Goal: Communication & Community: Answer question/provide support

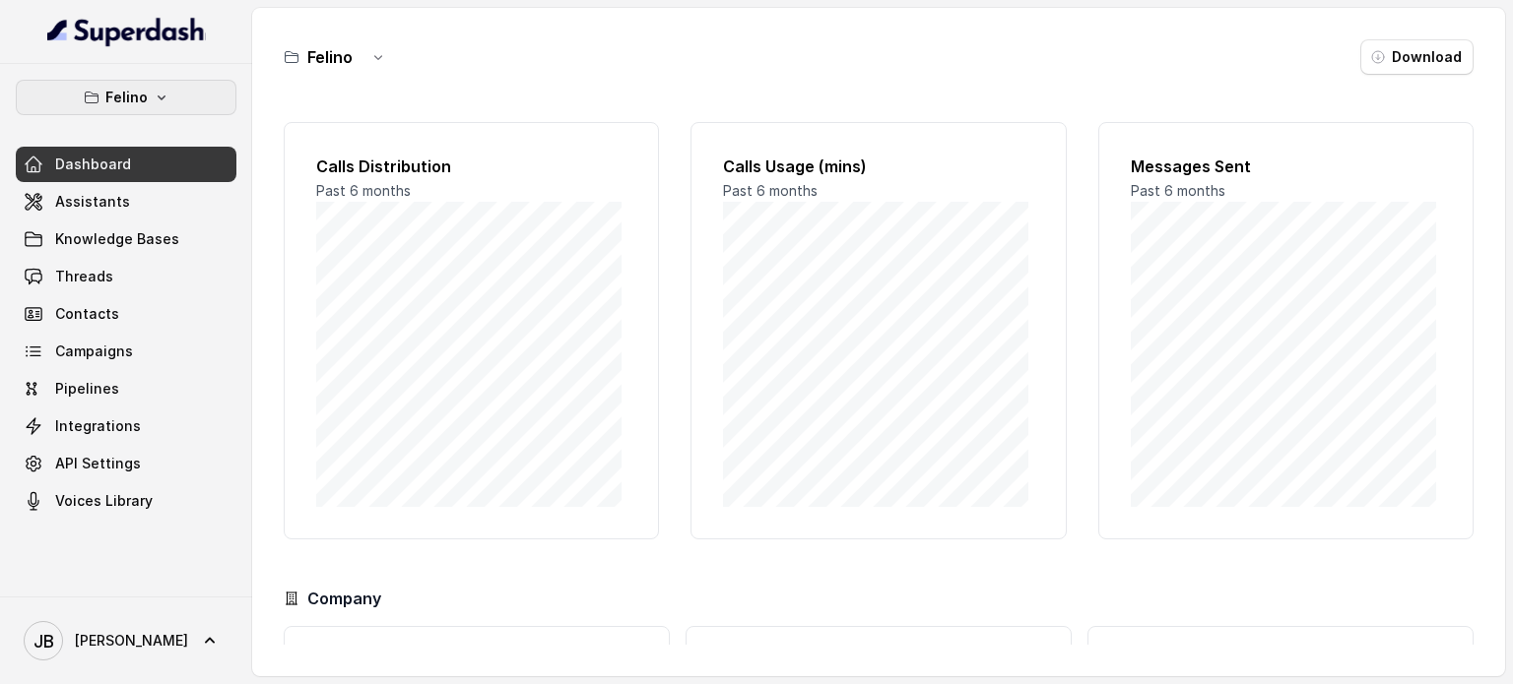
click at [83, 86] on button "Felino" at bounding box center [126, 97] width 221 height 35
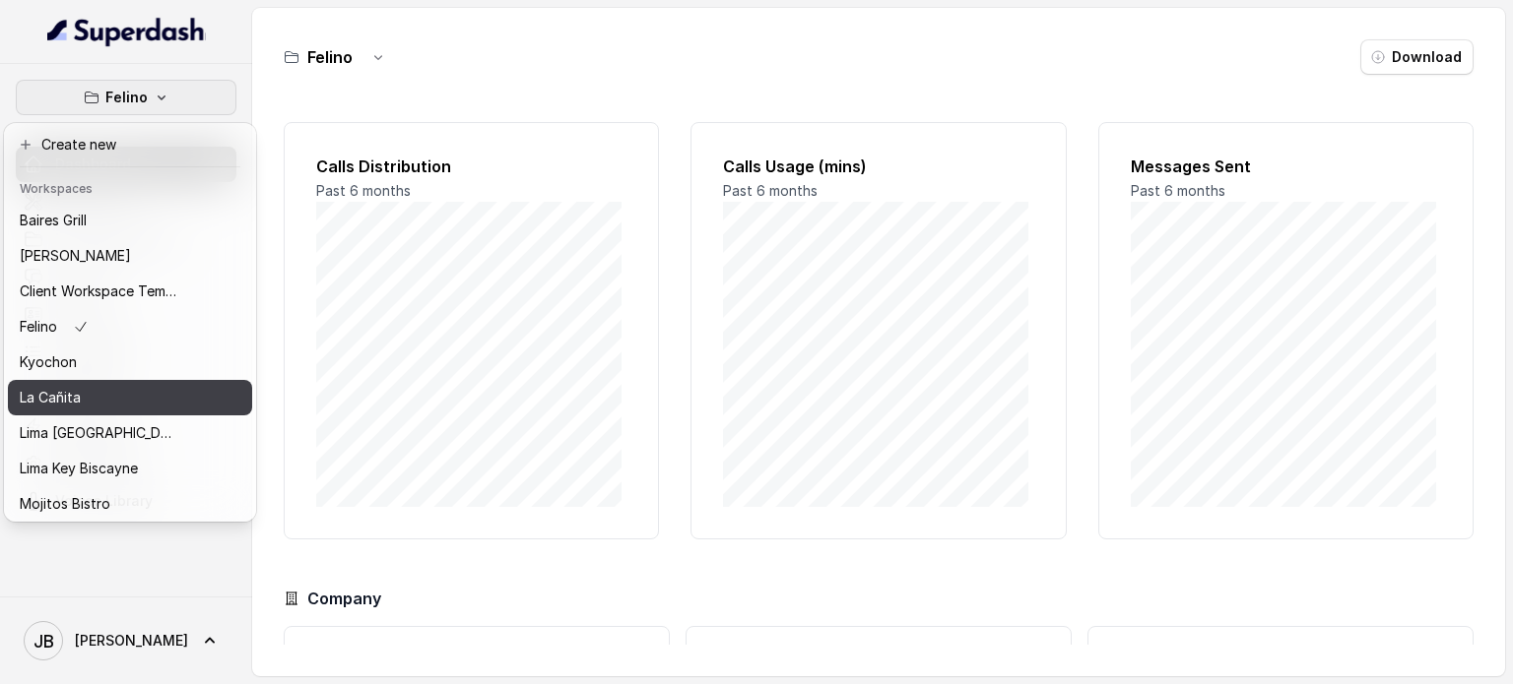
click at [105, 400] on div "La Cañita" at bounding box center [99, 398] width 158 height 24
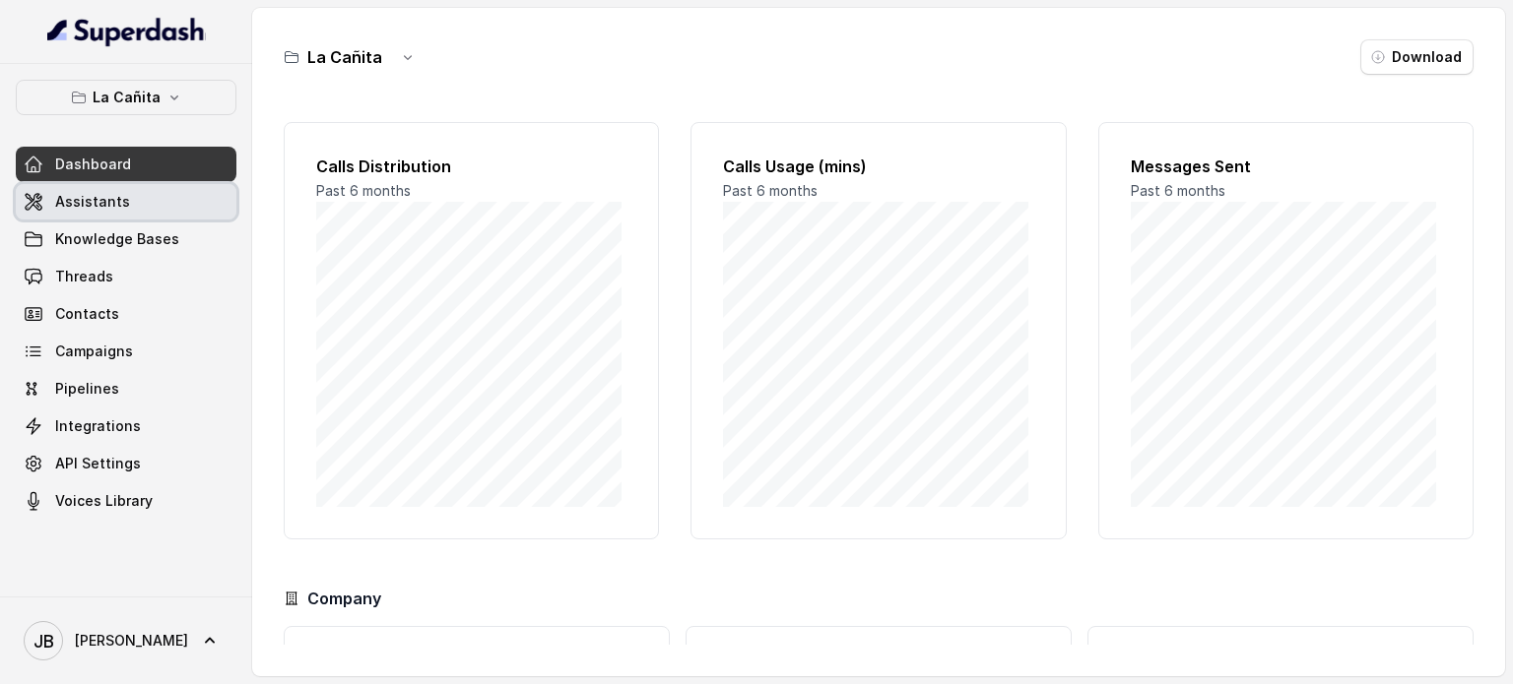
click at [109, 200] on span "Assistants" at bounding box center [92, 202] width 75 height 20
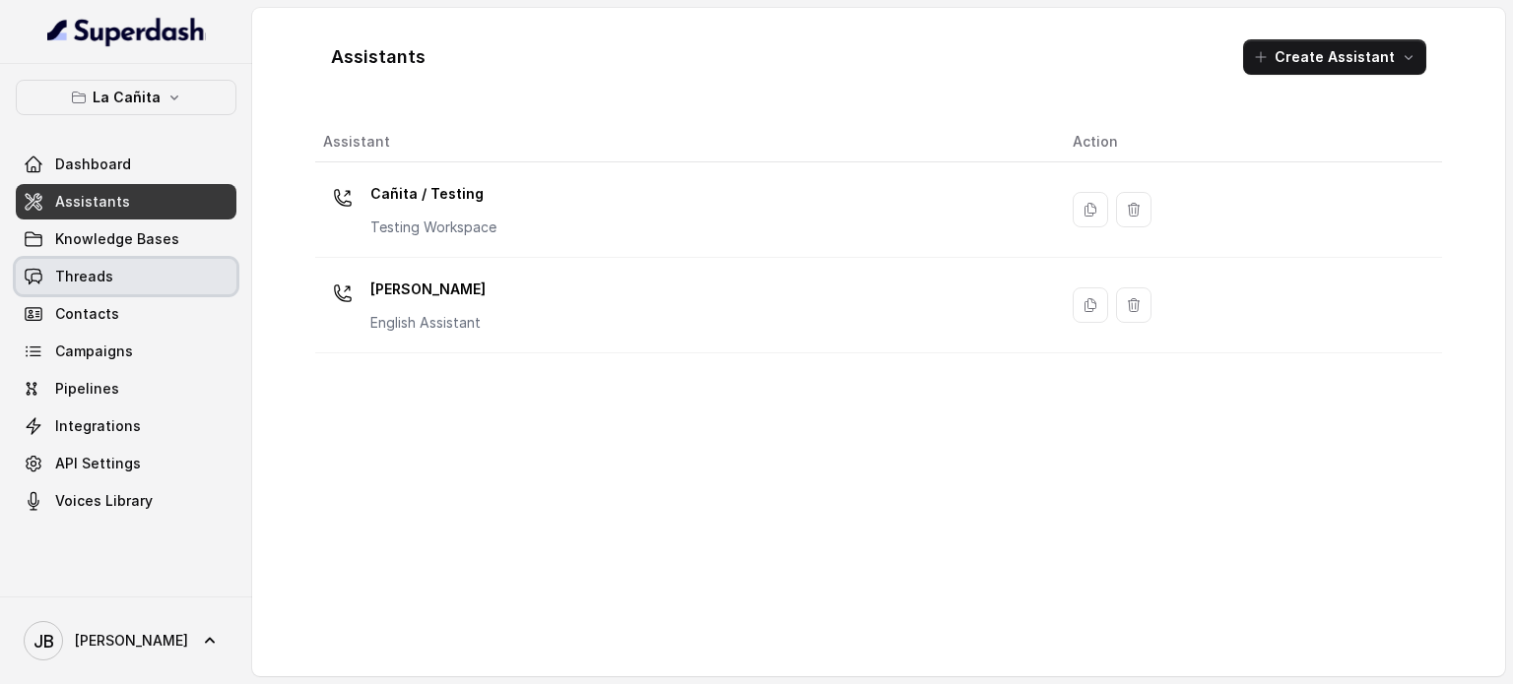
drag, startPoint x: 112, startPoint y: 258, endPoint x: 117, endPoint y: 271, distance: 13.7
click at [113, 259] on link "Threads" at bounding box center [126, 276] width 221 height 35
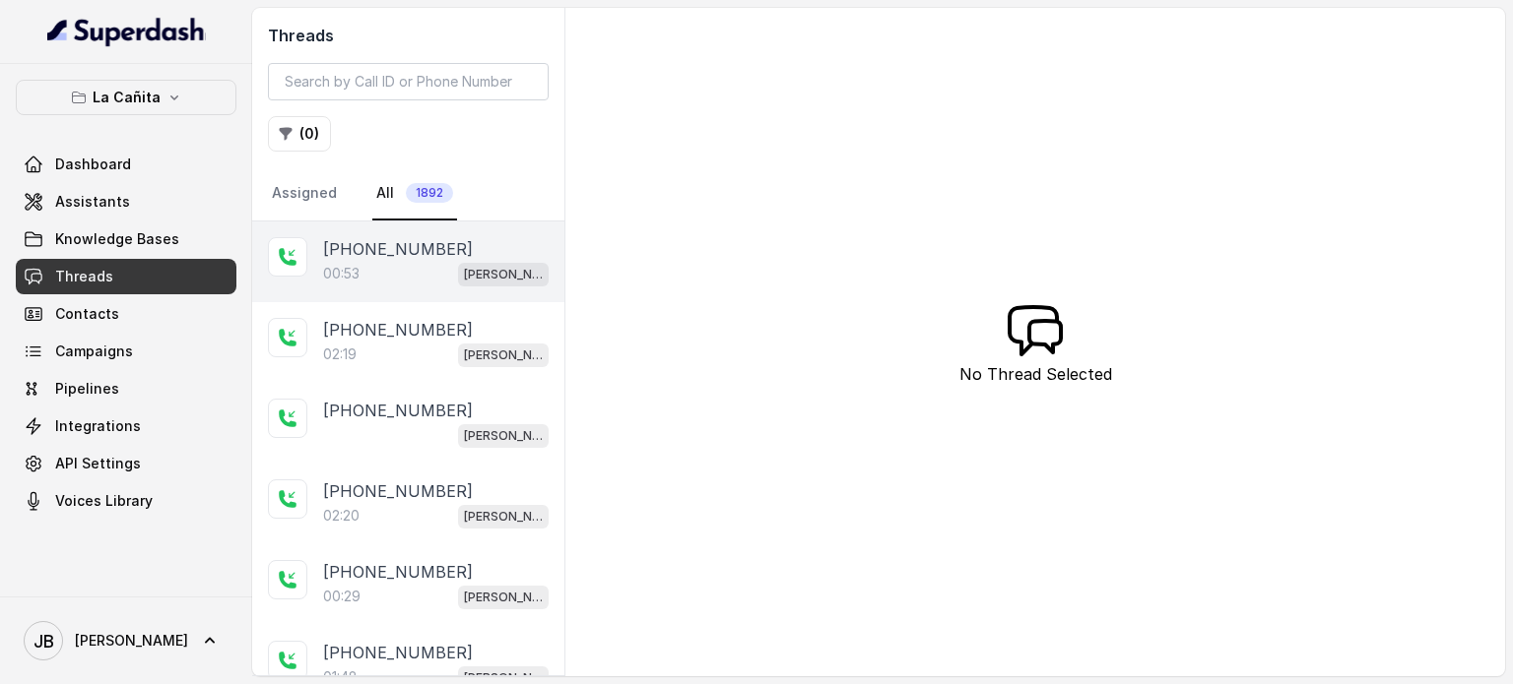
click at [435, 268] on div "00:53 [PERSON_NAME]" at bounding box center [436, 274] width 226 height 26
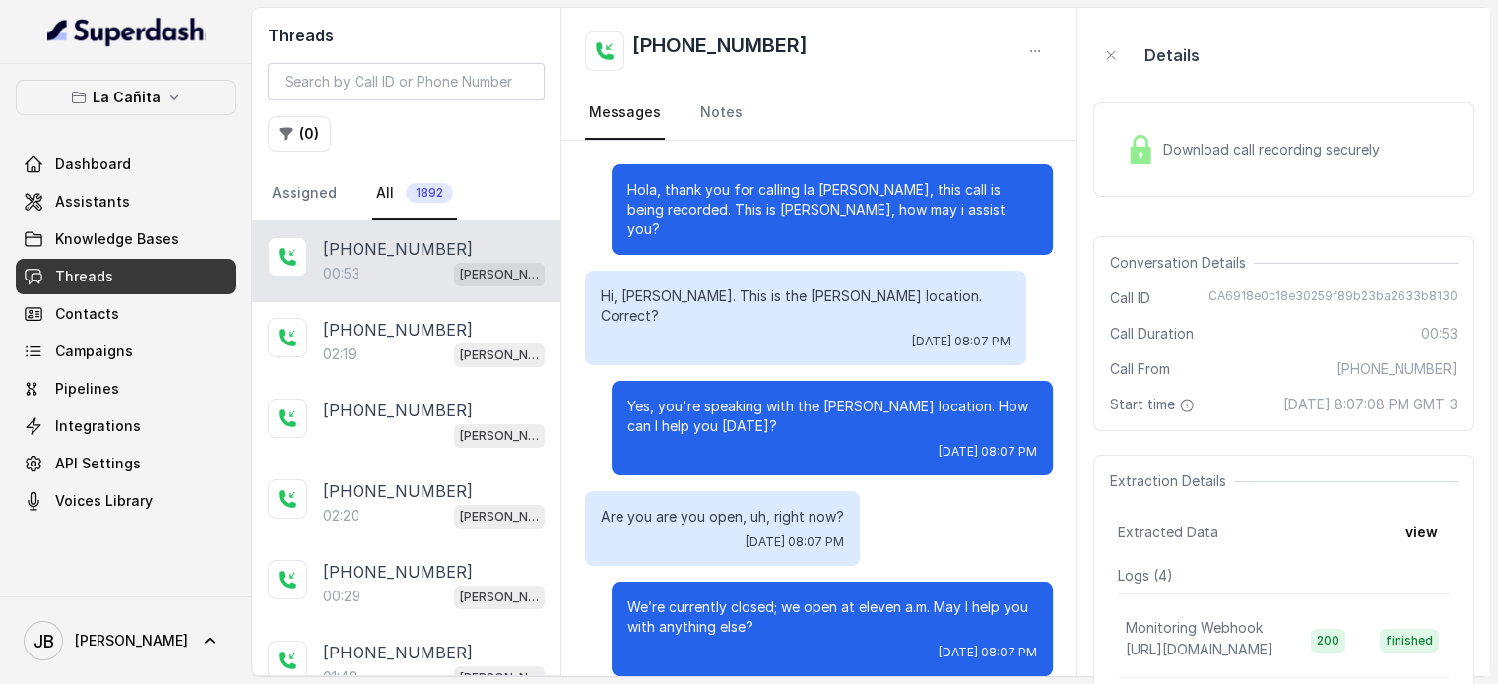
scroll to position [728, 0]
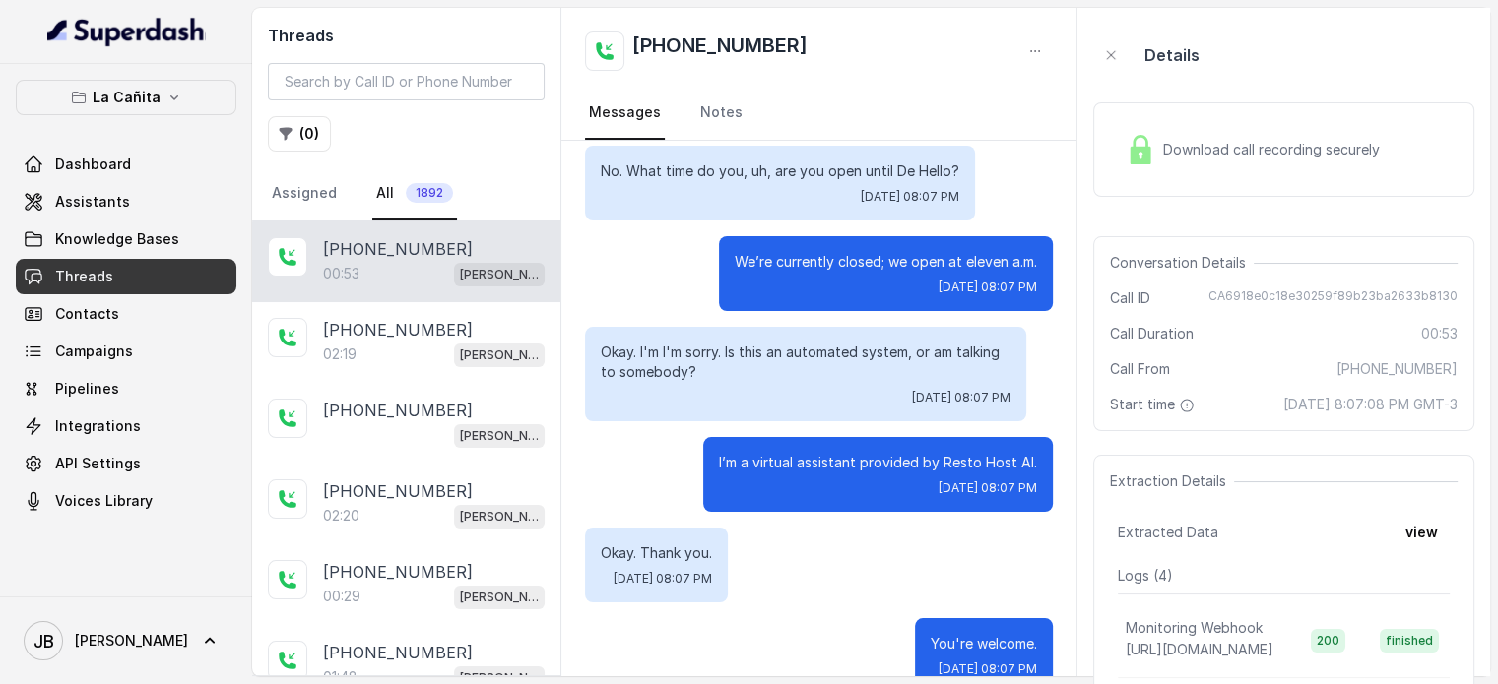
drag, startPoint x: 728, startPoint y: 336, endPoint x: 802, endPoint y: 339, distance: 73.9
click at [802, 343] on p "Okay. I'm I'm sorry. Is this an automated system, or am talking to somebody?" at bounding box center [806, 362] width 410 height 39
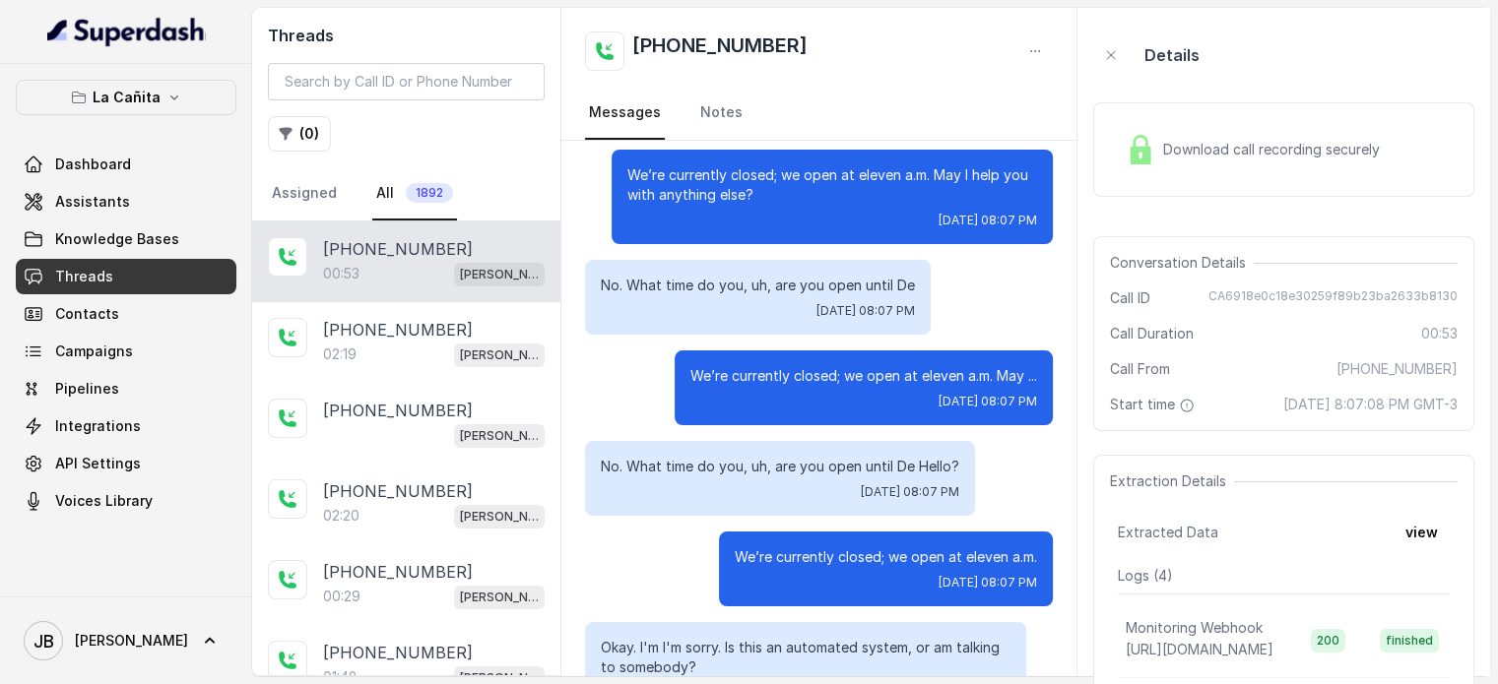
scroll to position [334, 0]
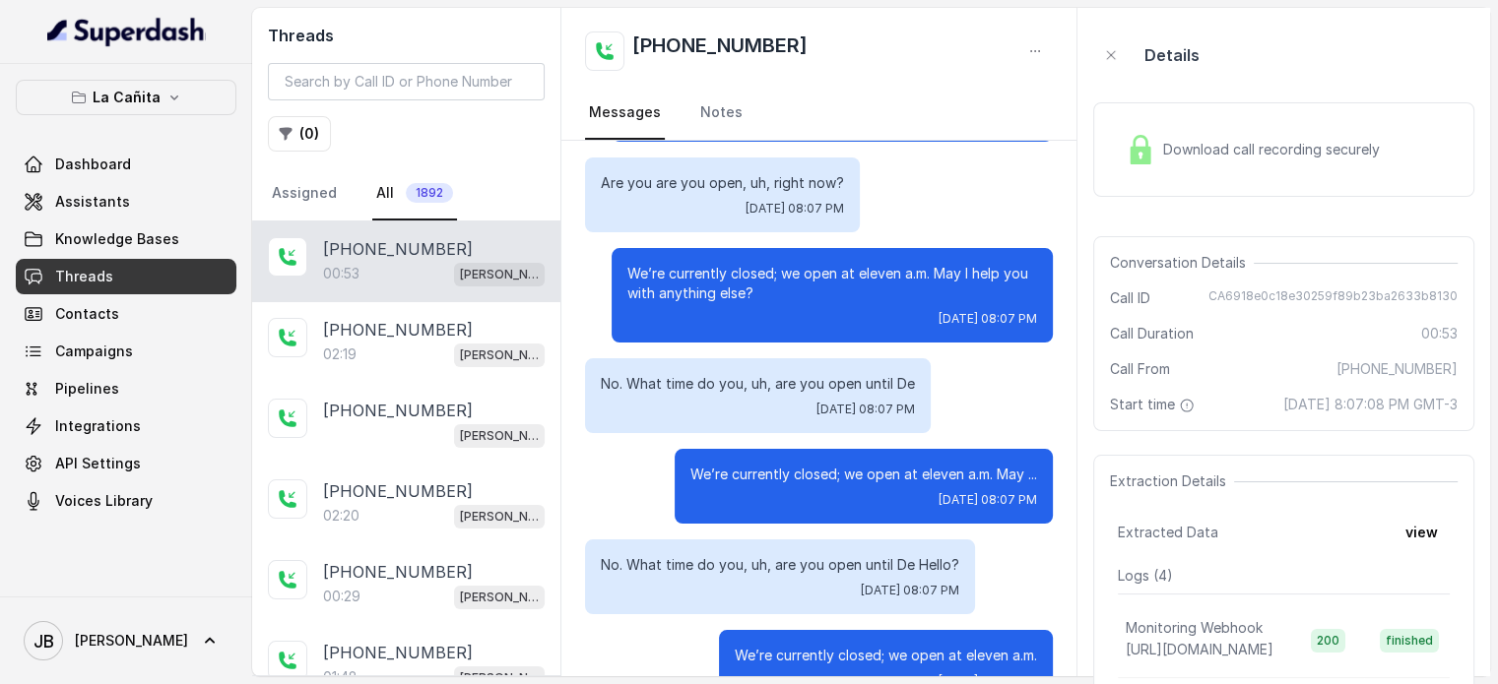
click at [752, 358] on div "No. What time do you, uh, are you open until De [DATE] 08:07 PM" at bounding box center [758, 395] width 346 height 75
click at [730, 264] on p "We’re currently closed; we open at eleven a.m. May I help you with anything els…" at bounding box center [832, 283] width 410 height 39
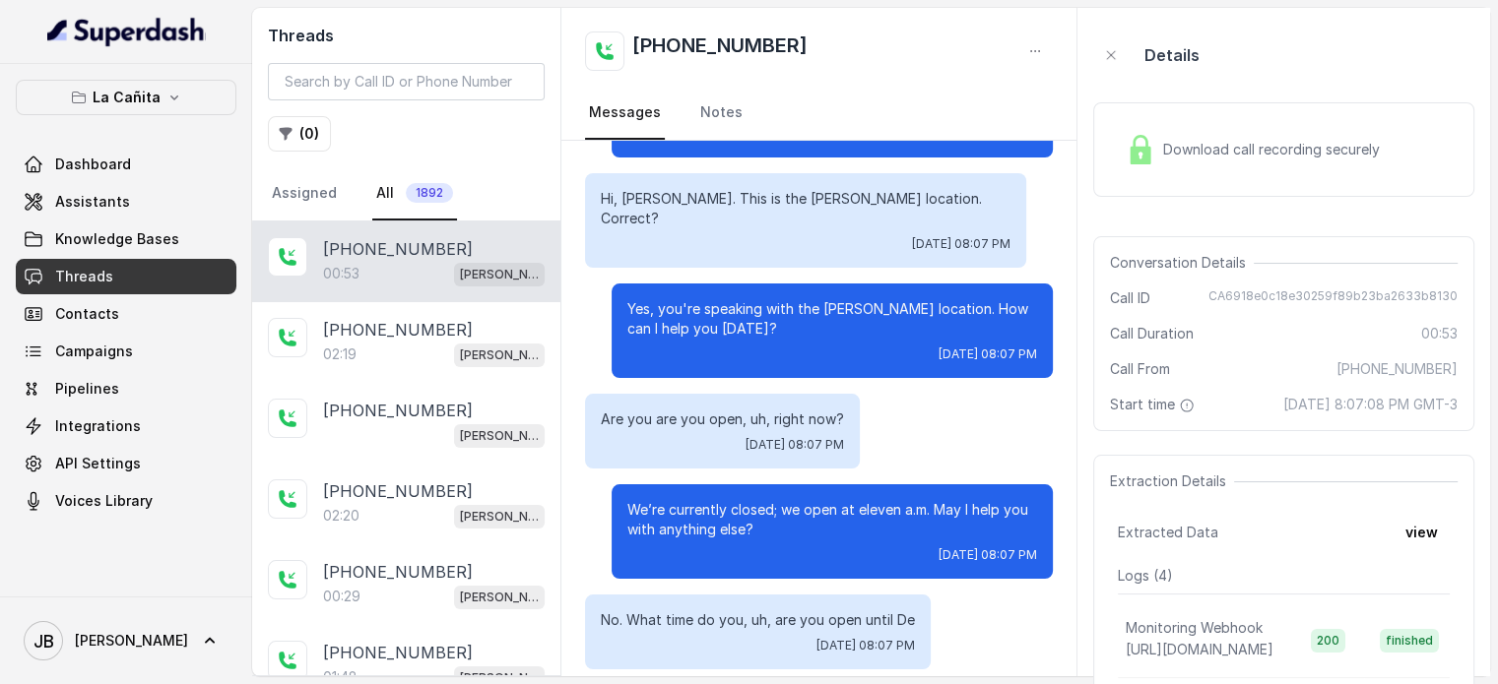
scroll to position [197, 0]
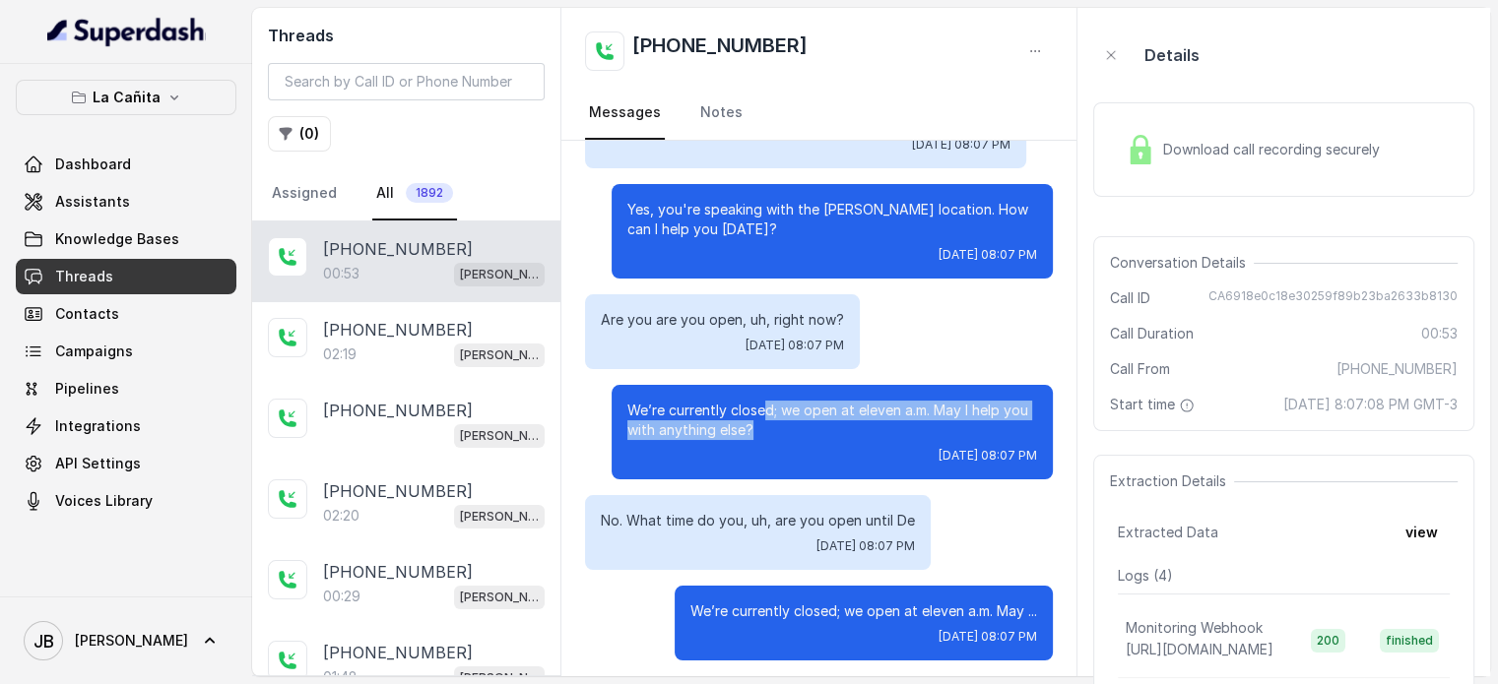
drag, startPoint x: 743, startPoint y: 377, endPoint x: 775, endPoint y: 397, distance: 38.0
click at [775, 401] on p "We’re currently closed; we open at eleven a.m. May I help you with anything els…" at bounding box center [832, 420] width 410 height 39
click at [779, 401] on p "We’re currently closed; we open at eleven a.m. May I help you with anything els…" at bounding box center [832, 420] width 410 height 39
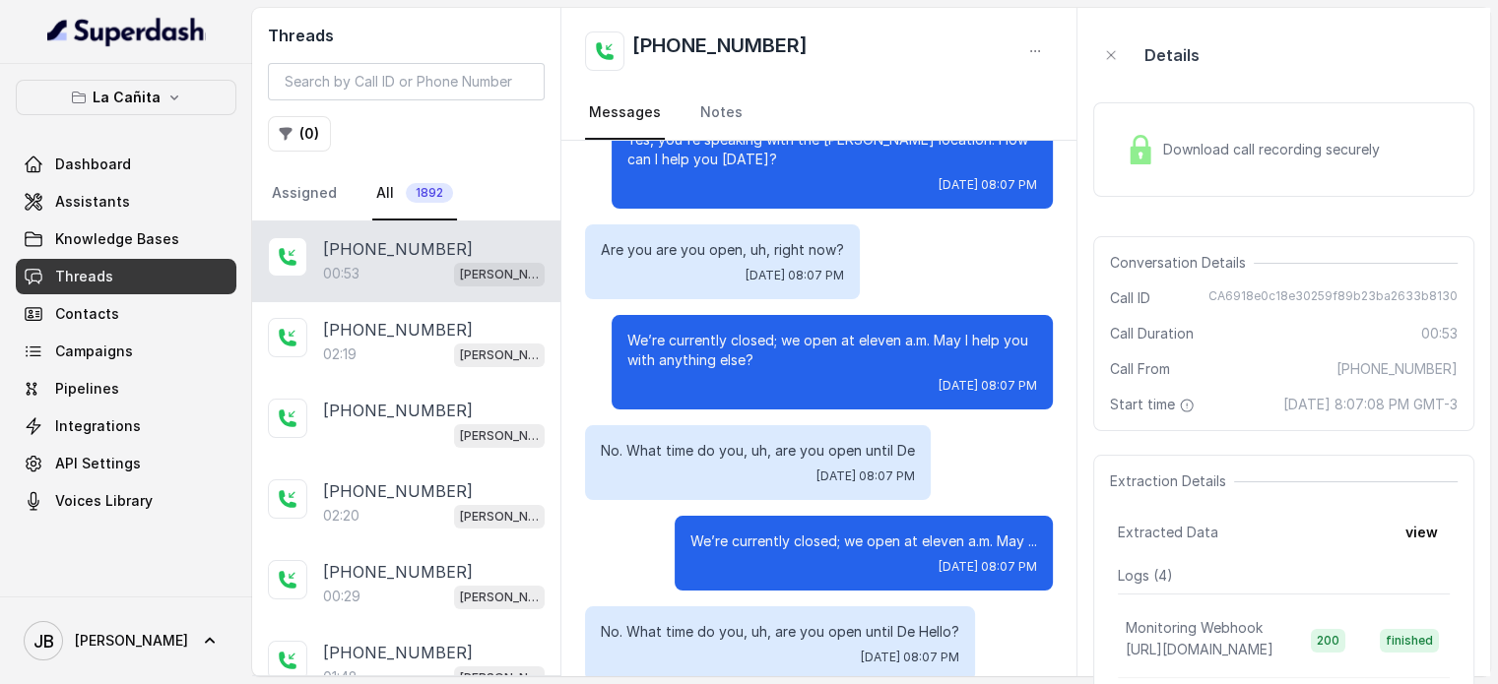
scroll to position [295, 0]
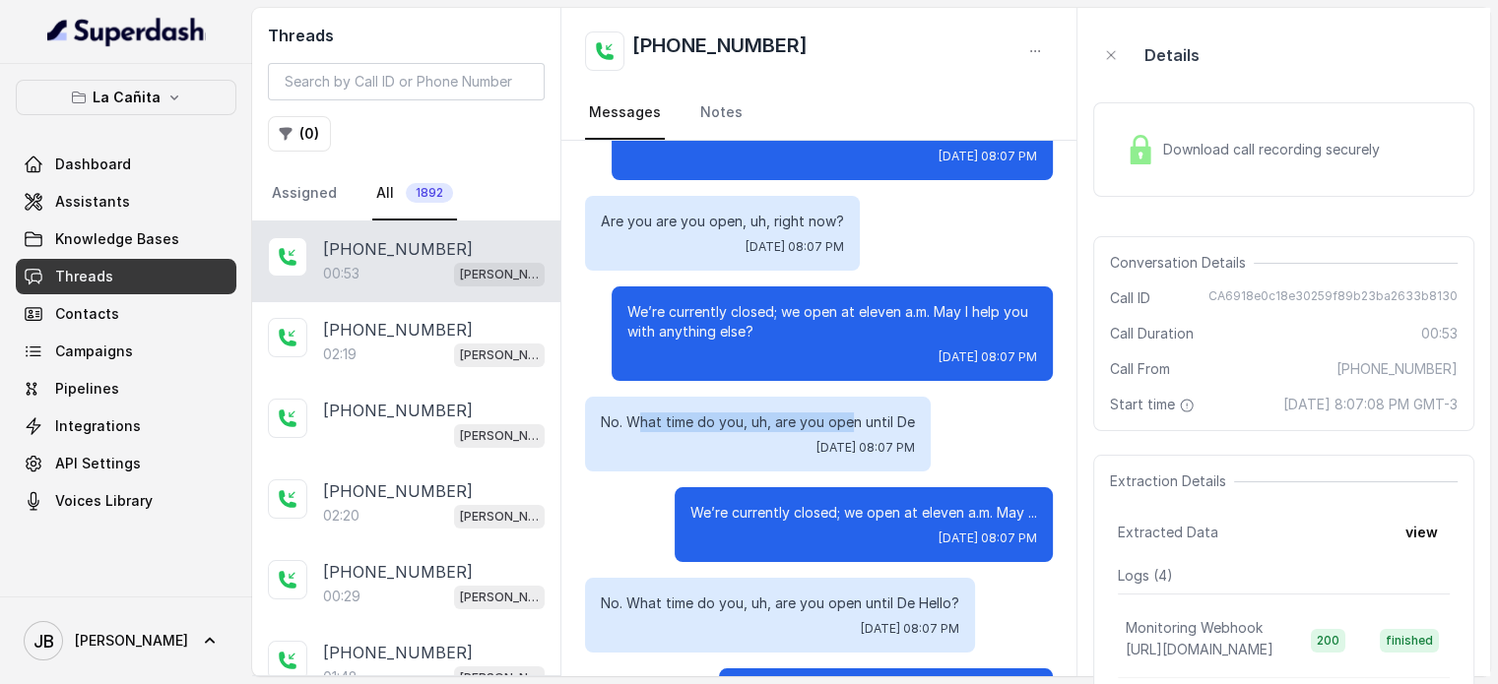
drag, startPoint x: 706, startPoint y: 395, endPoint x: 854, endPoint y: 381, distance: 148.4
click at [854, 413] on p "No. What time do you, uh, are you open until De" at bounding box center [758, 423] width 314 height 20
click at [874, 413] on p "No. What time do you, uh, are you open until De" at bounding box center [758, 423] width 314 height 20
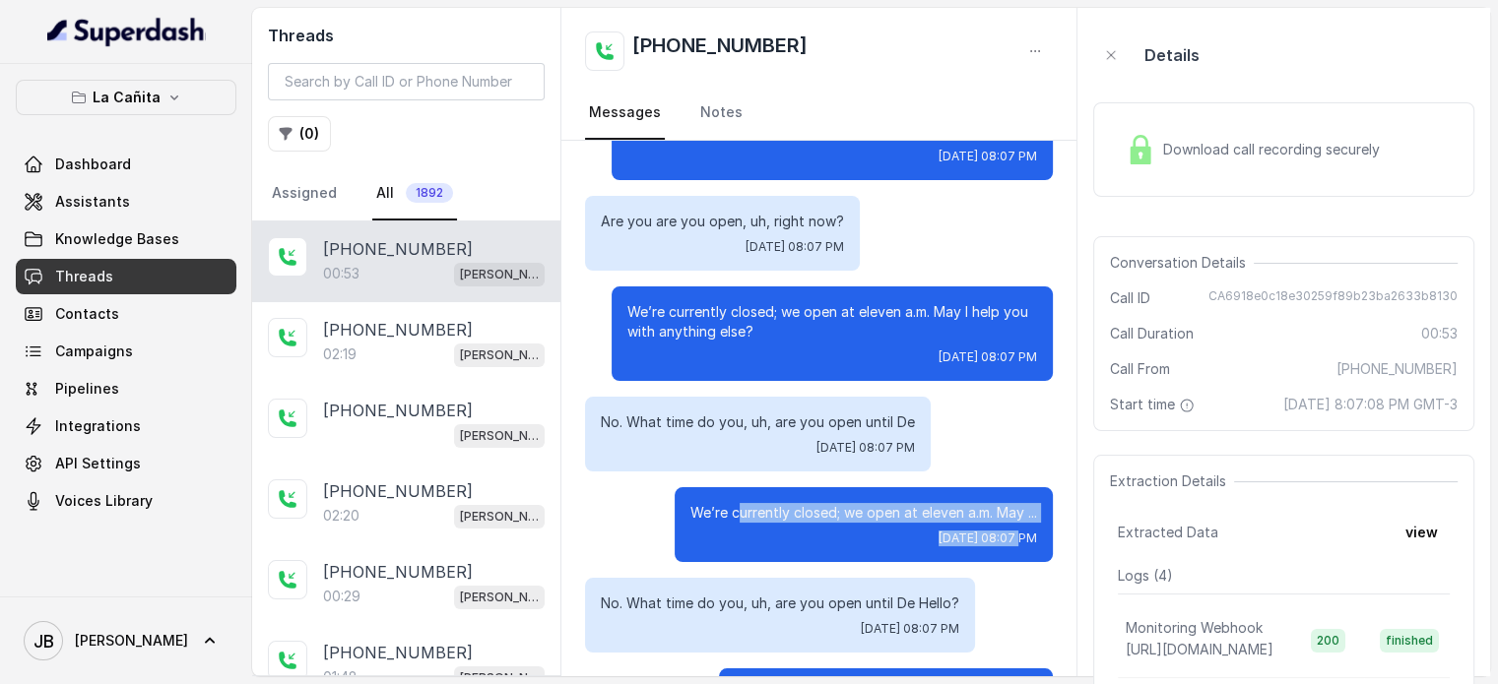
drag, startPoint x: 806, startPoint y: 480, endPoint x: 937, endPoint y: 490, distance: 131.4
click at [937, 490] on div "We’re currently closed; we open at eleven a.m. May ... [DATE] 08:07 PM" at bounding box center [864, 524] width 378 height 75
click at [937, 488] on div "We’re currently closed; we open at eleven a.m. May ... [DATE] 08:07 PM" at bounding box center [864, 524] width 378 height 75
click at [820, 515] on div "We’re currently closed; we open at eleven a.m. May ... [DATE] 08:07 PM" at bounding box center [864, 524] width 378 height 75
drag, startPoint x: 773, startPoint y: 376, endPoint x: 901, endPoint y: 393, distance: 129.1
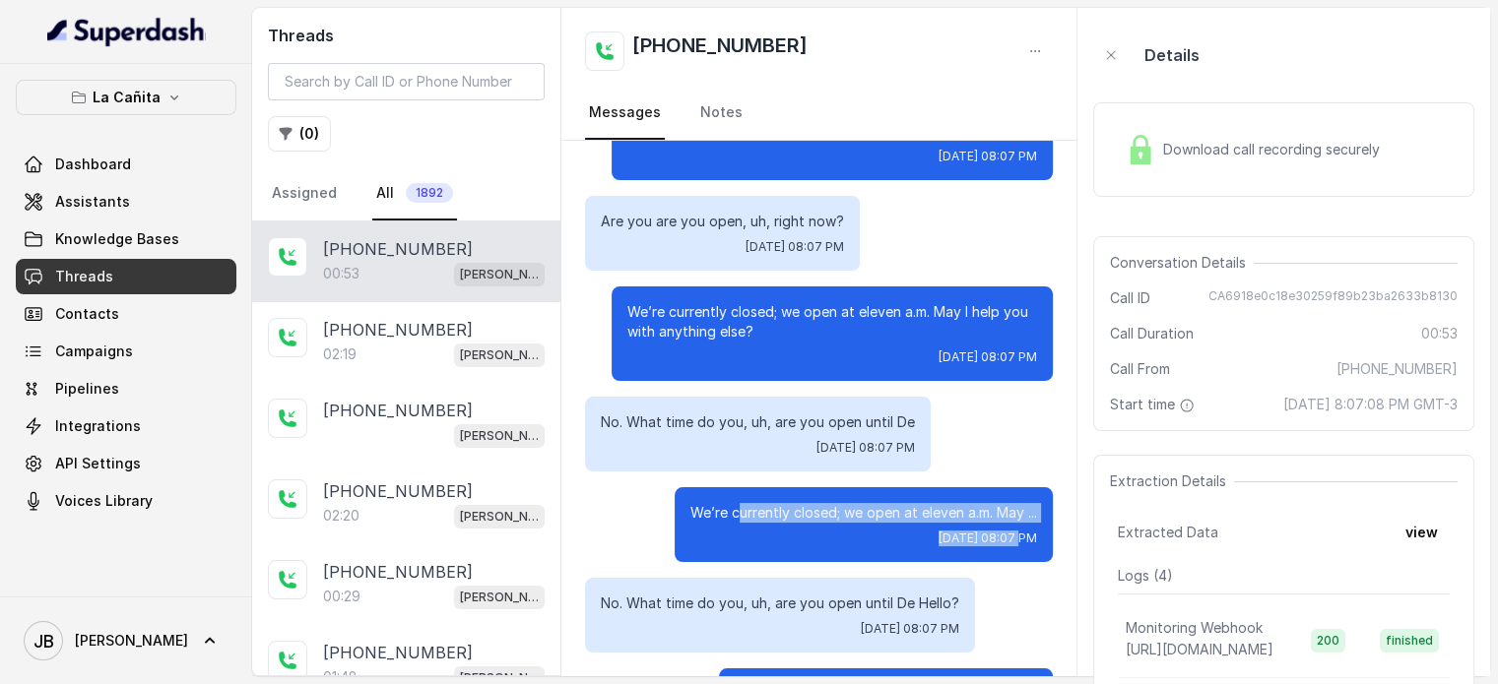
click at [901, 397] on div "No. What time do you, uh, are you open until De [DATE] 08:07 PM" at bounding box center [758, 434] width 346 height 75
click at [907, 418] on div "No. What time do you, uh, are you open until De [DATE] 08:07 PM" at bounding box center [758, 434] width 346 height 75
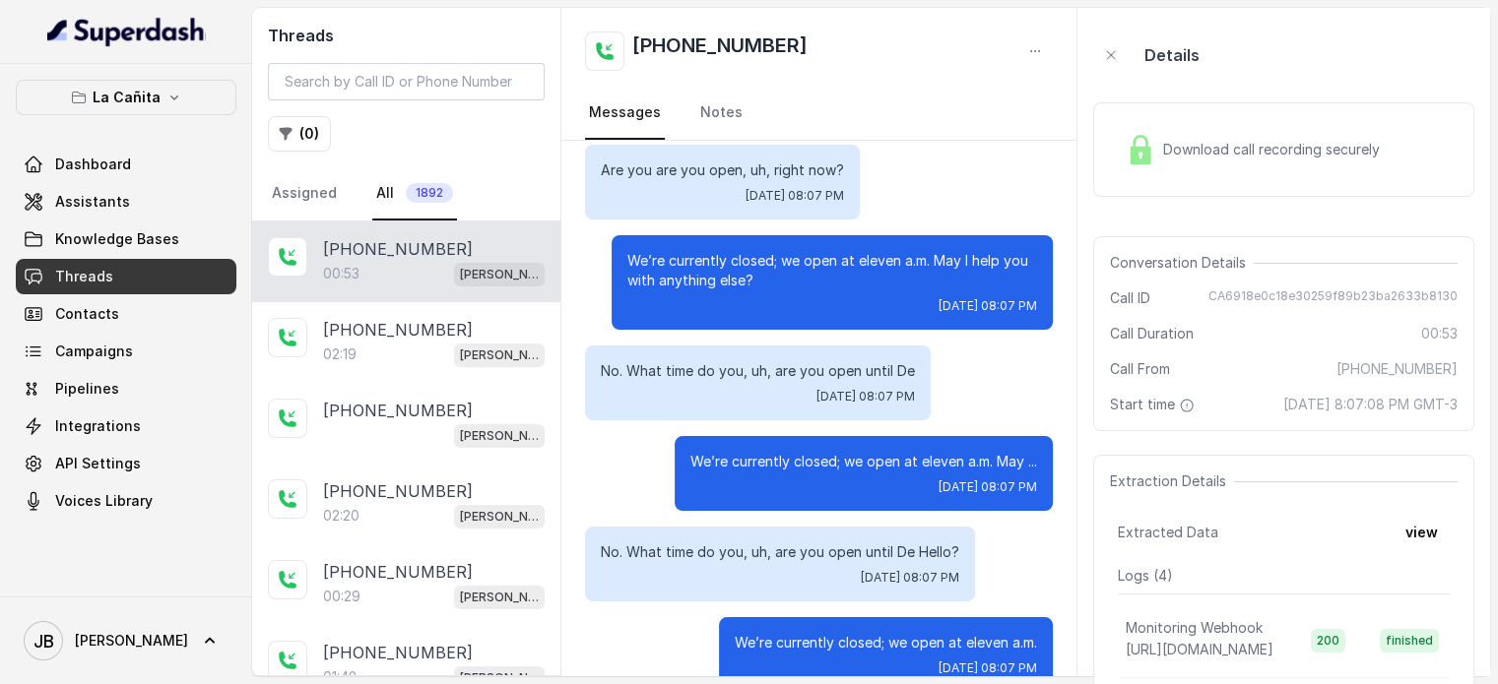
scroll to position [394, 0]
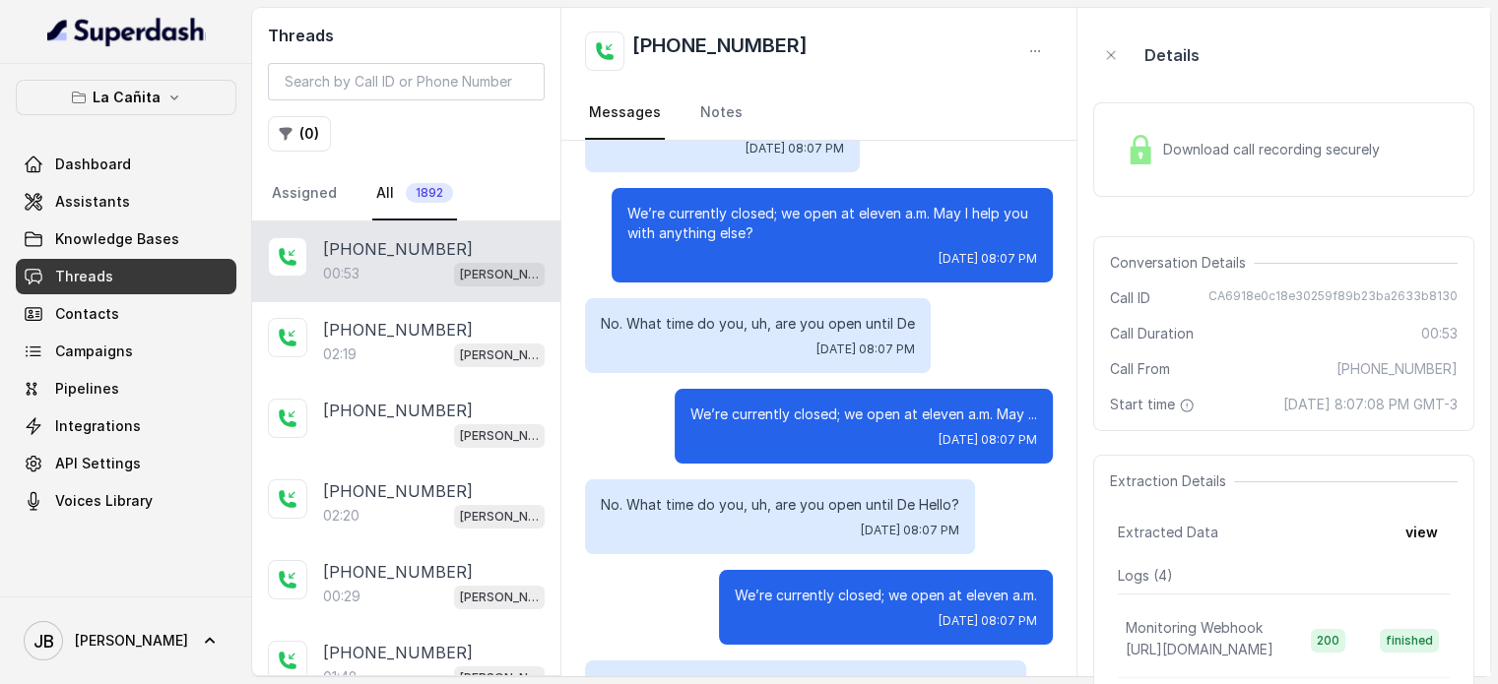
click at [1194, 153] on span "Download call recording securely" at bounding box center [1275, 150] width 225 height 20
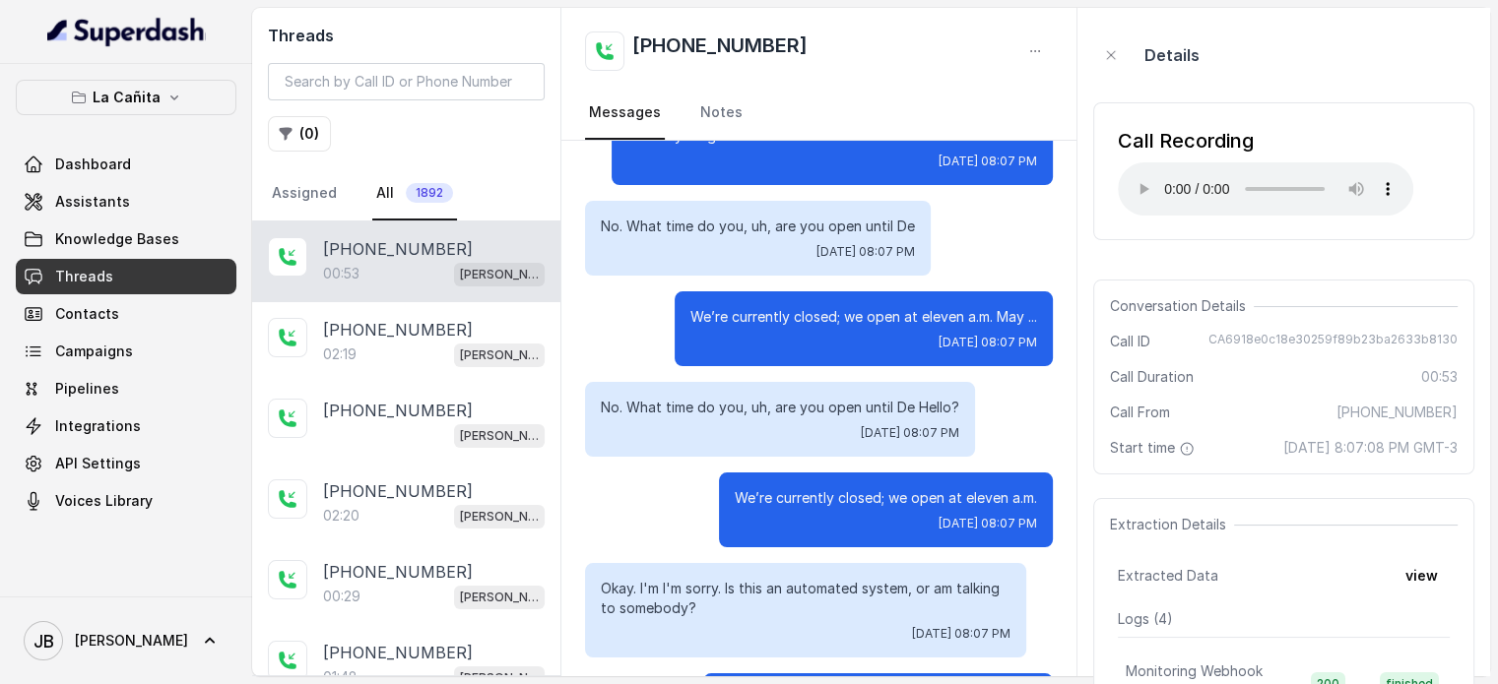
scroll to position [492, 0]
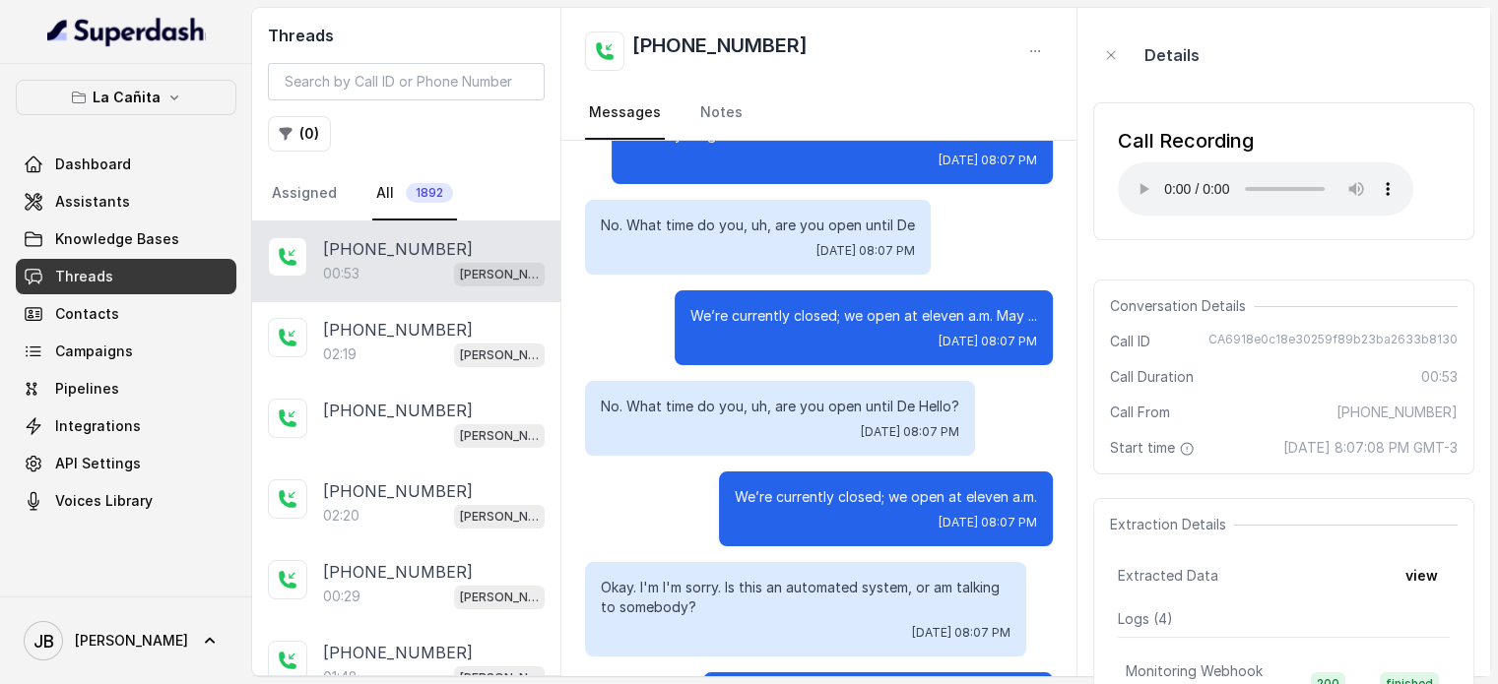
click at [833, 487] on p "We’re currently closed; we open at eleven a.m." at bounding box center [886, 497] width 302 height 20
click at [936, 487] on p "We’re currently closed; we open at eleven a.m." at bounding box center [886, 497] width 302 height 20
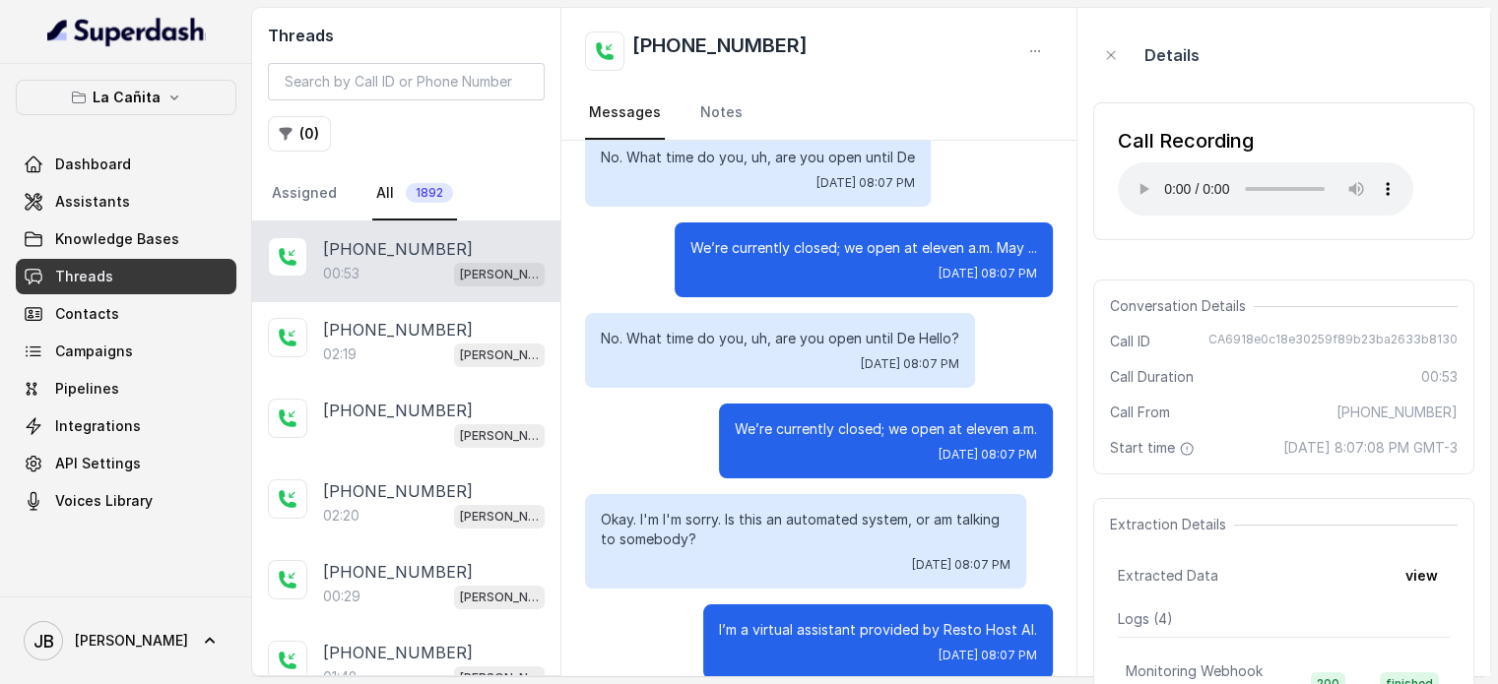
scroll to position [591, 0]
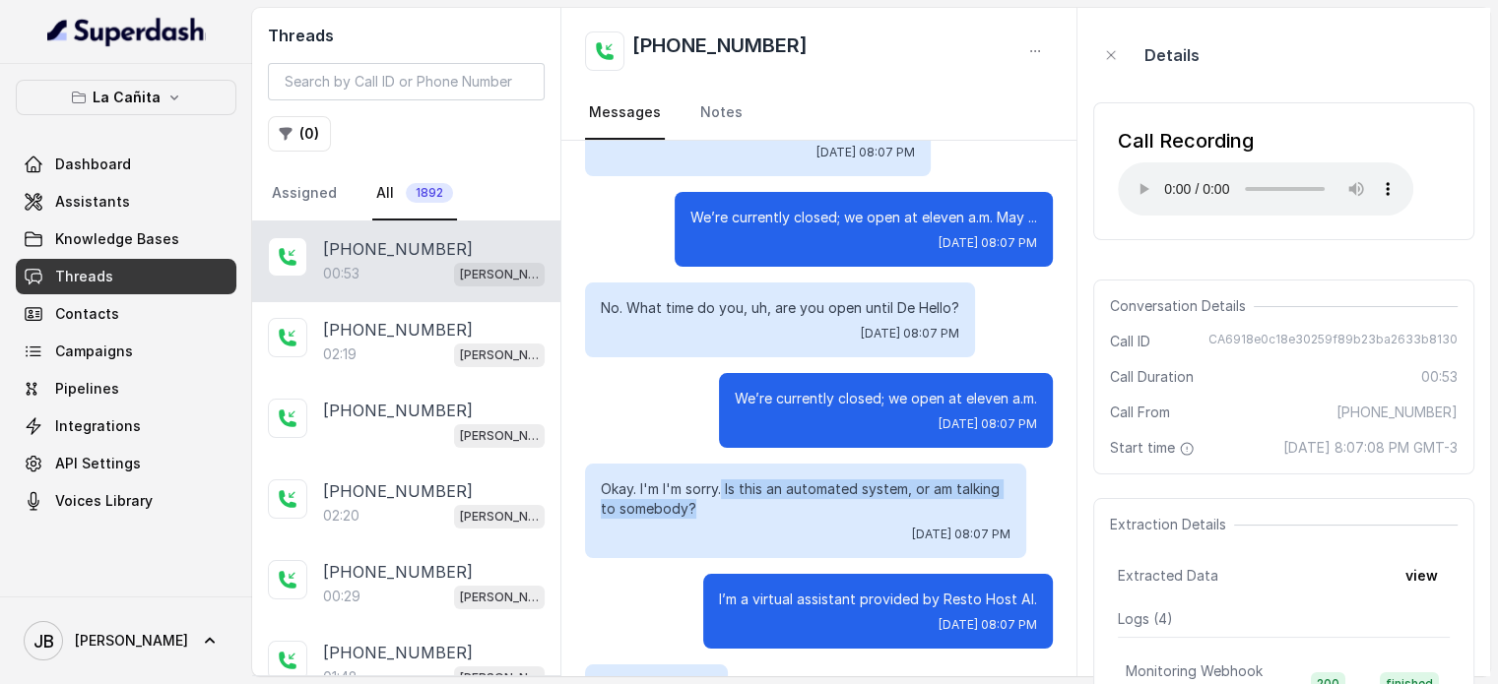
drag, startPoint x: 756, startPoint y: 458, endPoint x: 783, endPoint y: 465, distance: 27.5
click at [783, 480] on p "Okay. I'm I'm sorry. Is this an automated system, or am talking to somebody?" at bounding box center [806, 499] width 410 height 39
click at [784, 480] on p "Okay. I'm I'm sorry. Is this an automated system, or am talking to somebody?" at bounding box center [806, 499] width 410 height 39
drag, startPoint x: 699, startPoint y: 468, endPoint x: 735, endPoint y: 483, distance: 38.4
click at [735, 483] on div "Okay. I'm I'm sorry. Is this an automated system, or am talking to somebody? [D…" at bounding box center [805, 511] width 441 height 95
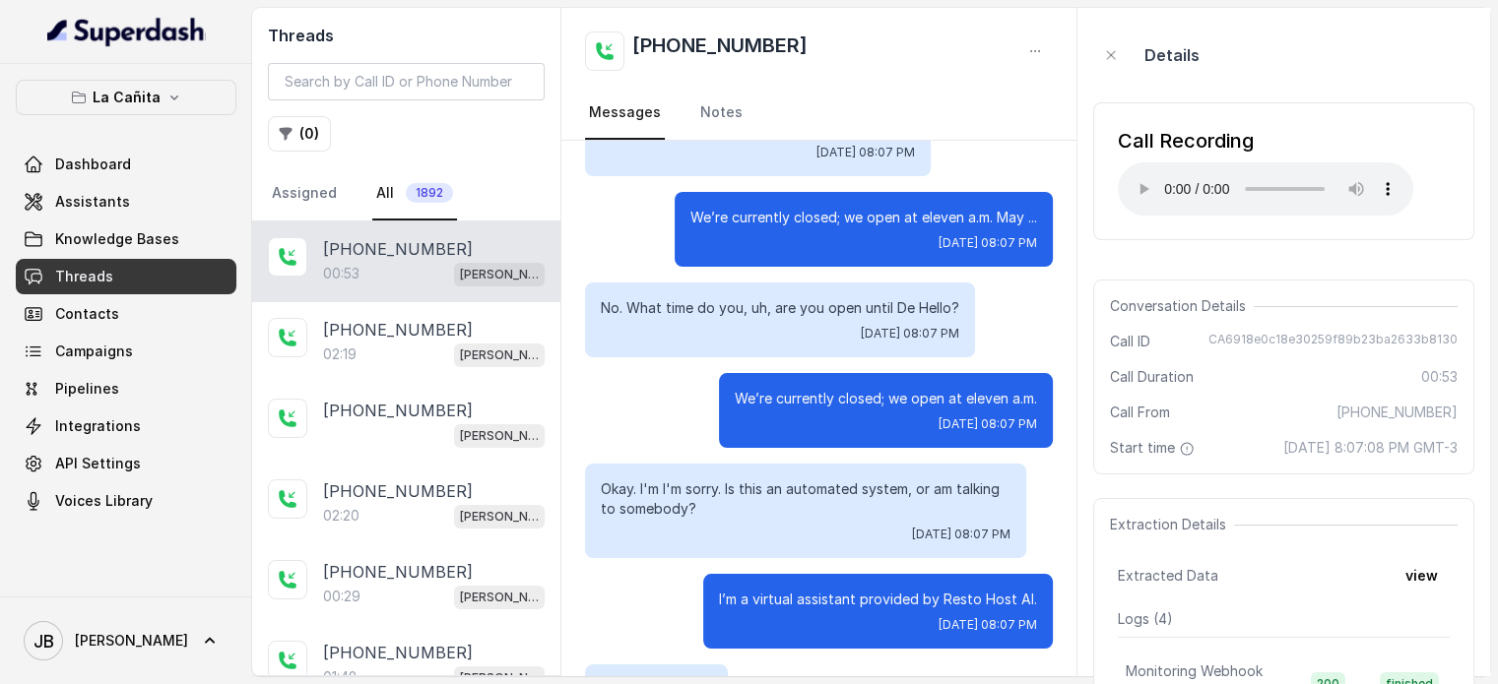
click at [734, 480] on div "Okay. I'm I'm sorry. Is this an automated system, or am talking to somebody? [D…" at bounding box center [805, 511] width 441 height 95
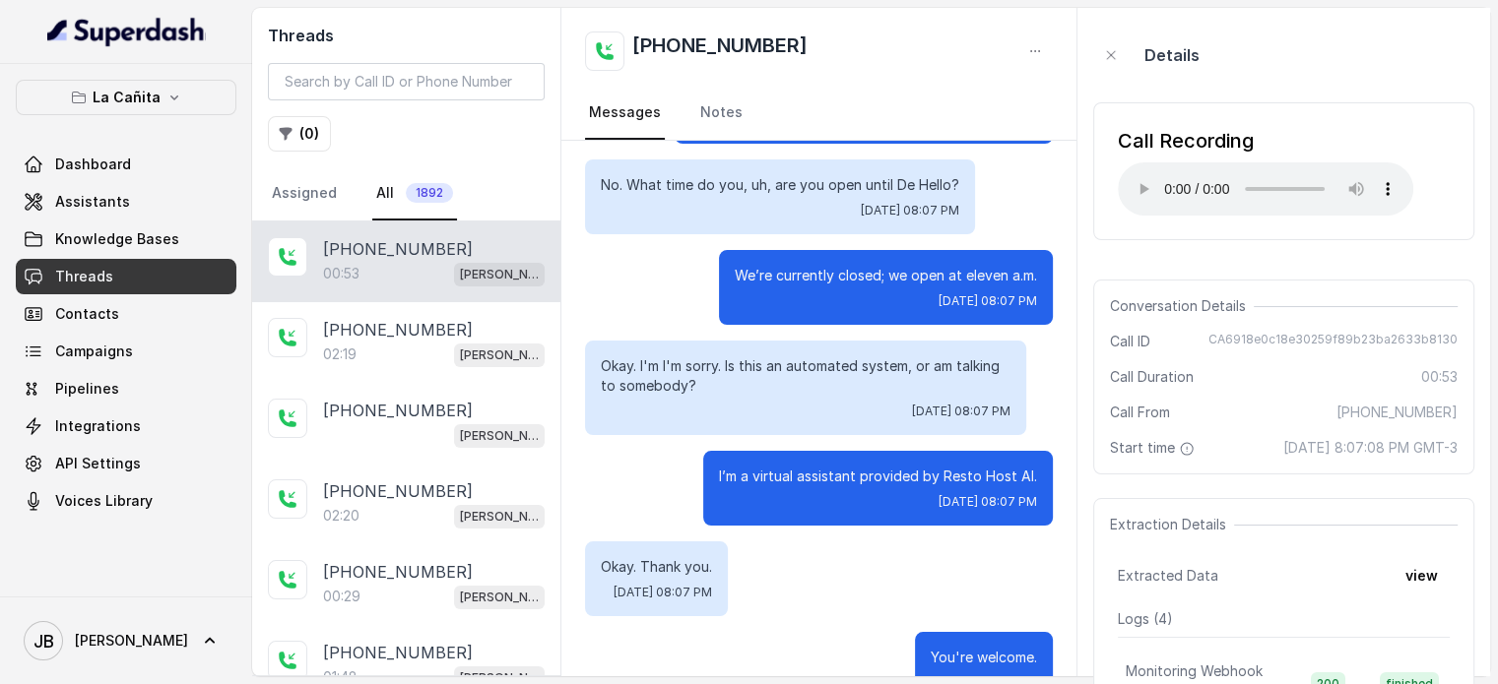
scroll to position [728, 0]
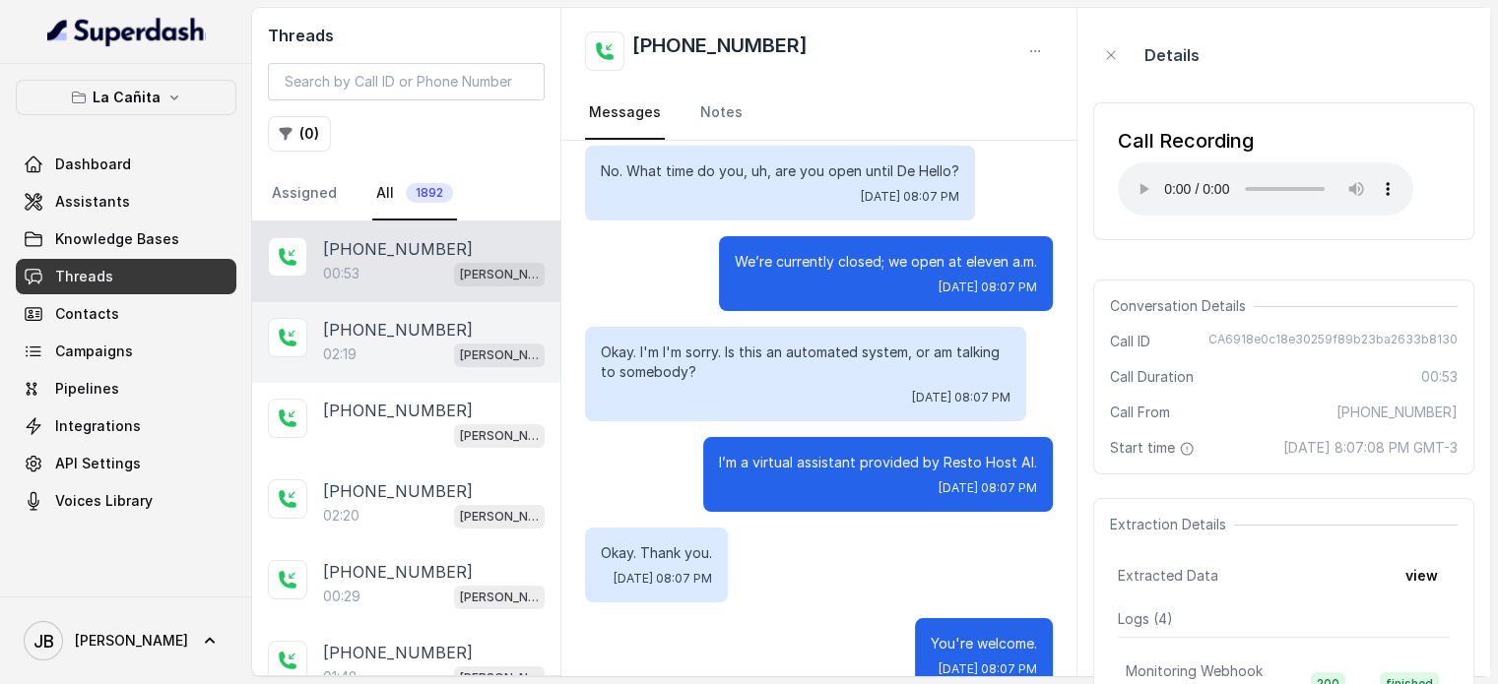
click at [391, 330] on p "[PHONE_NUMBER]" at bounding box center [398, 330] width 150 height 24
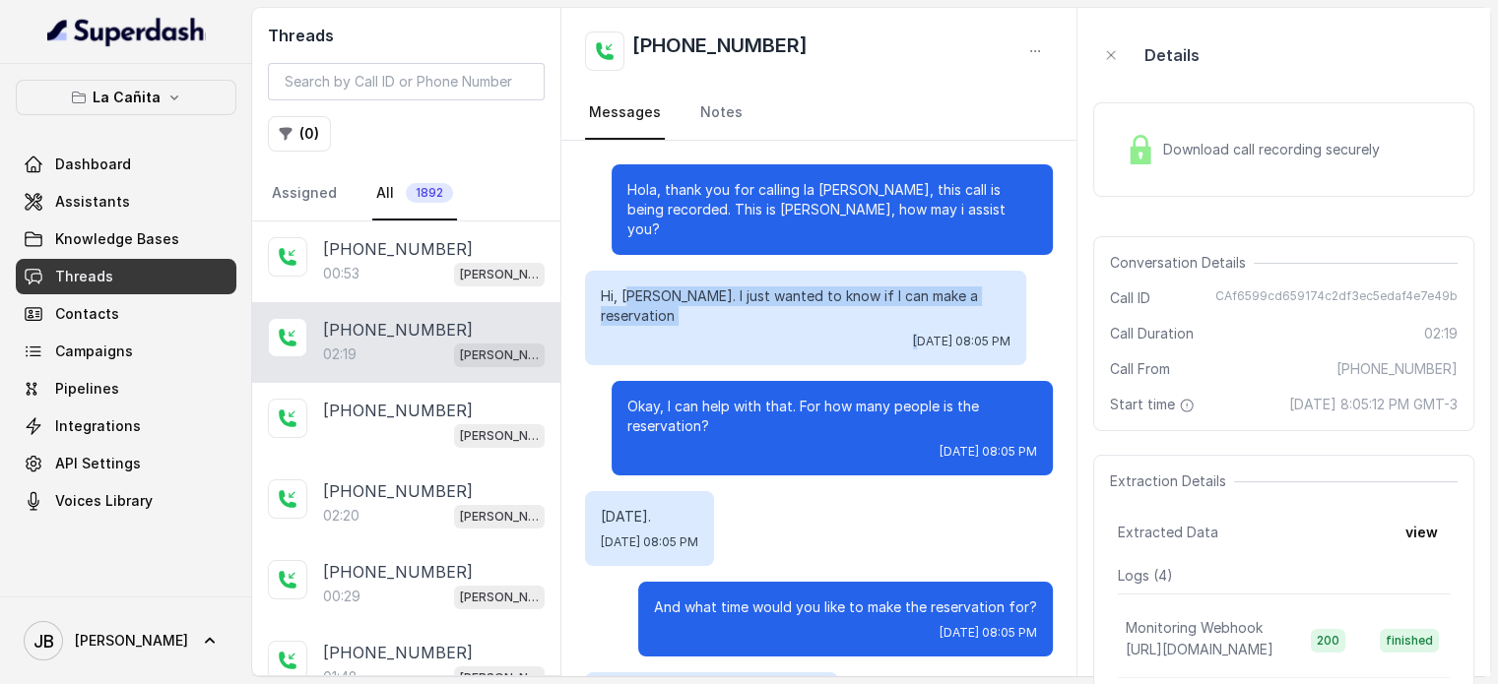
drag, startPoint x: 739, startPoint y: 281, endPoint x: 847, endPoint y: 297, distance: 109.6
click at [830, 289] on div "Hi, [PERSON_NAME]. I just wanted to know if I can make a reservation [DATE] 08:…" at bounding box center [805, 318] width 441 height 95
click at [863, 397] on p "Okay, I can help with that. For how many people is the reservation?" at bounding box center [832, 416] width 410 height 39
click at [617, 401] on div "Okay, I can help with that. For how many people is the reservation? [DATE] 08:0…" at bounding box center [832, 428] width 441 height 95
click at [695, 397] on p "Okay, I can help with that. For how many people is the reservation?" at bounding box center [832, 416] width 410 height 39
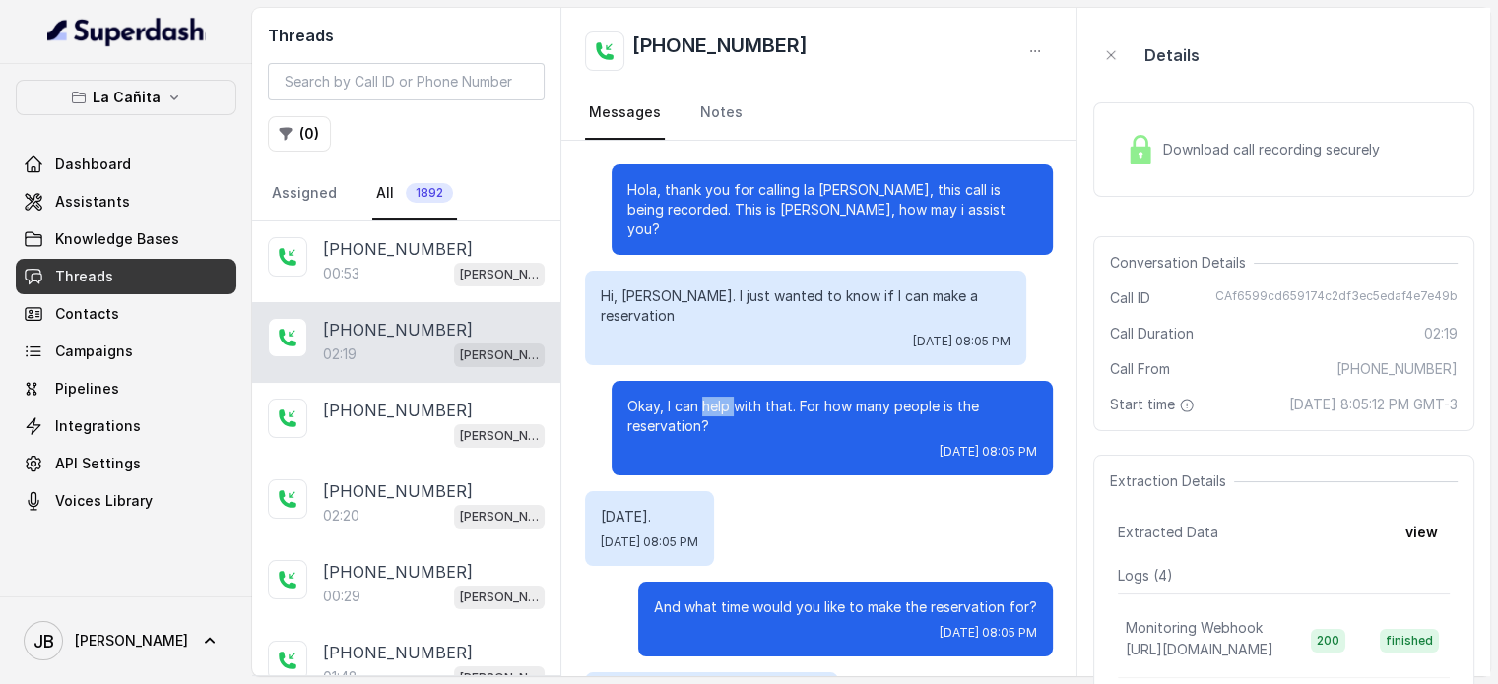
click at [695, 397] on p "Okay, I can help with that. For how many people is the reservation?" at bounding box center [832, 416] width 410 height 39
click at [732, 444] on div "[DATE] 08:05 PM" at bounding box center [832, 452] width 410 height 16
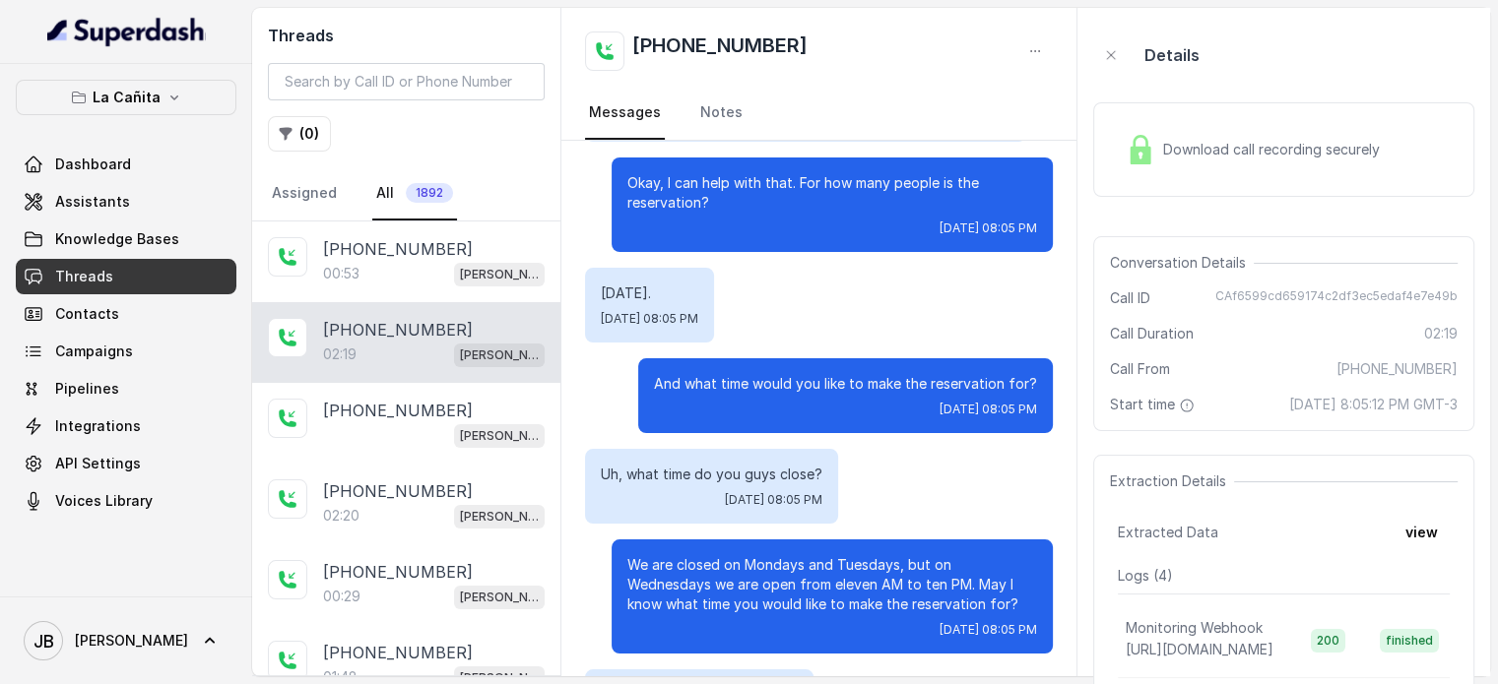
scroll to position [197, 0]
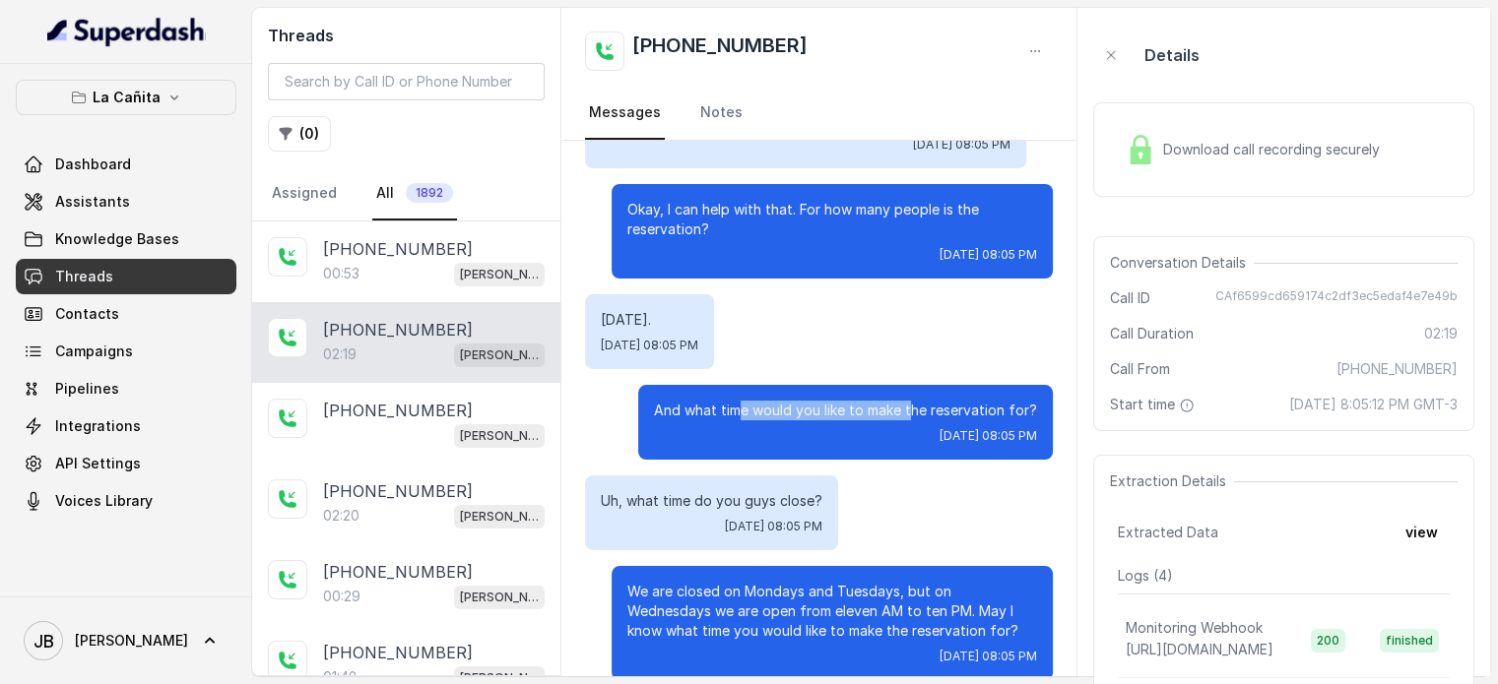
drag, startPoint x: 756, startPoint y: 365, endPoint x: 1009, endPoint y: 387, distance: 254.0
click at [1006, 385] on div "And what time would you like to make the reservation for? [DATE] 08:05 PM" at bounding box center [845, 422] width 415 height 75
click at [939, 417] on div "And what time would you like to make the reservation for? [DATE] 08:05 PM" at bounding box center [845, 422] width 415 height 75
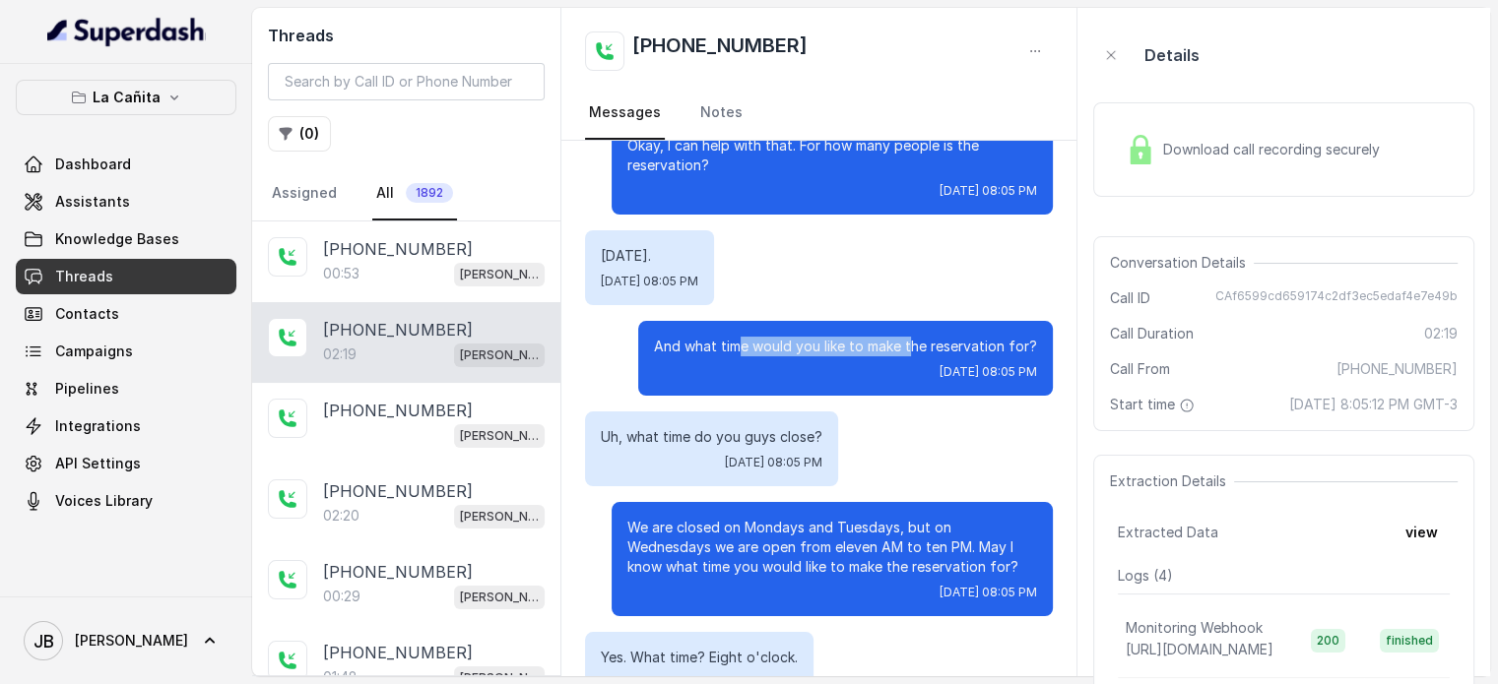
scroll to position [295, 0]
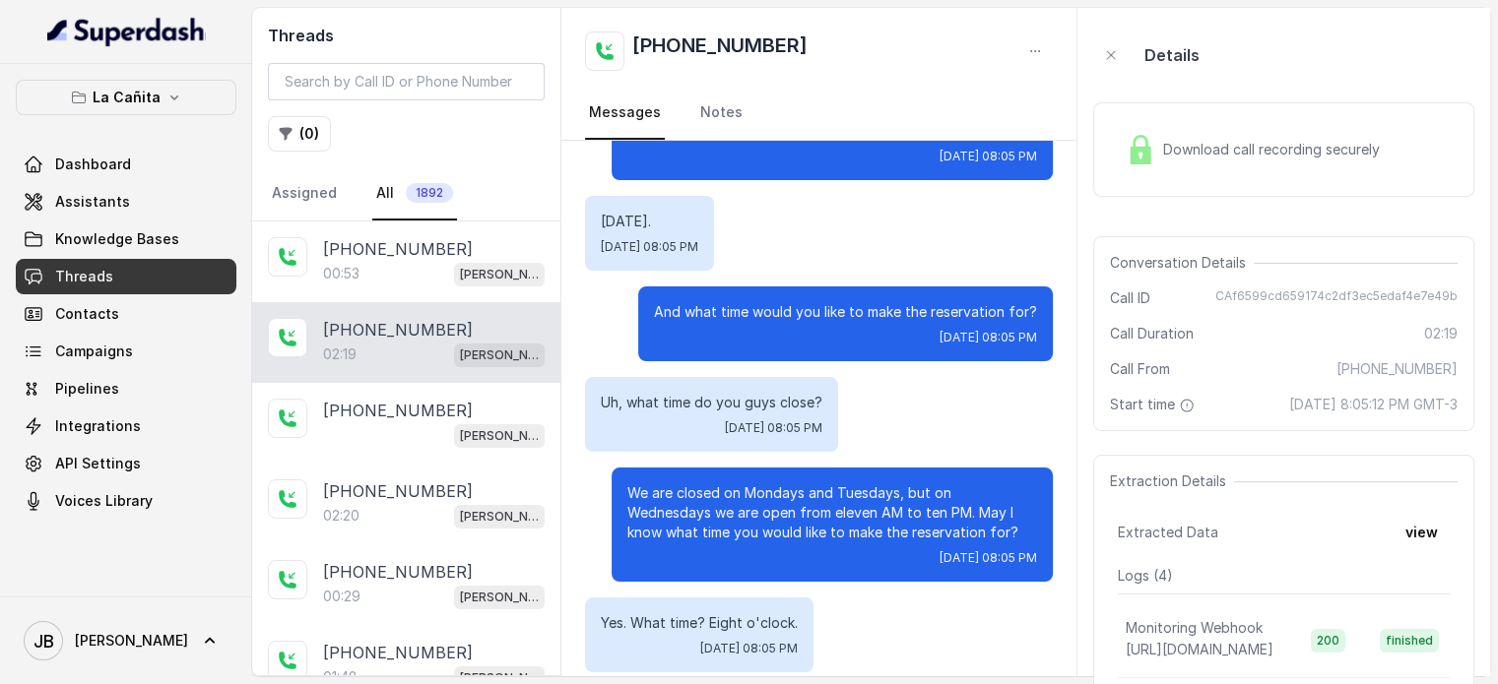
click at [834, 484] on p "We are closed on Mondays and Tuesdays, but on Wednesdays we are open from eleve…" at bounding box center [832, 513] width 410 height 59
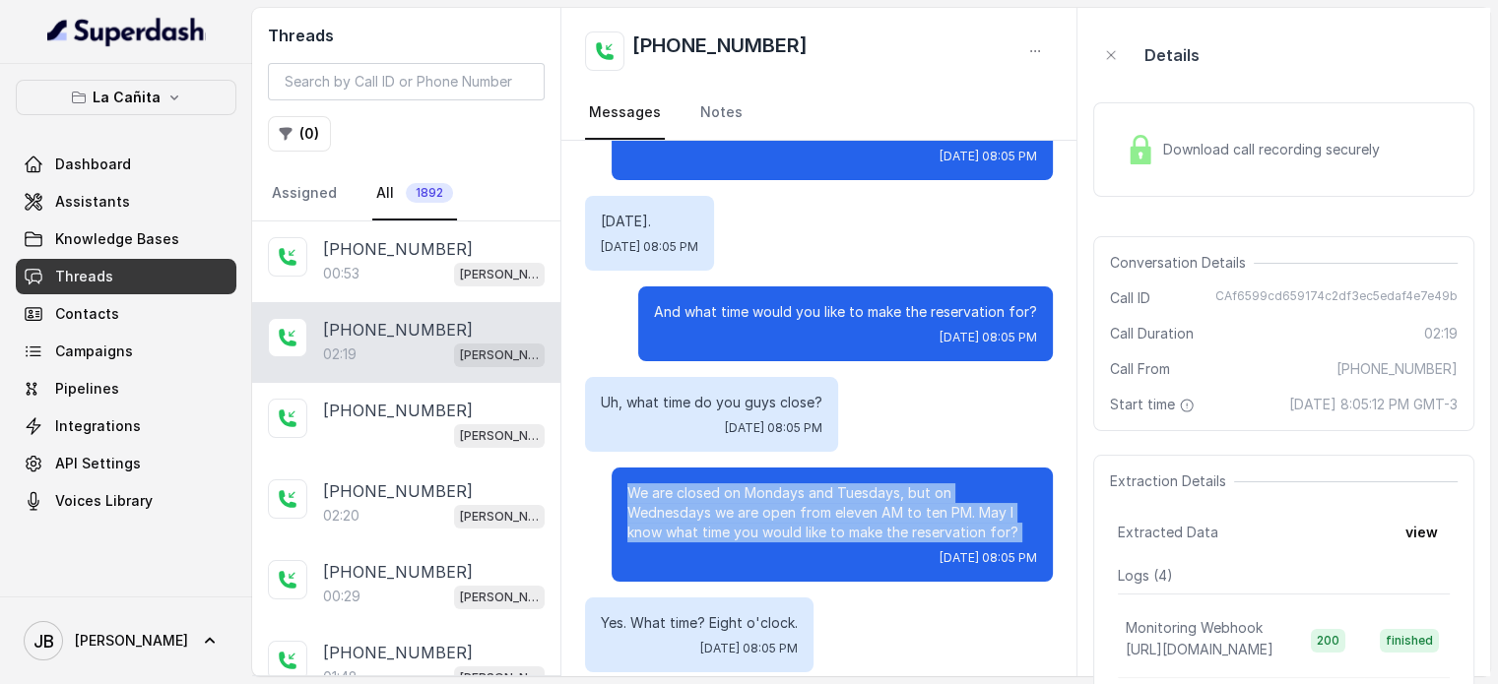
click at [834, 484] on p "We are closed on Mondays and Tuesdays, but on Wednesdays we are open from eleve…" at bounding box center [832, 513] width 410 height 59
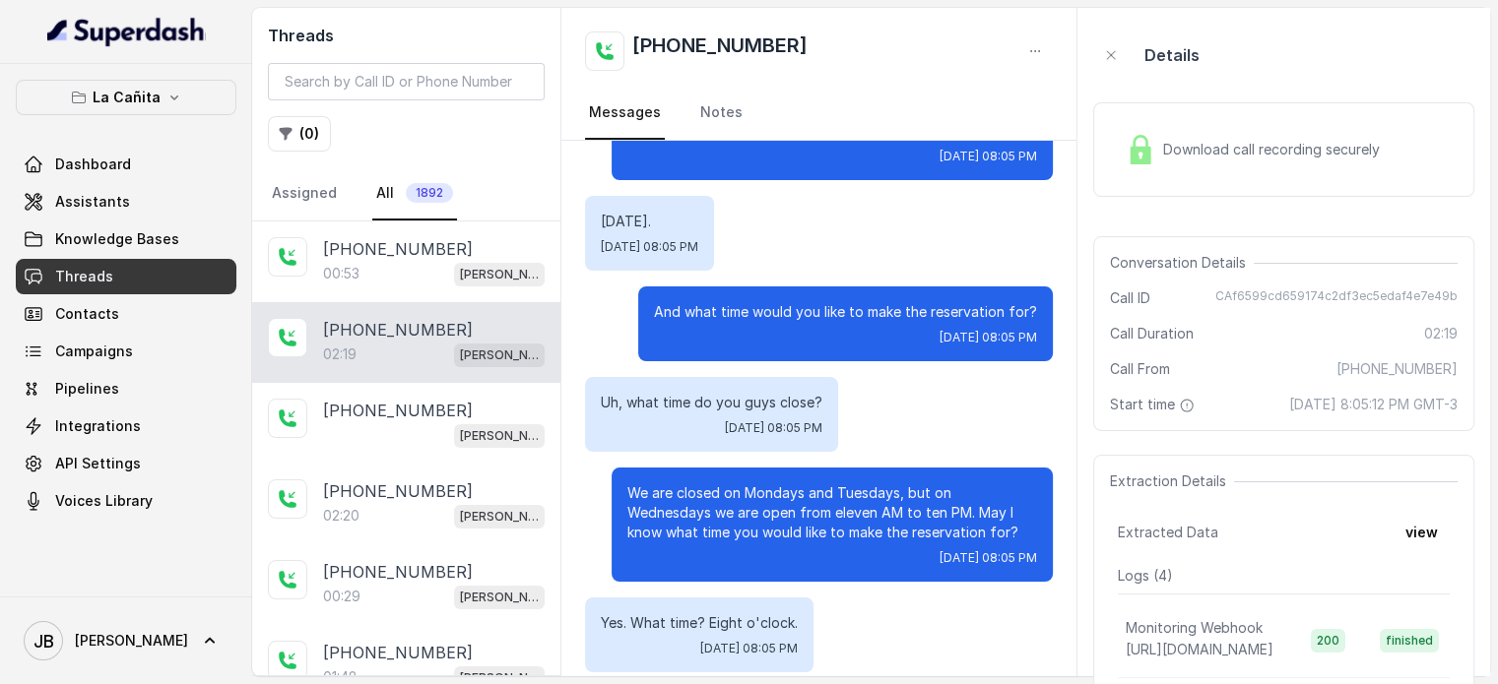
click at [849, 377] on div "Uh, what time do you guys close? [DATE] 08:05 PM" at bounding box center [819, 414] width 468 height 75
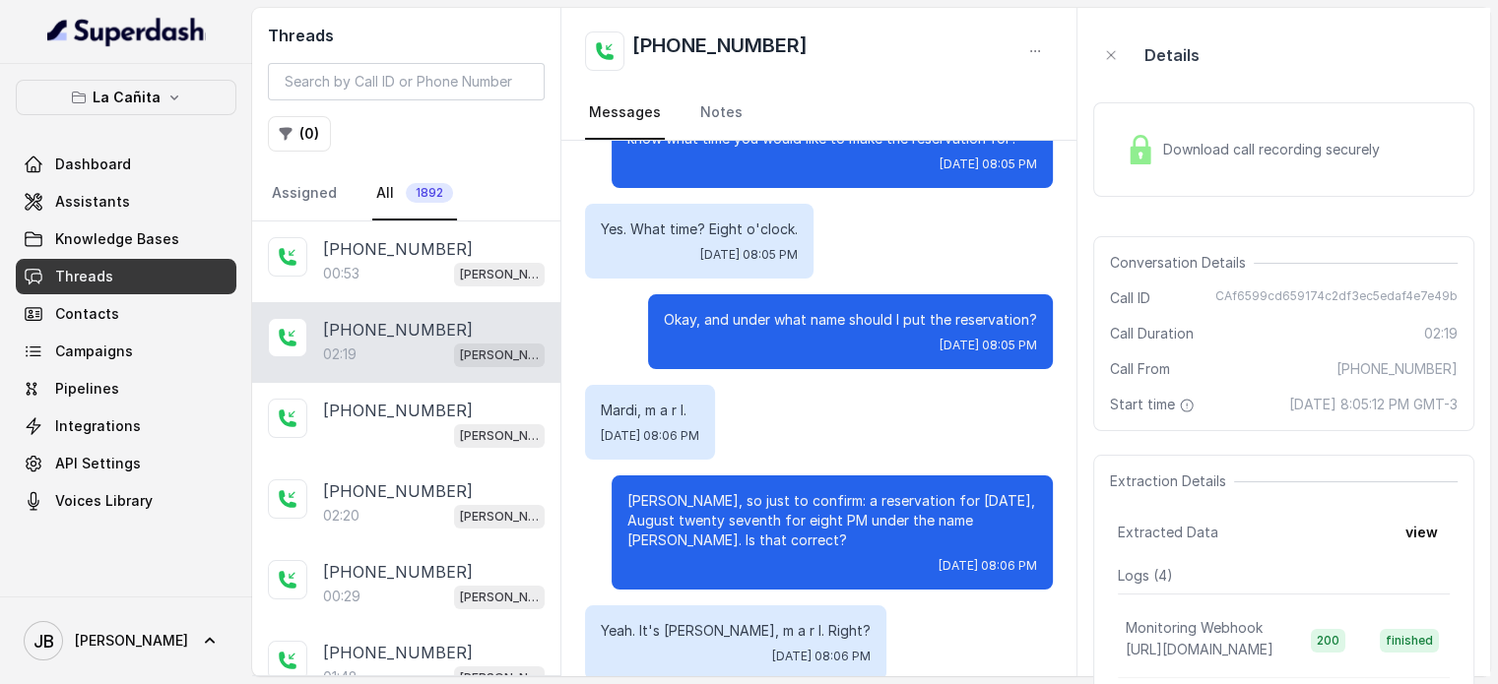
scroll to position [788, 0]
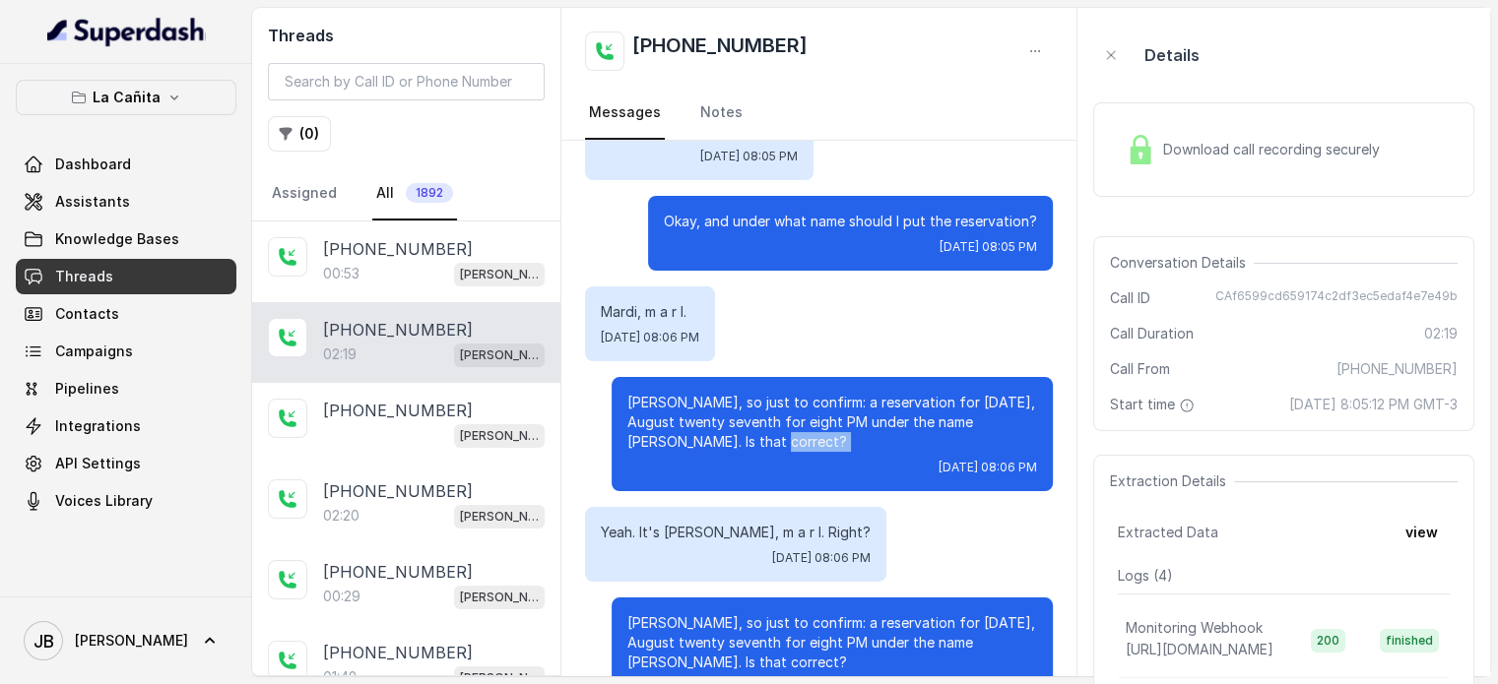
drag, startPoint x: 656, startPoint y: 401, endPoint x: 760, endPoint y: 406, distance: 104.5
click at [760, 406] on div "[PERSON_NAME], so just to confirm: a reservation for [DATE], August twenty seve…" at bounding box center [832, 434] width 441 height 114
click at [761, 413] on div "[PERSON_NAME], so just to confirm: a reservation for [DATE], August twenty seve…" at bounding box center [832, 434] width 441 height 114
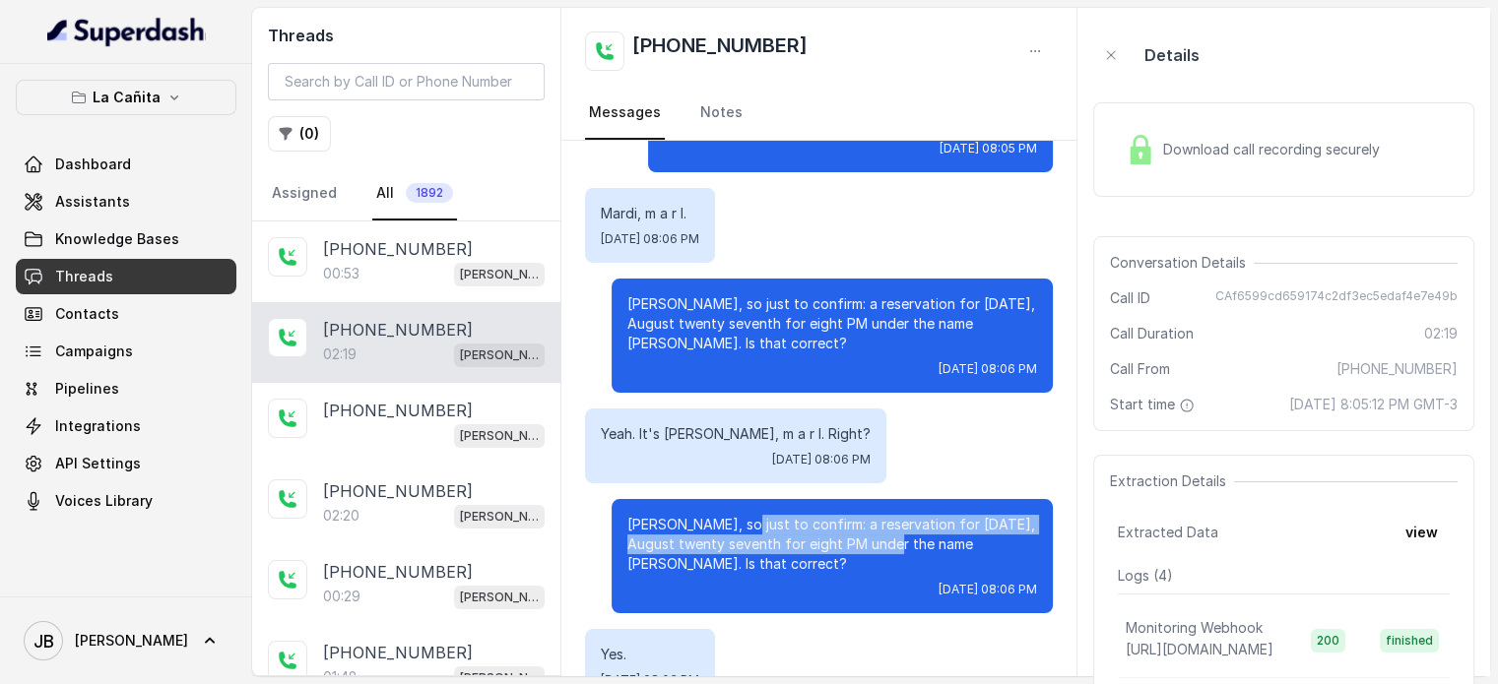
drag, startPoint x: 722, startPoint y: 480, endPoint x: 890, endPoint y: 503, distance: 170.0
click at [887, 515] on p "[PERSON_NAME], so just to confirm: a reservation for [DATE], August twenty seve…" at bounding box center [832, 544] width 410 height 59
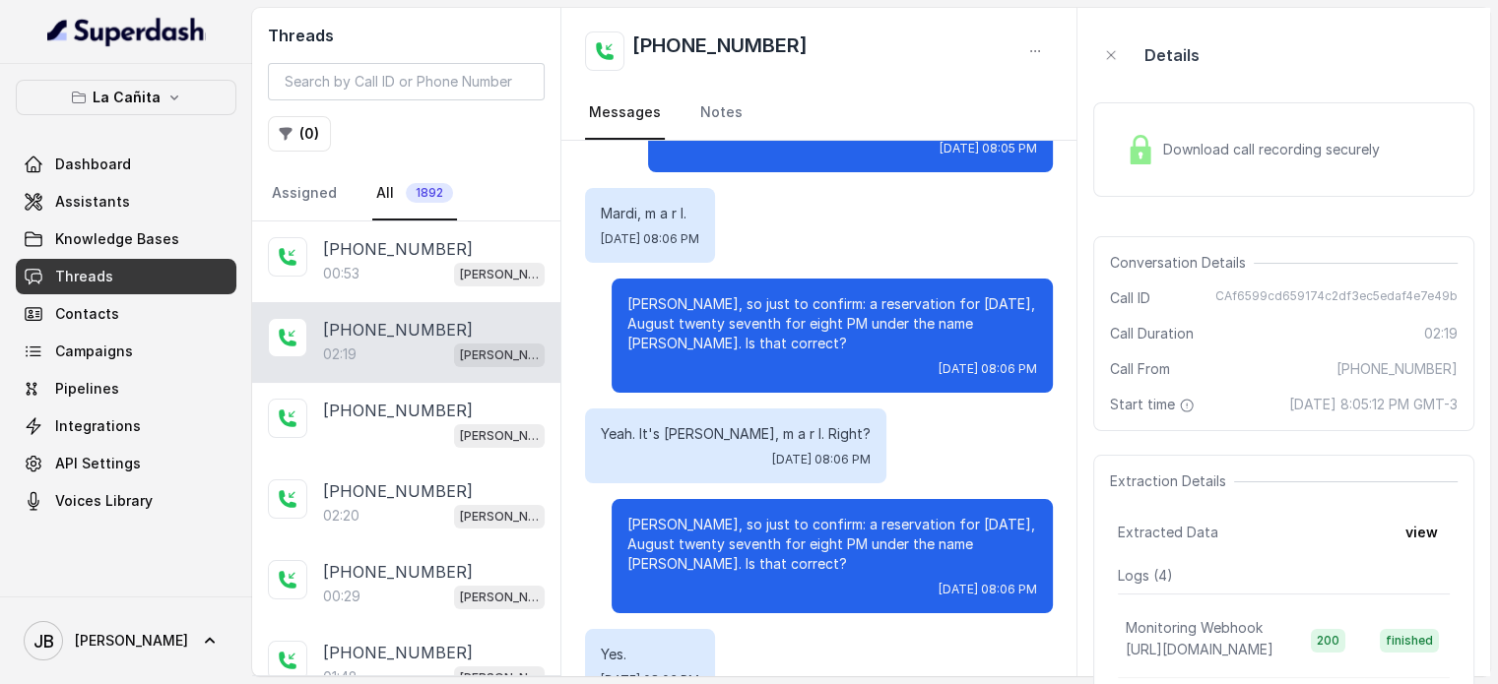
drag, startPoint x: 901, startPoint y: 511, endPoint x: 874, endPoint y: 517, distance: 28.2
click at [902, 515] on p "[PERSON_NAME], so just to confirm: a reservation for [DATE], August twenty seve…" at bounding box center [832, 544] width 410 height 59
drag, startPoint x: 657, startPoint y: 494, endPoint x: 763, endPoint y: 528, distance: 111.5
click at [763, 528] on p "[PERSON_NAME], so just to confirm: a reservation for [DATE], August twenty seve…" at bounding box center [832, 544] width 410 height 59
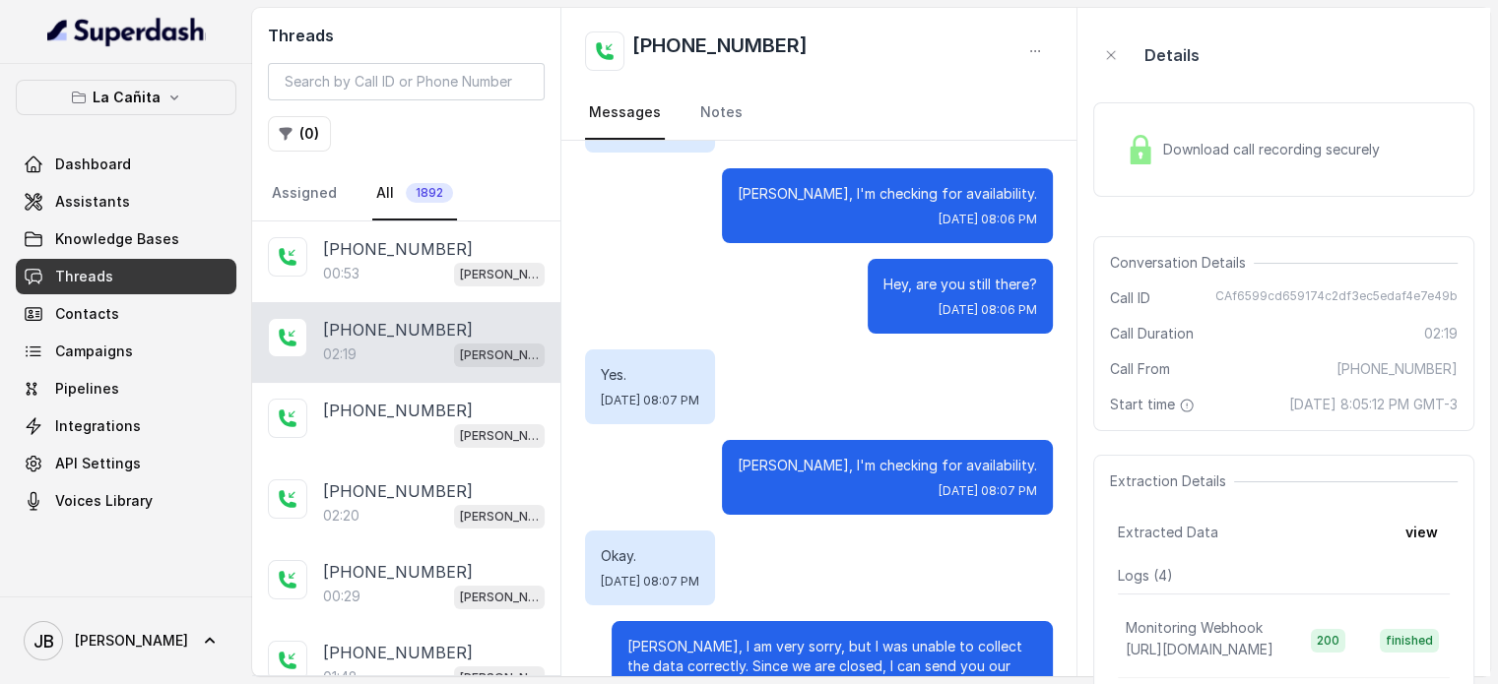
scroll to position [1772, 0]
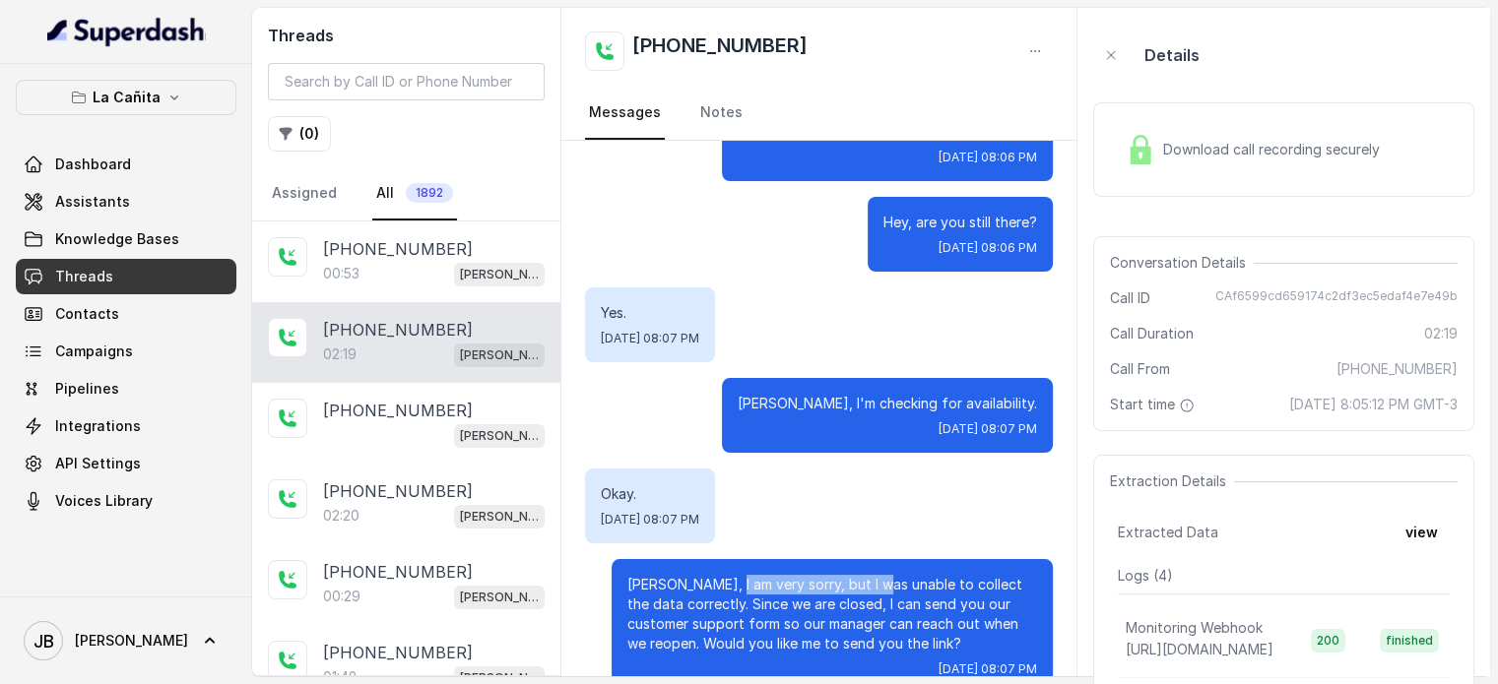
drag, startPoint x: 714, startPoint y: 529, endPoint x: 885, endPoint y: 561, distance: 174.4
click at [875, 559] on div "[PERSON_NAME], I am very sorry, but I was unable to collect the data correctly.…" at bounding box center [832, 626] width 441 height 134
click at [927, 580] on p "[PERSON_NAME], I am very sorry, but I was unable to collect the data correctly.…" at bounding box center [832, 614] width 410 height 79
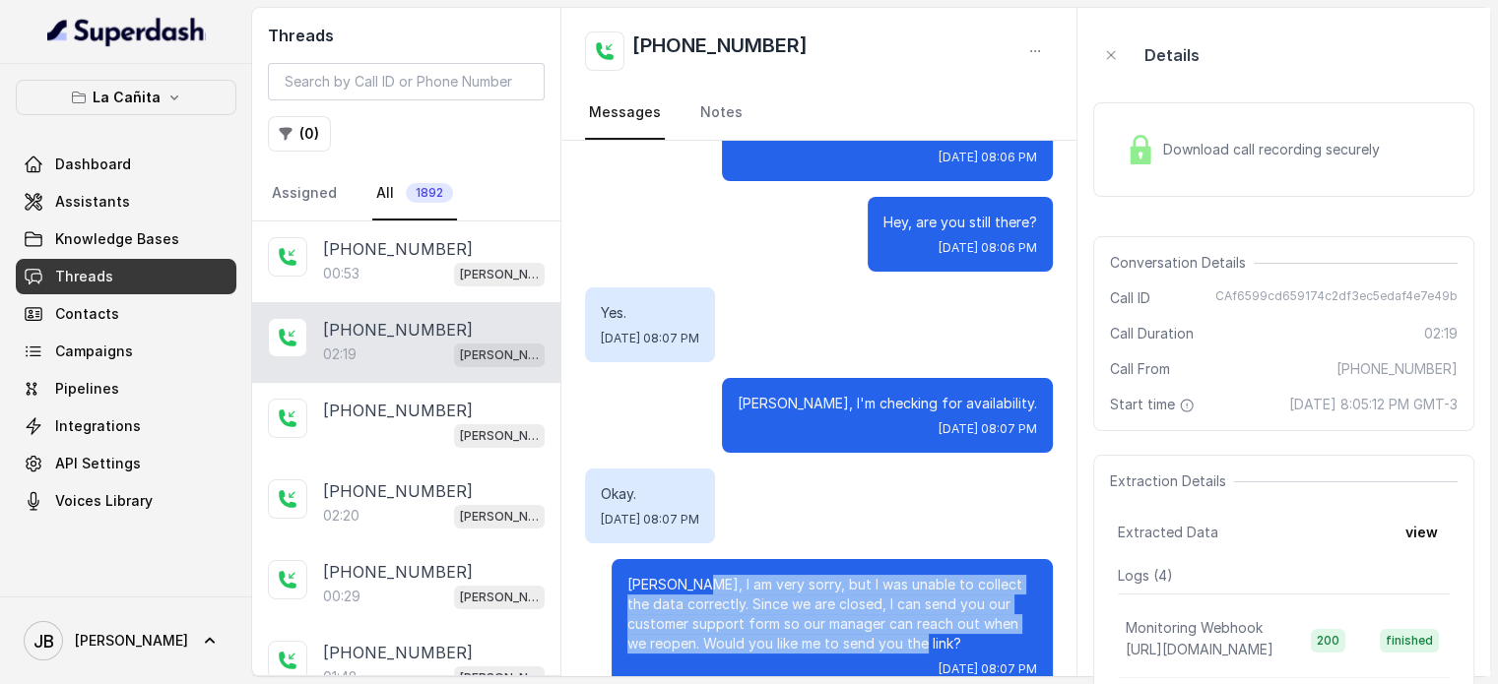
drag, startPoint x: 890, startPoint y: 588, endPoint x: 706, endPoint y: 552, distance: 187.5
click at [694, 575] on p "[PERSON_NAME], I am very sorry, but I was unable to collect the data correctly.…" at bounding box center [832, 614] width 410 height 79
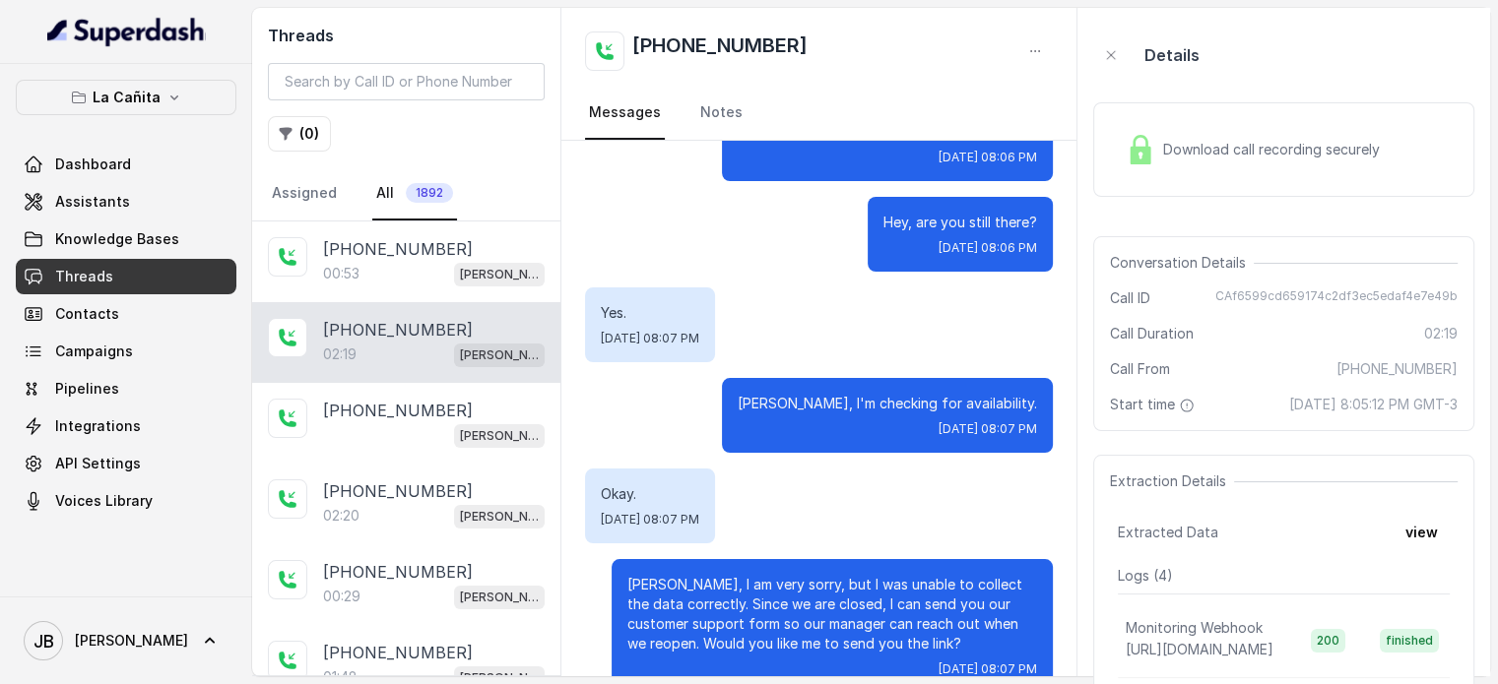
click at [670, 575] on p "[PERSON_NAME], I am very sorry, but I was unable to collect the data correctly.…" at bounding box center [832, 614] width 410 height 79
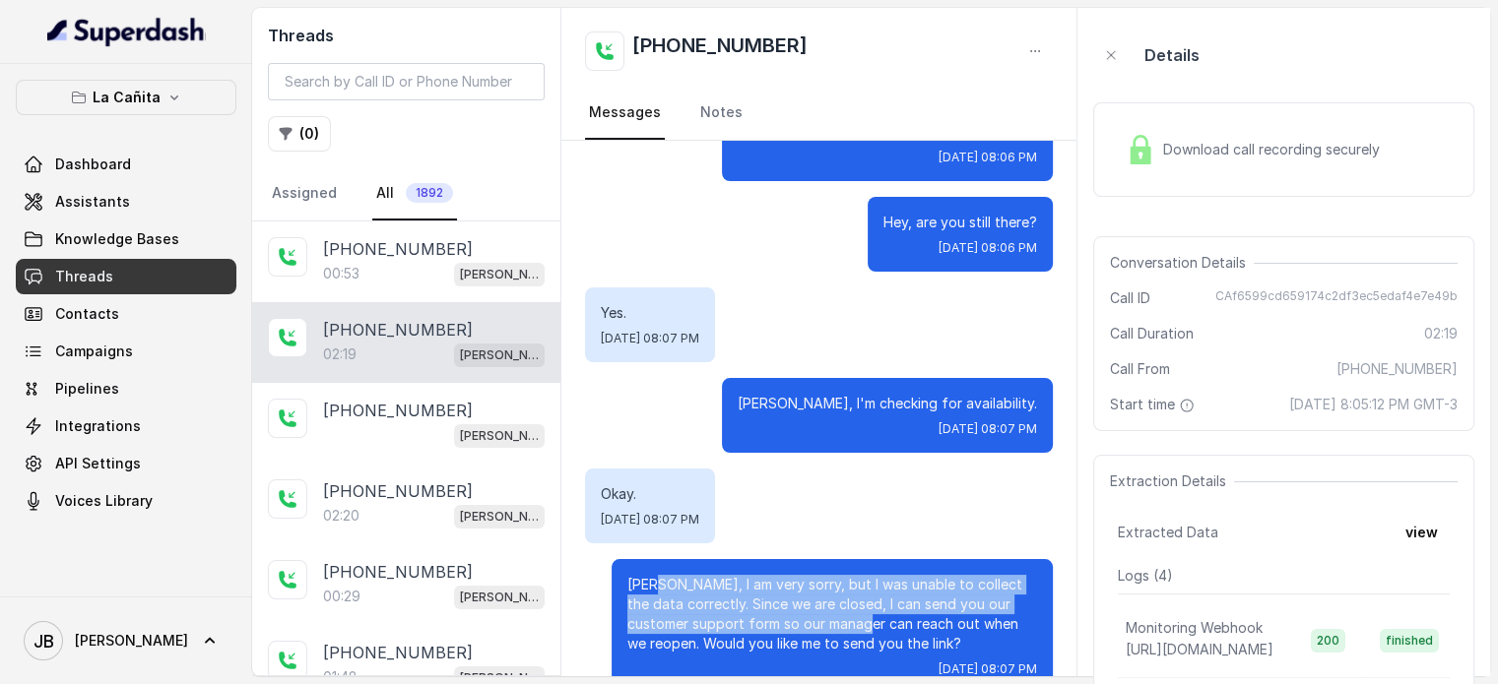
drag, startPoint x: 647, startPoint y: 528, endPoint x: 939, endPoint y: 602, distance: 300.7
click at [903, 595] on div "[PERSON_NAME], I am very sorry, but I was unable to collect the data correctly.…" at bounding box center [832, 626] width 441 height 134
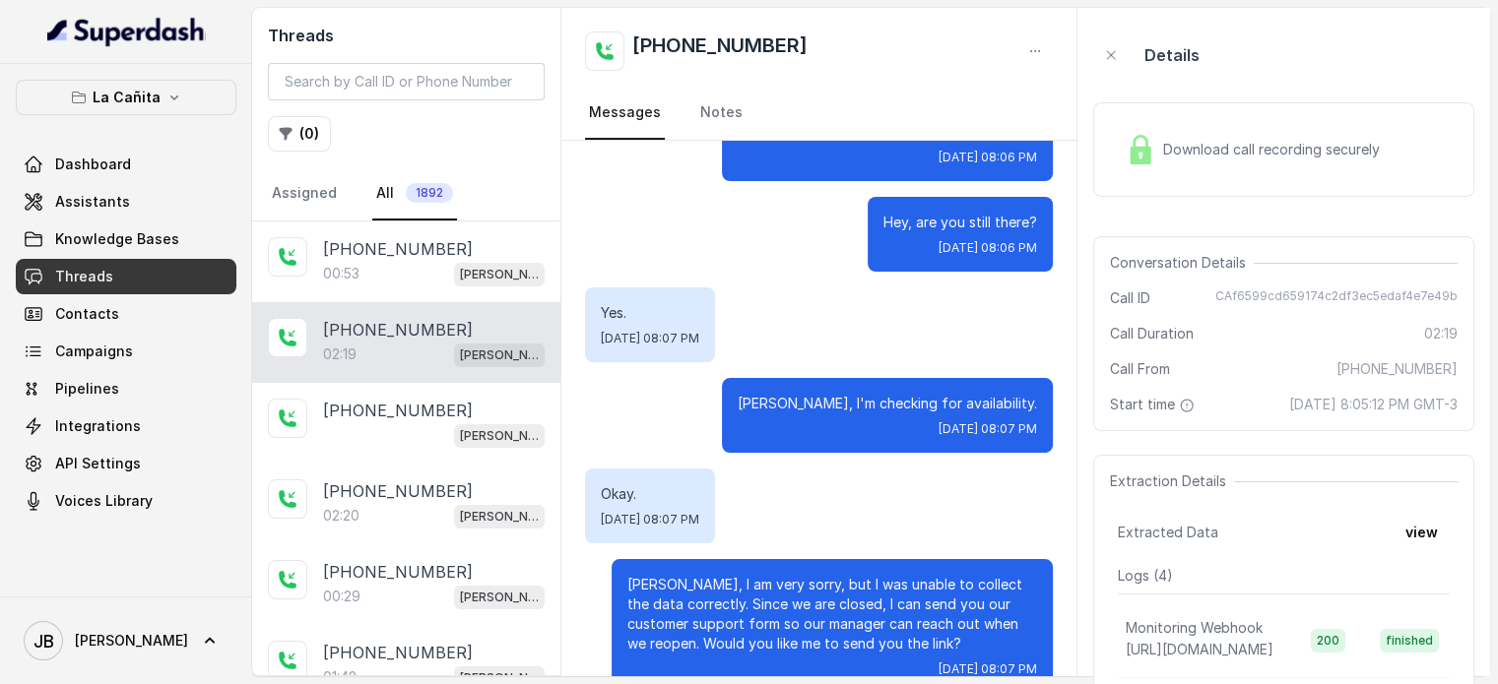
click at [946, 610] on p "[PERSON_NAME], I am very sorry, but I was unable to collect the data correctly.…" at bounding box center [832, 614] width 410 height 79
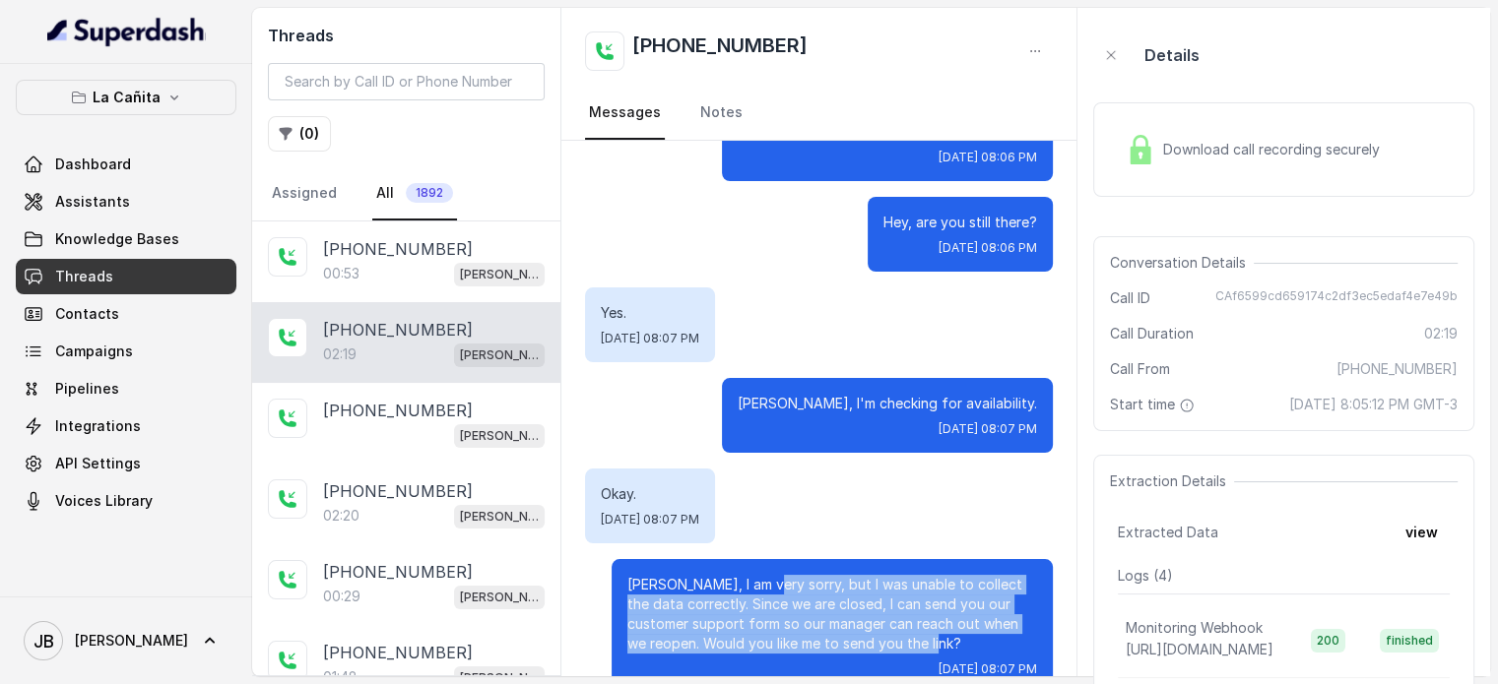
drag, startPoint x: 934, startPoint y: 605, endPoint x: 825, endPoint y: 558, distance: 117.8
click at [808, 575] on p "[PERSON_NAME], I am very sorry, but I was unable to collect the data correctly.…" at bounding box center [832, 614] width 410 height 79
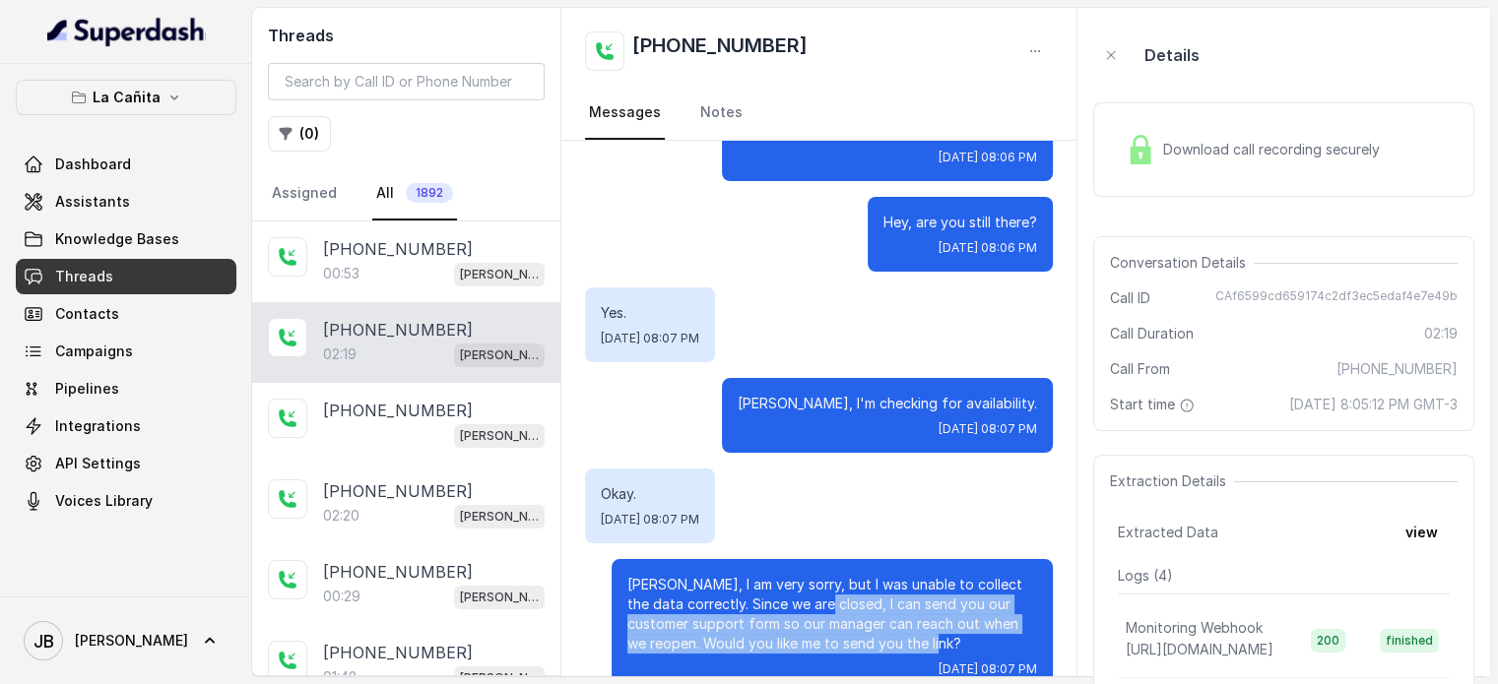
drag, startPoint x: 825, startPoint y: 558, endPoint x: 808, endPoint y: 542, distance: 24.4
click at [823, 575] on p "[PERSON_NAME], I am very sorry, but I was unable to collect the data correctly.…" at bounding box center [832, 614] width 410 height 79
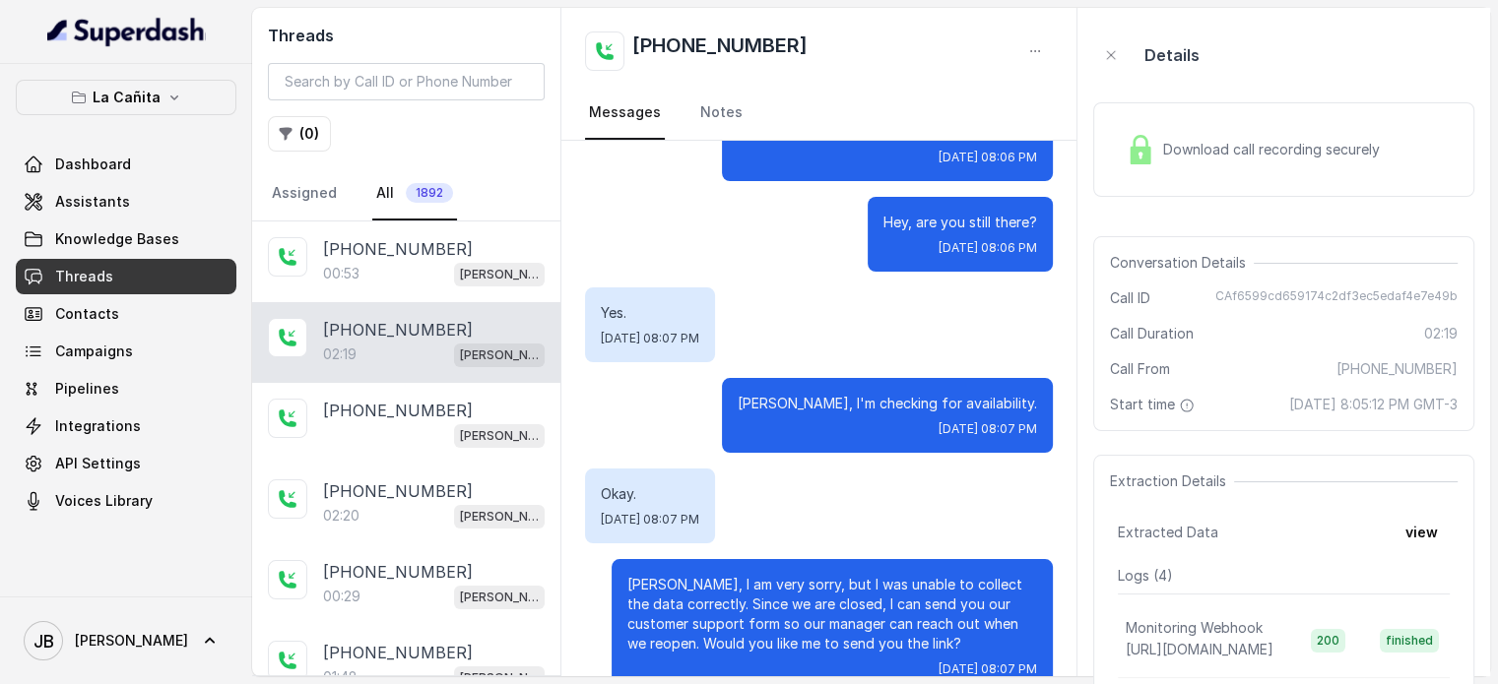
click at [1296, 401] on span "[DATE] 8:05:12 PM GMT-3" at bounding box center [1373, 405] width 168 height 20
click at [1265, 162] on div "Download call recording securely" at bounding box center [1253, 149] width 270 height 45
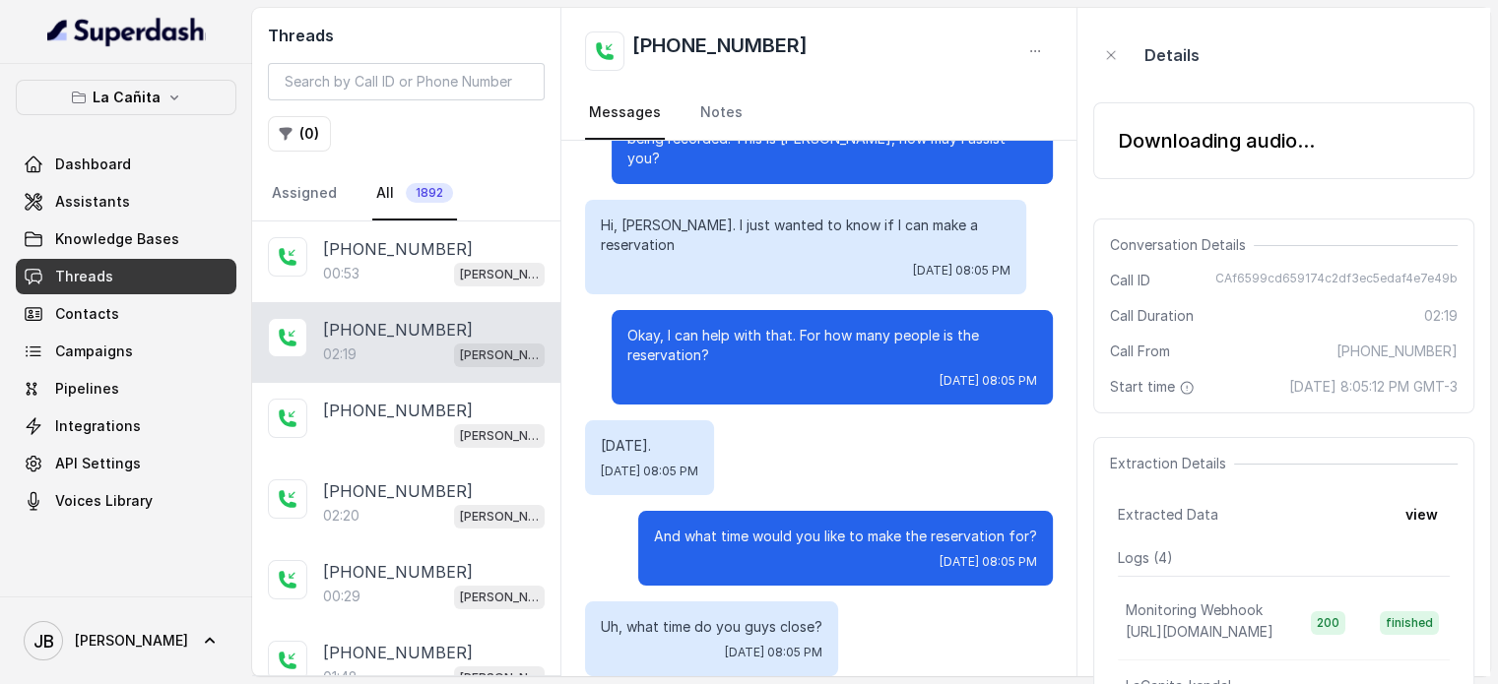
scroll to position [0, 0]
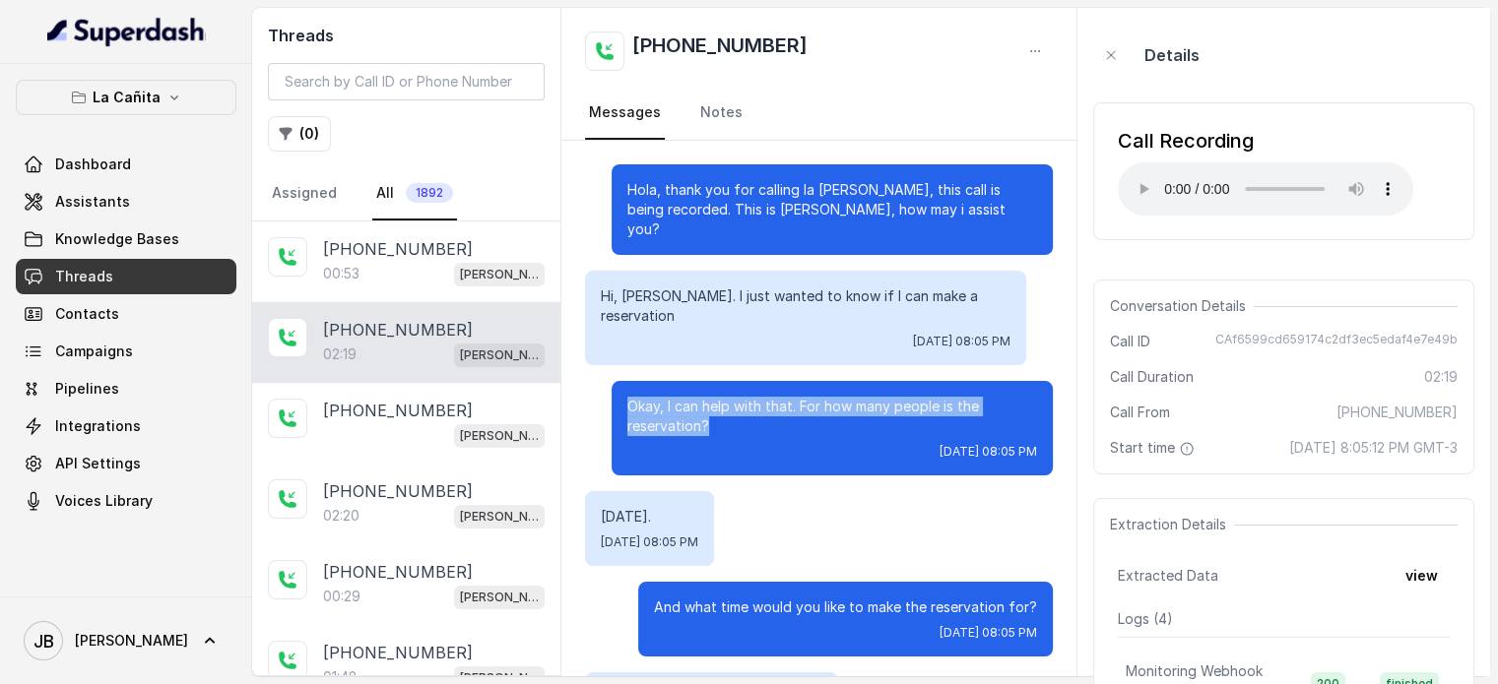
drag, startPoint x: 629, startPoint y: 365, endPoint x: 776, endPoint y: 392, distance: 149.1
click at [776, 397] on p "Okay, I can help with that. For how many people is the reservation?" at bounding box center [832, 416] width 410 height 39
click at [773, 397] on p "Okay, I can help with that. For how many people is the reservation?" at bounding box center [832, 416] width 410 height 39
click at [1026, 346] on div "Threads ( 0 ) Assigned All 1892 [PHONE_NUMBER]:53 [PERSON_NAME] [PHONE_NUMBER]:…" at bounding box center [871, 342] width 1238 height 669
click at [643, 507] on p "[DATE]." at bounding box center [649, 517] width 97 height 20
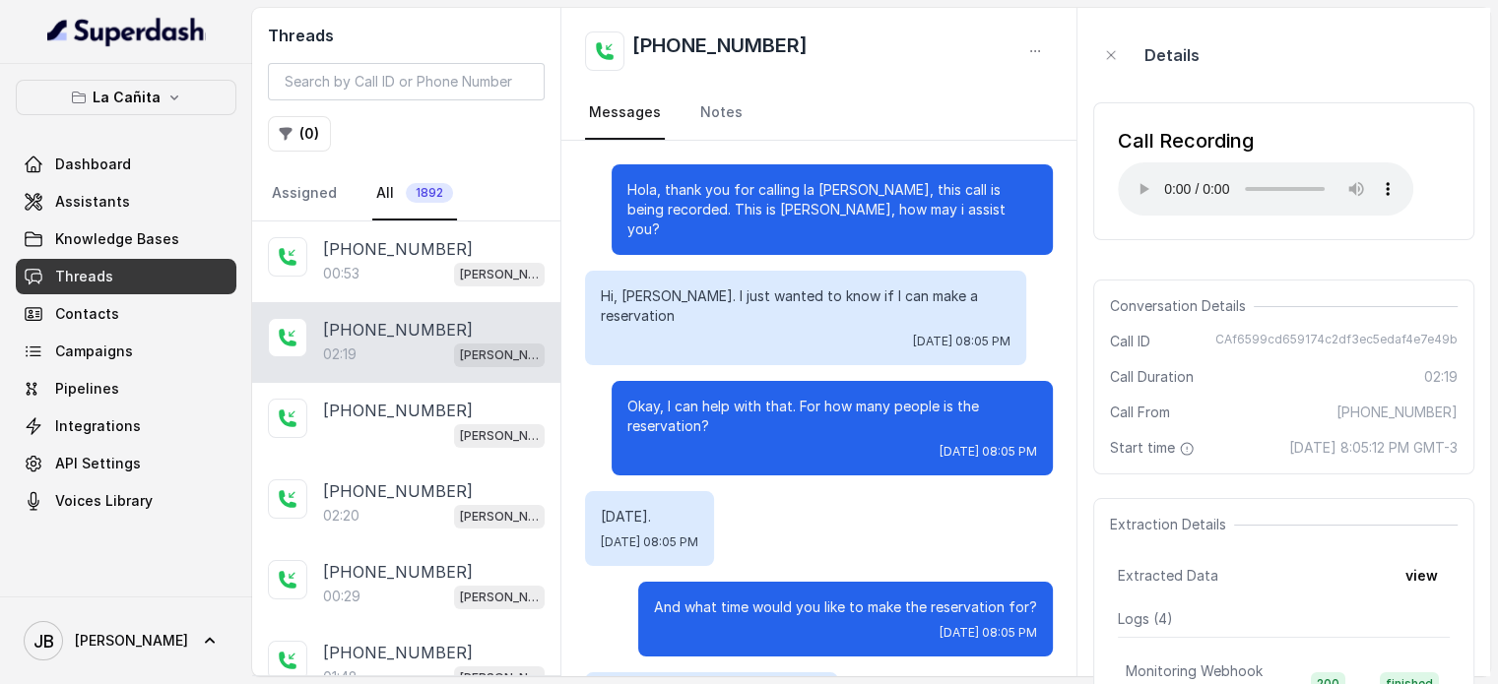
click at [643, 507] on p "[DATE]." at bounding box center [649, 517] width 97 height 20
click at [645, 507] on p "[DATE]." at bounding box center [649, 517] width 97 height 20
click at [698, 535] on span "[DATE] 08:05 PM" at bounding box center [649, 543] width 97 height 16
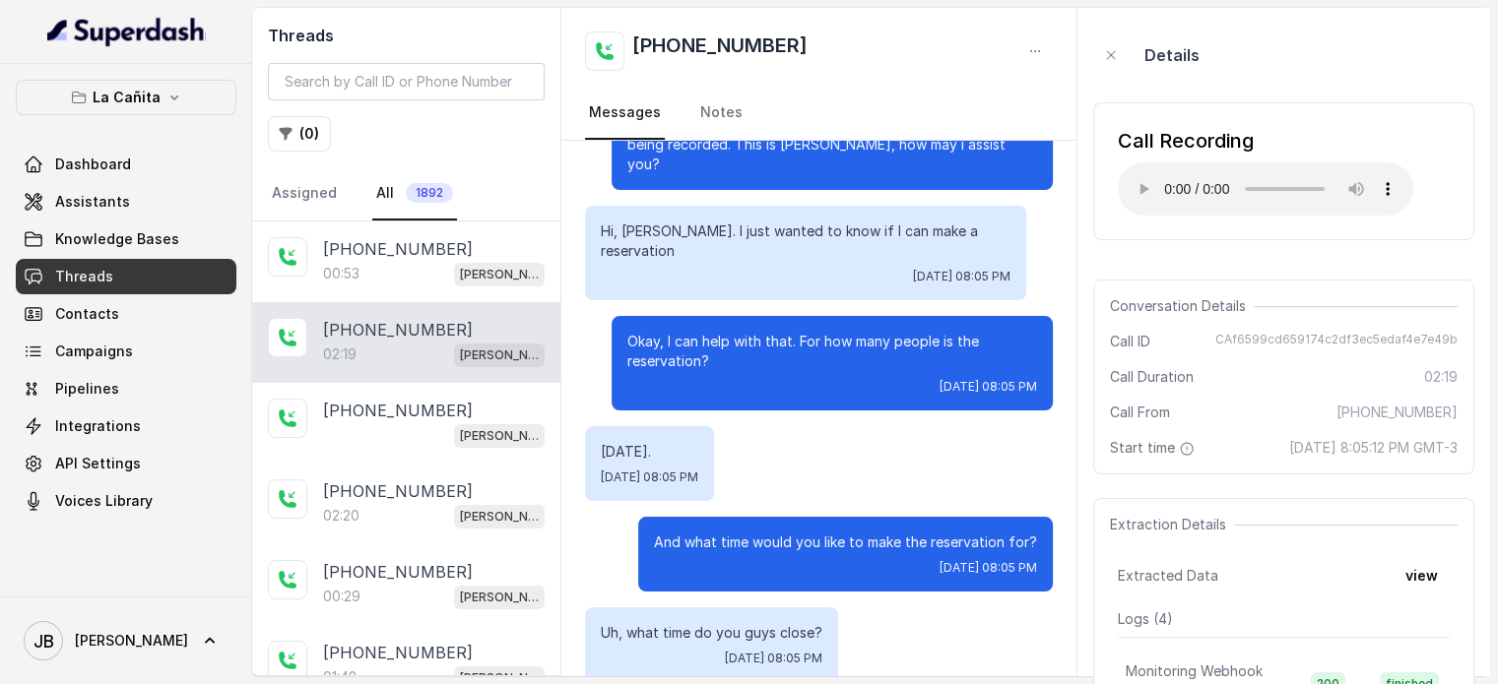
scroll to position [98, 0]
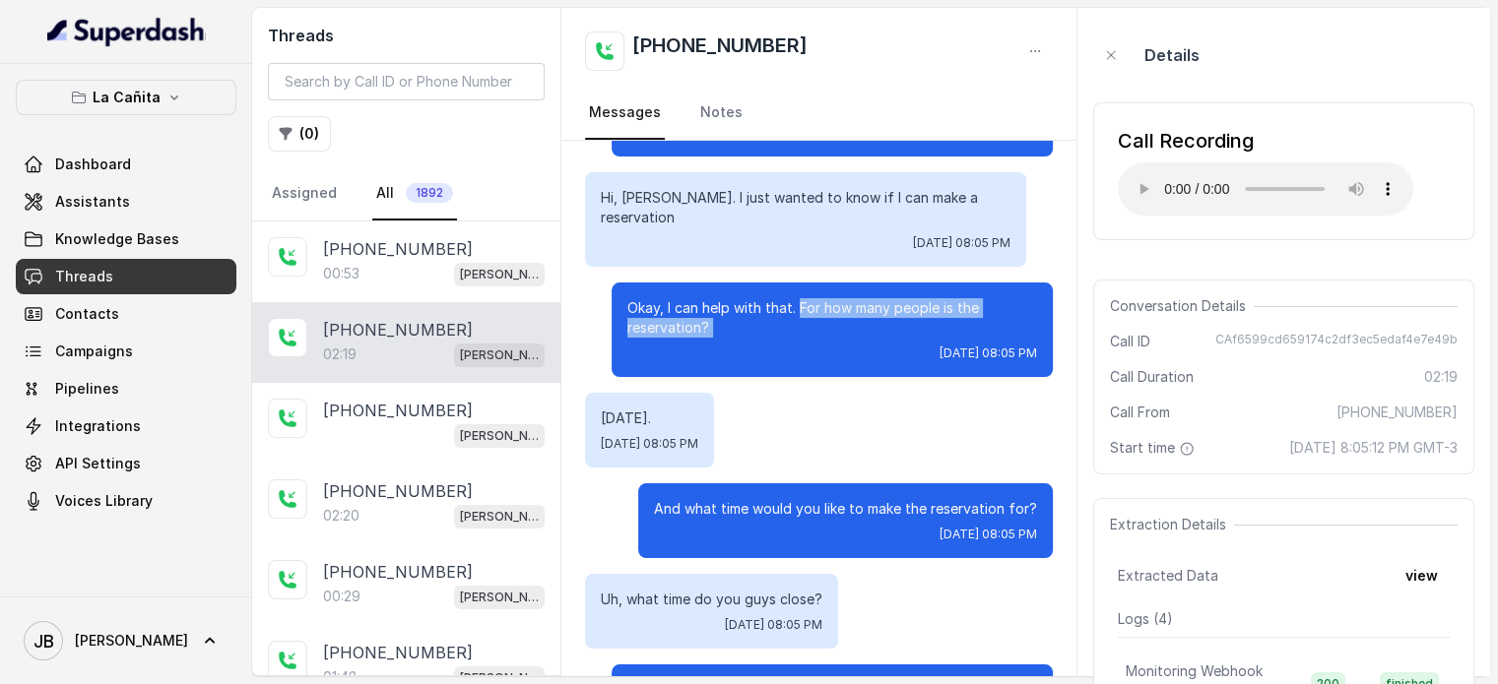
drag, startPoint x: 782, startPoint y: 267, endPoint x: 812, endPoint y: 314, distance: 56.3
click at [811, 313] on div "Okay, I can help with that. For how many people is the reservation? [DATE] 08:0…" at bounding box center [832, 330] width 441 height 95
click at [850, 393] on div "[DATE]. [DATE] 08:05 PM" at bounding box center [819, 430] width 468 height 75
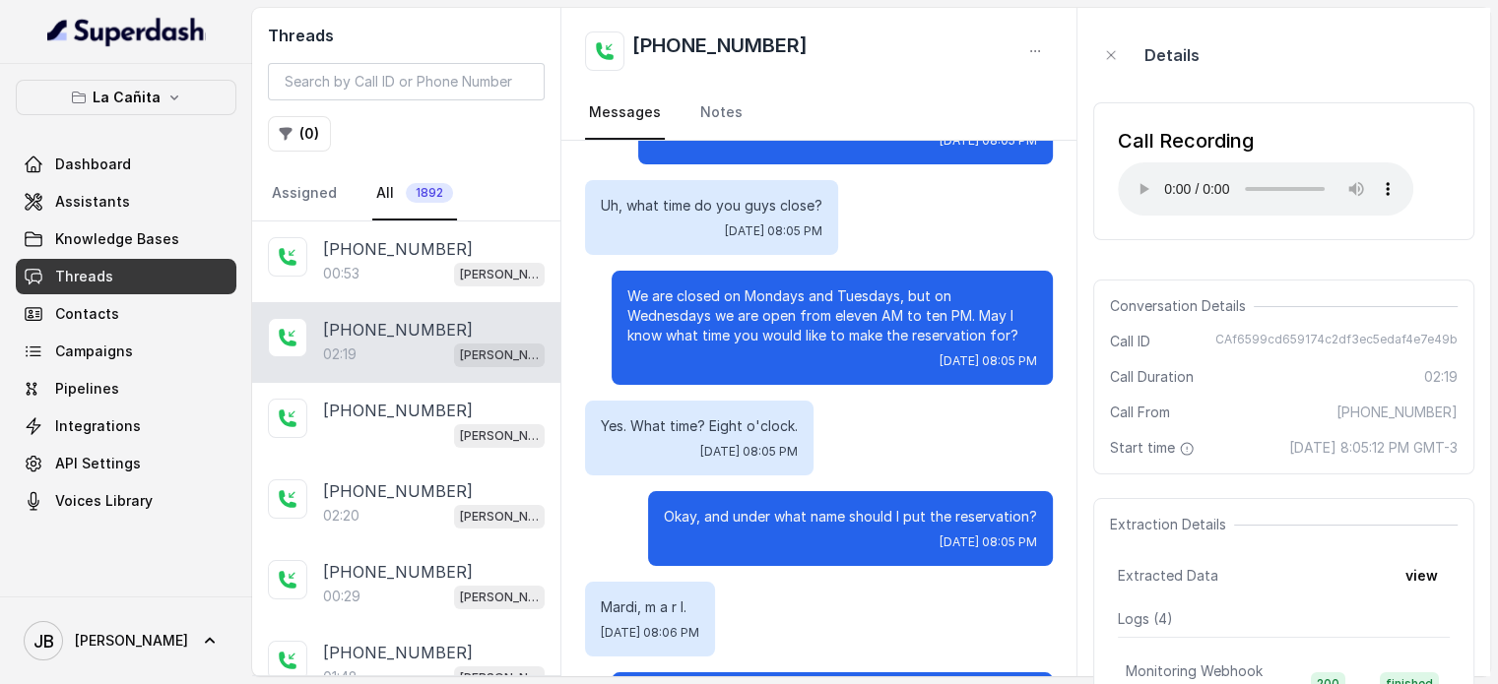
scroll to position [886, 0]
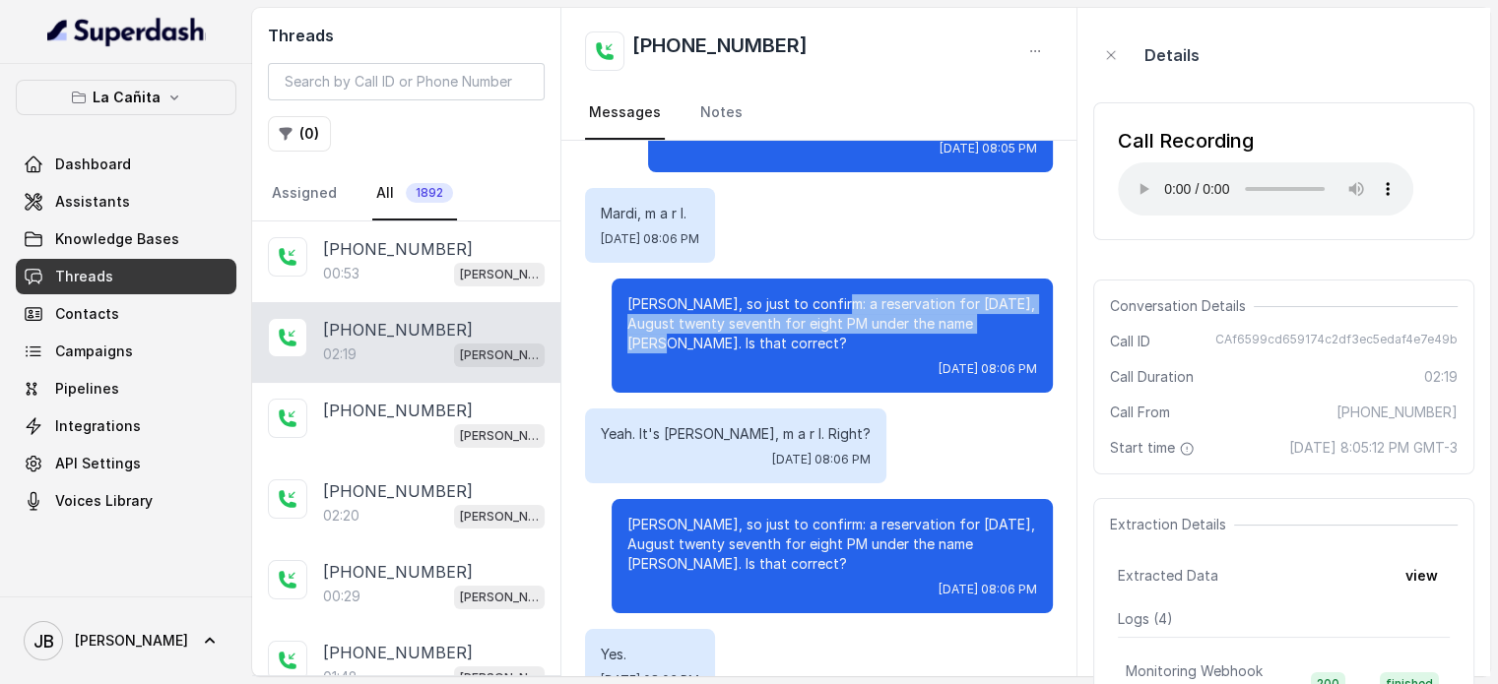
drag, startPoint x: 818, startPoint y: 265, endPoint x: 1000, endPoint y: 291, distance: 183.0
click at [994, 294] on p "[PERSON_NAME], so just to confirm: a reservation for [DATE], August twenty seve…" at bounding box center [832, 323] width 410 height 59
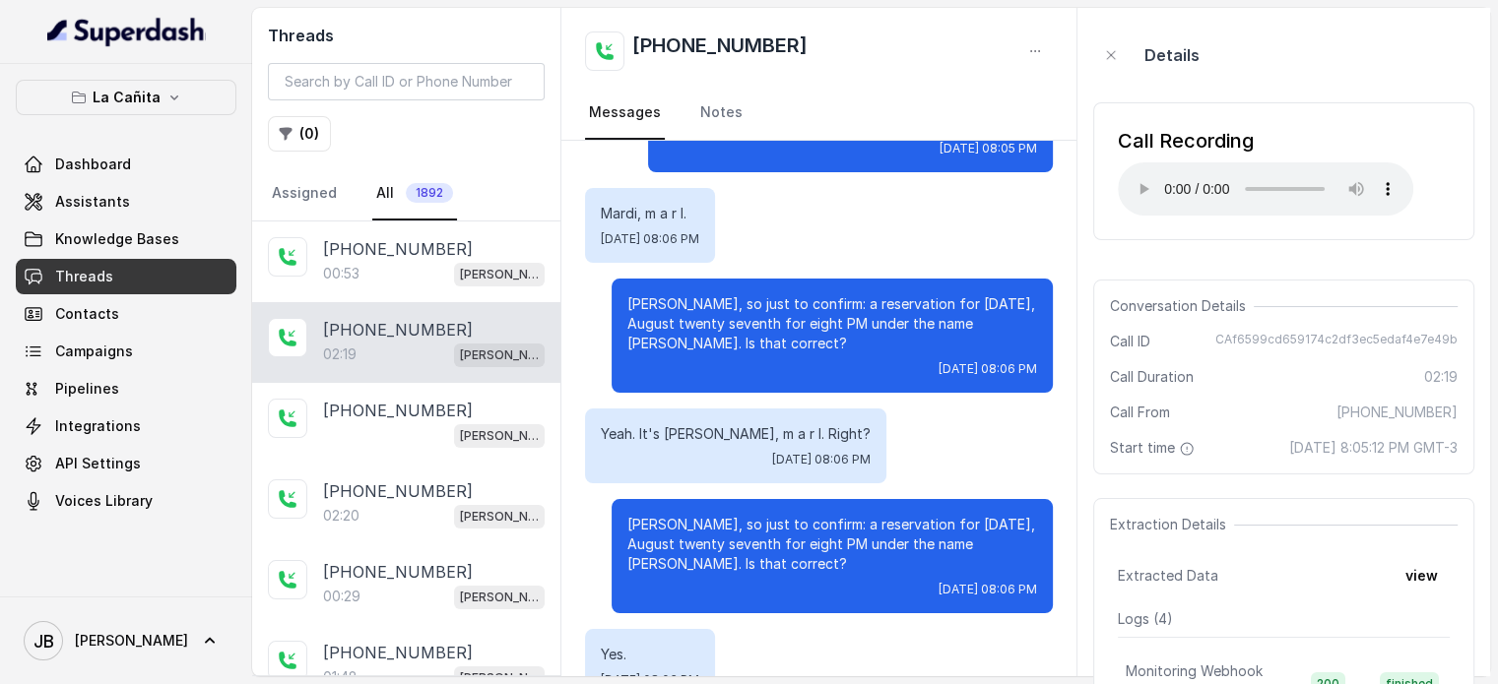
click at [977, 320] on div "[PERSON_NAME], so just to confirm: a reservation for [DATE], August twenty seve…" at bounding box center [832, 336] width 441 height 114
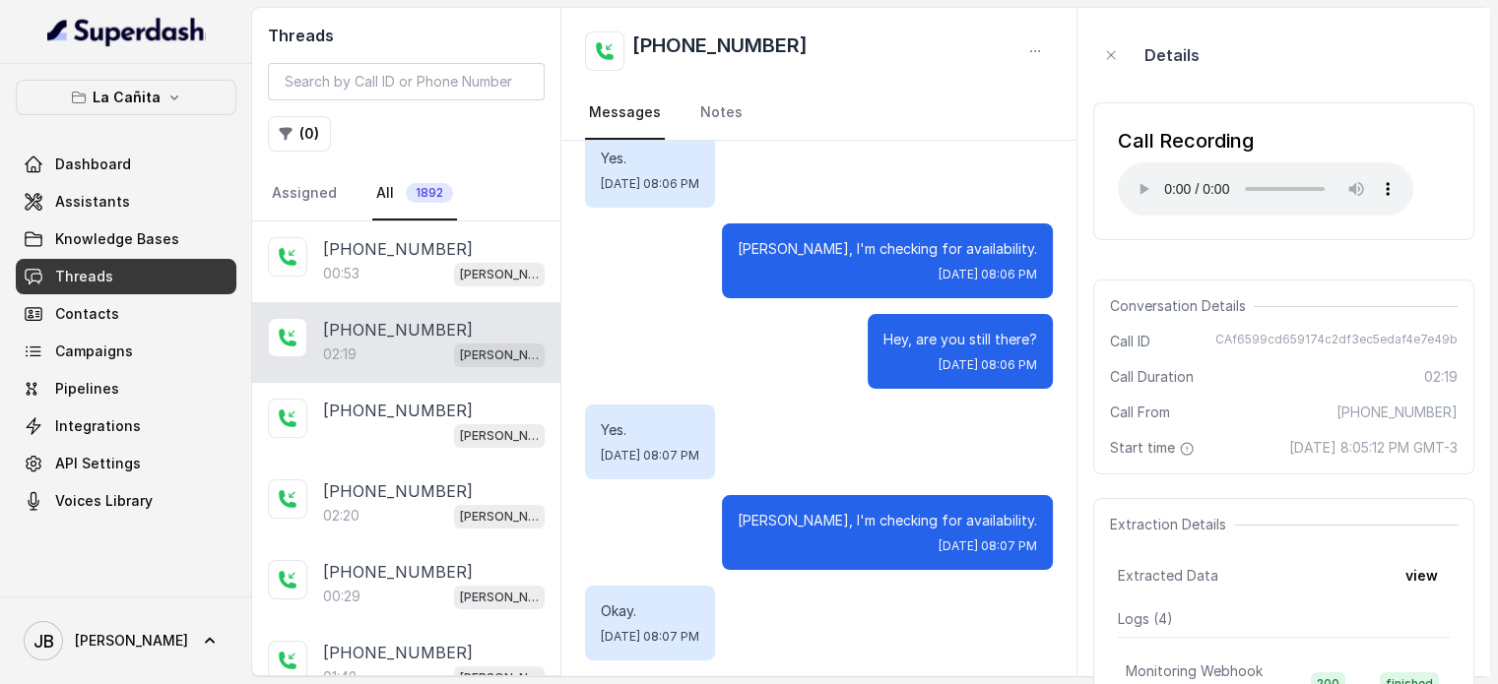
scroll to position [1772, 0]
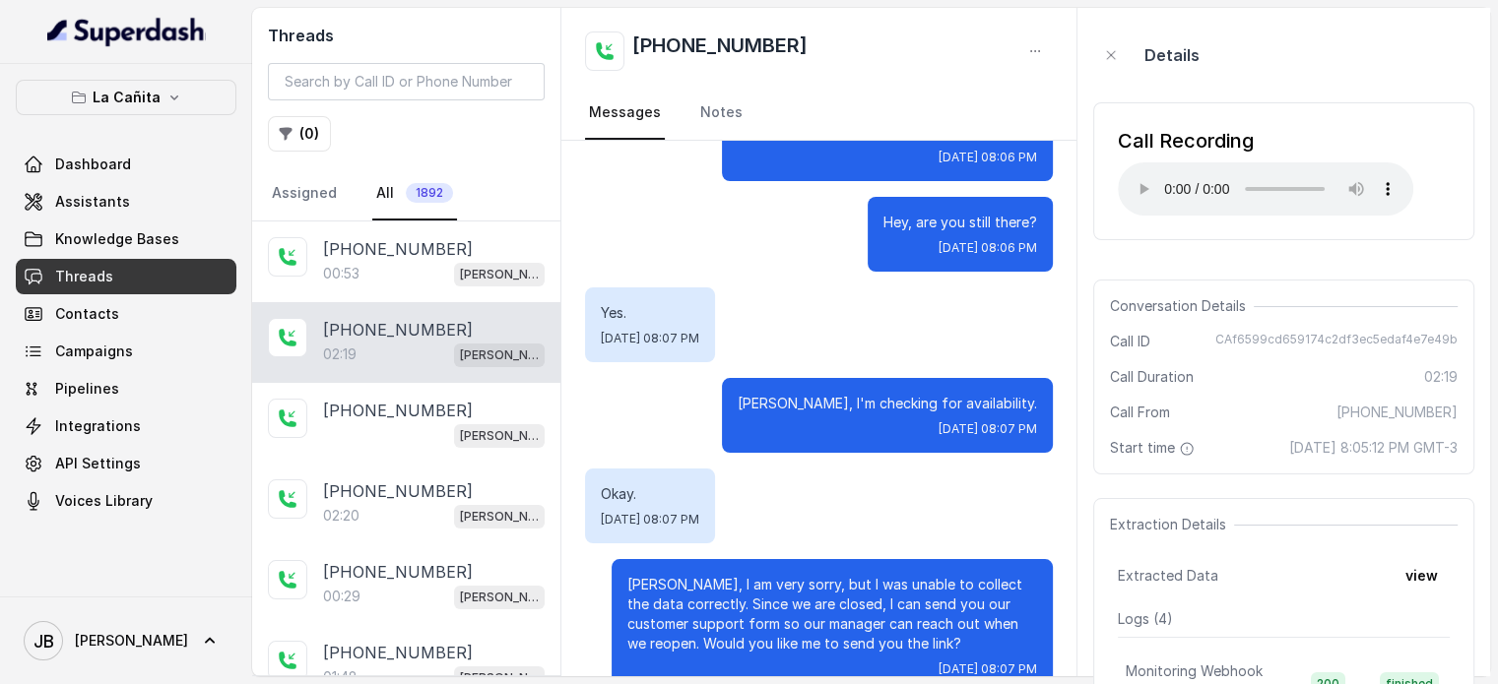
drag, startPoint x: 834, startPoint y: 567, endPoint x: 1022, endPoint y: 628, distance: 197.8
click at [1022, 628] on div "[PERSON_NAME], I am very sorry, but I was unable to collect the data correctly.…" at bounding box center [832, 626] width 441 height 134
click at [996, 604] on p "[PERSON_NAME], I am very sorry, but I was unable to collect the data correctly.…" at bounding box center [832, 614] width 410 height 79
click at [950, 469] on div "Okay. [DATE] 08:07 PM" at bounding box center [819, 506] width 468 height 75
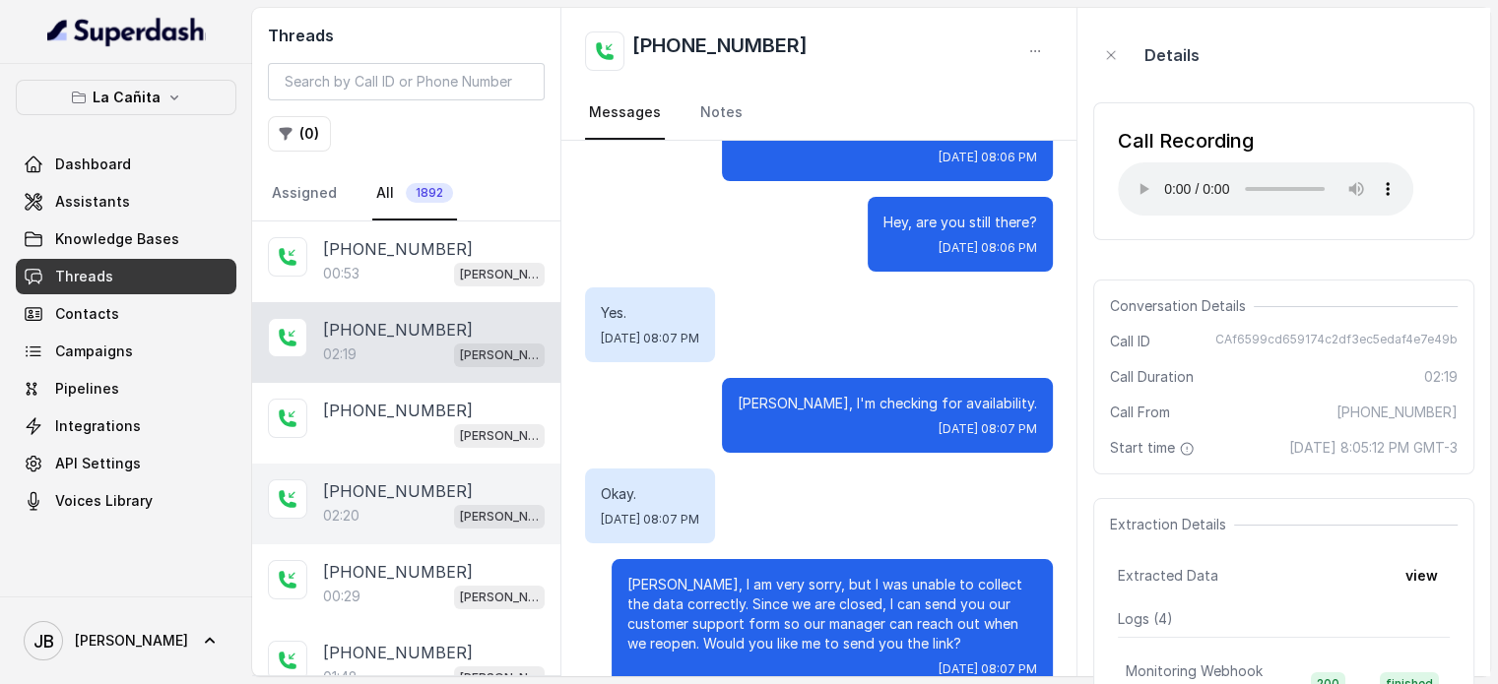
click at [437, 498] on p "[PHONE_NUMBER]" at bounding box center [398, 492] width 150 height 24
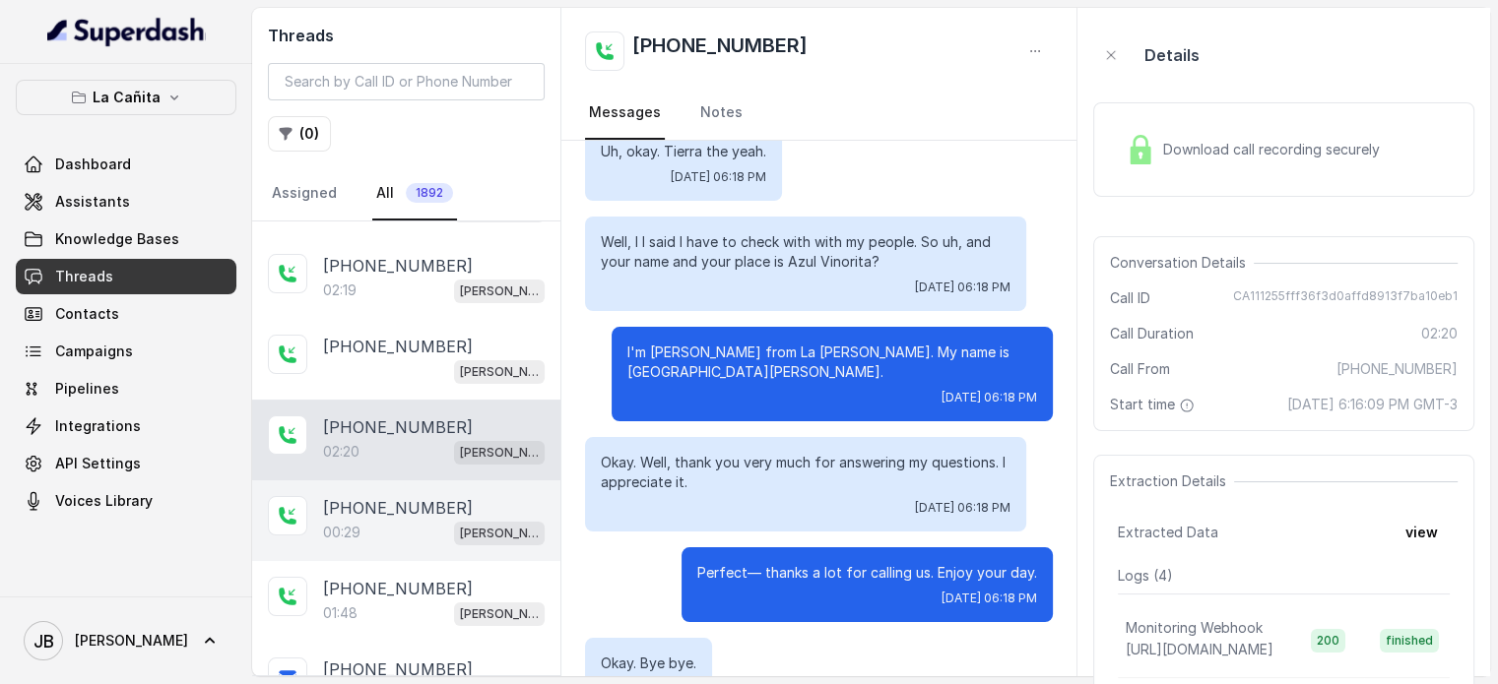
scroll to position [98, 0]
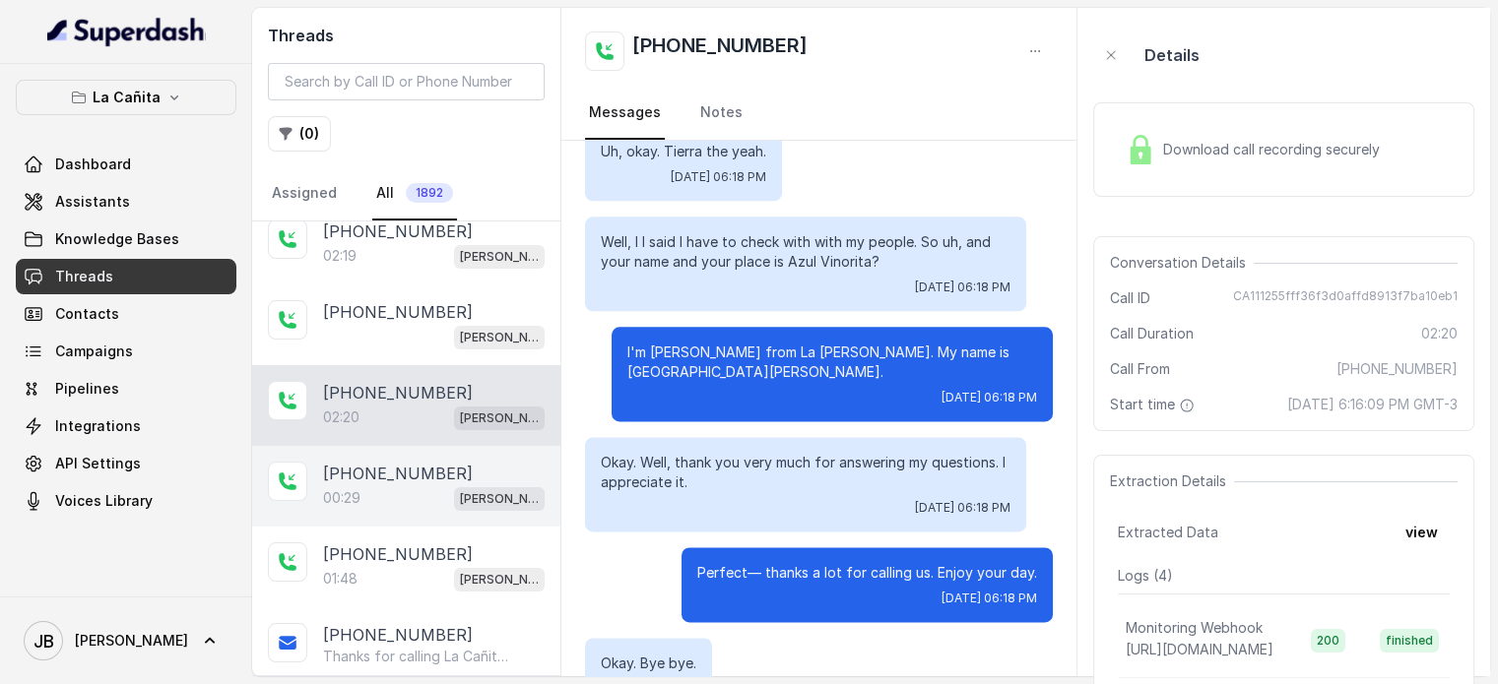
click at [400, 454] on div "[PHONE_NUMBER]:29 [PERSON_NAME]" at bounding box center [406, 486] width 308 height 81
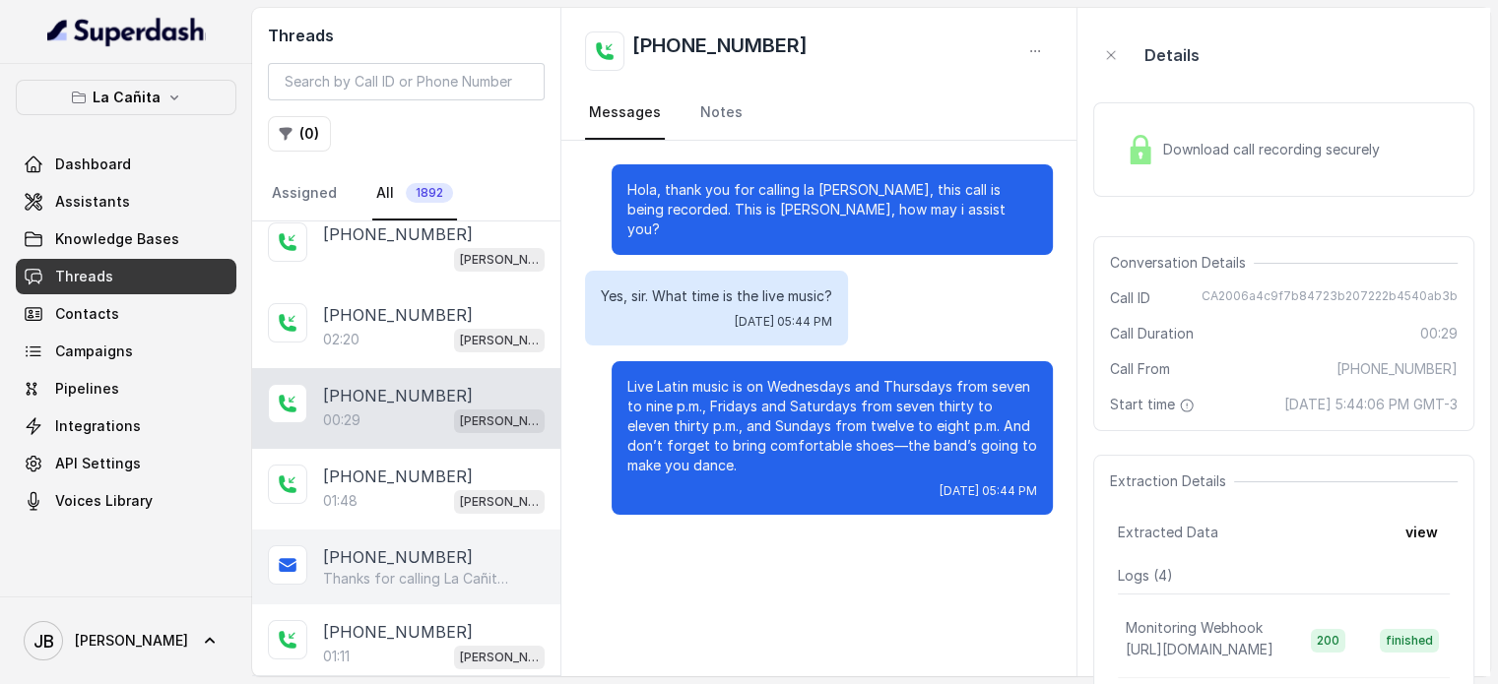
scroll to position [197, 0]
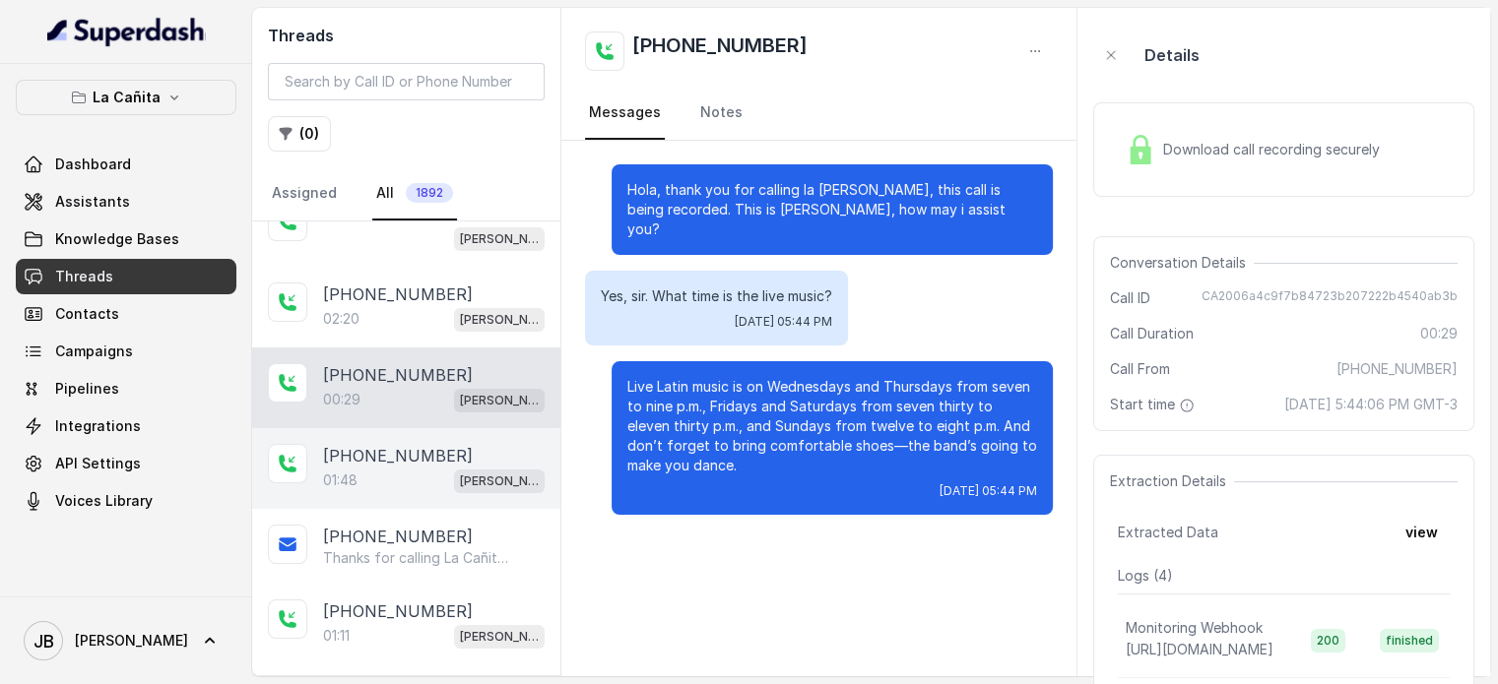
click at [370, 484] on div "01:48 [PERSON_NAME]" at bounding box center [434, 481] width 222 height 26
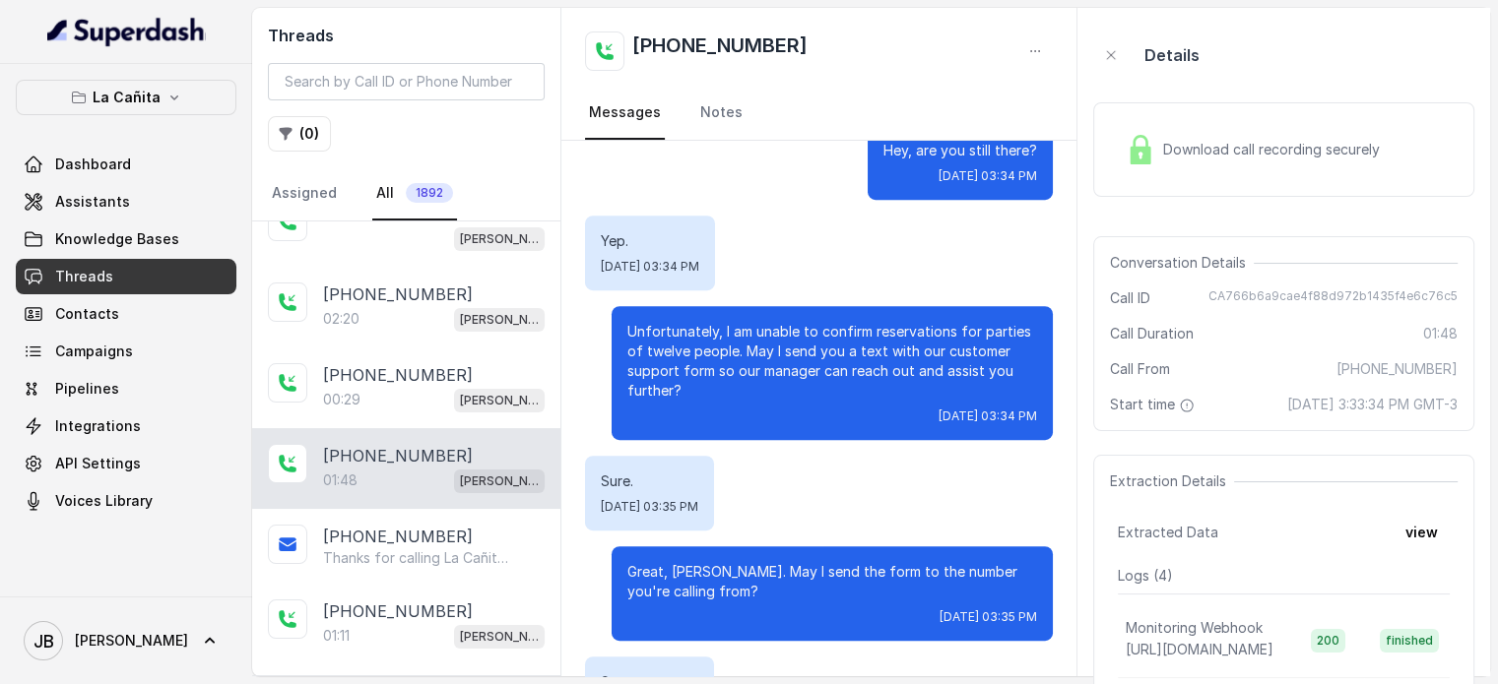
scroll to position [1102, 0]
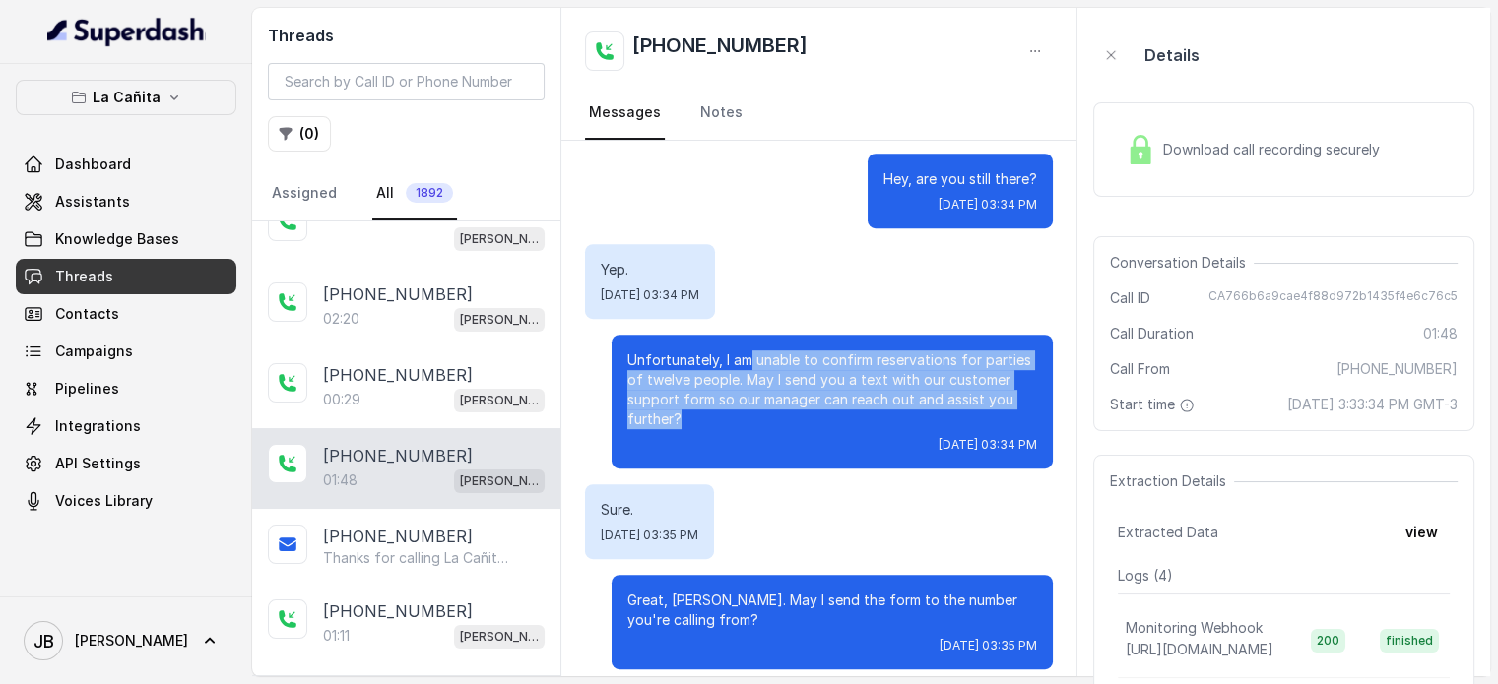
drag, startPoint x: 732, startPoint y: 347, endPoint x: 666, endPoint y: 389, distance: 78.4
click at [666, 389] on p "Unfortunately, I am unable to confirm reservations for parties of twelve people…" at bounding box center [832, 390] width 410 height 79
click at [681, 403] on p "Unfortunately, I am unable to confirm reservations for parties of twelve people…" at bounding box center [832, 390] width 410 height 79
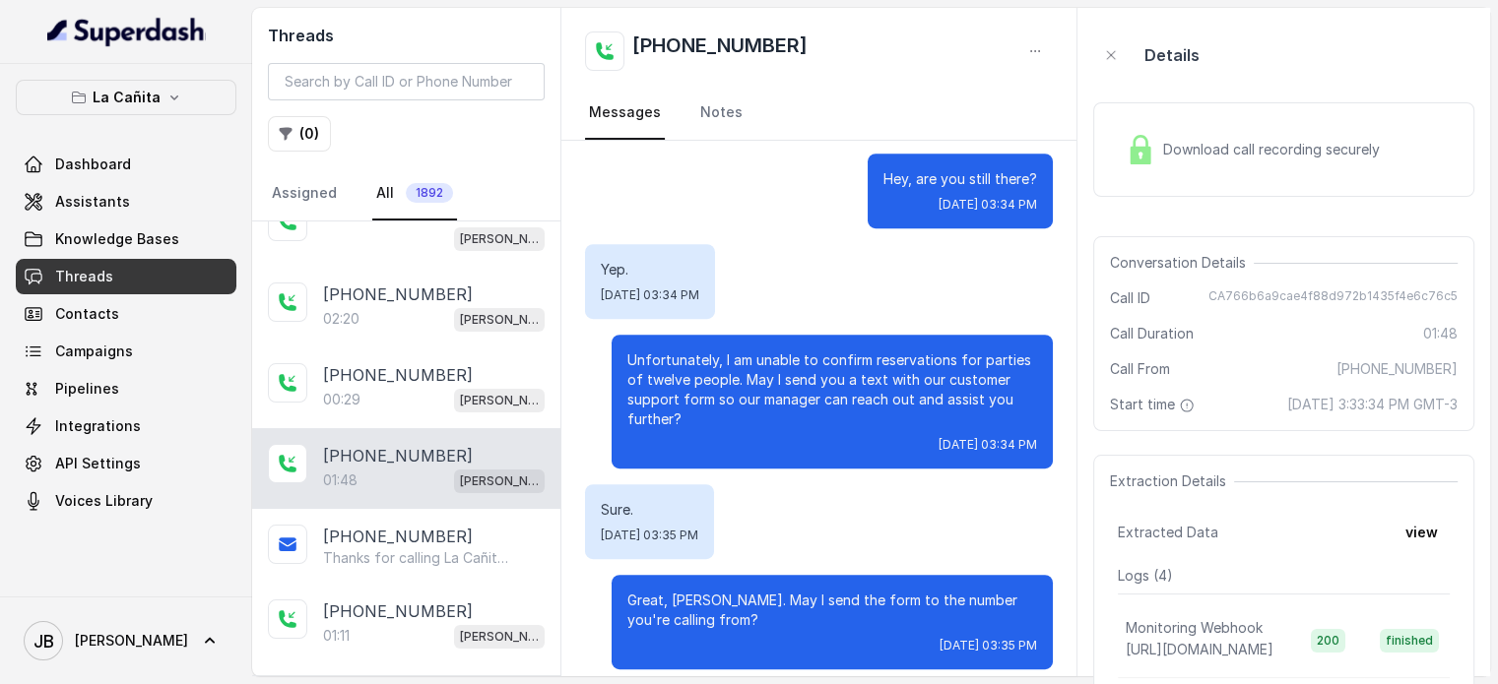
click at [689, 413] on div "Unfortunately, I am unable to confirm reservations for parties of twelve people…" at bounding box center [832, 402] width 441 height 134
drag, startPoint x: 631, startPoint y: 373, endPoint x: 732, endPoint y: 402, distance: 104.4
click at [732, 402] on p "Unfortunately, I am unable to confirm reservations for parties of twelve people…" at bounding box center [832, 390] width 410 height 79
click at [730, 405] on p "Unfortunately, I am unable to confirm reservations for parties of twelve people…" at bounding box center [832, 390] width 410 height 79
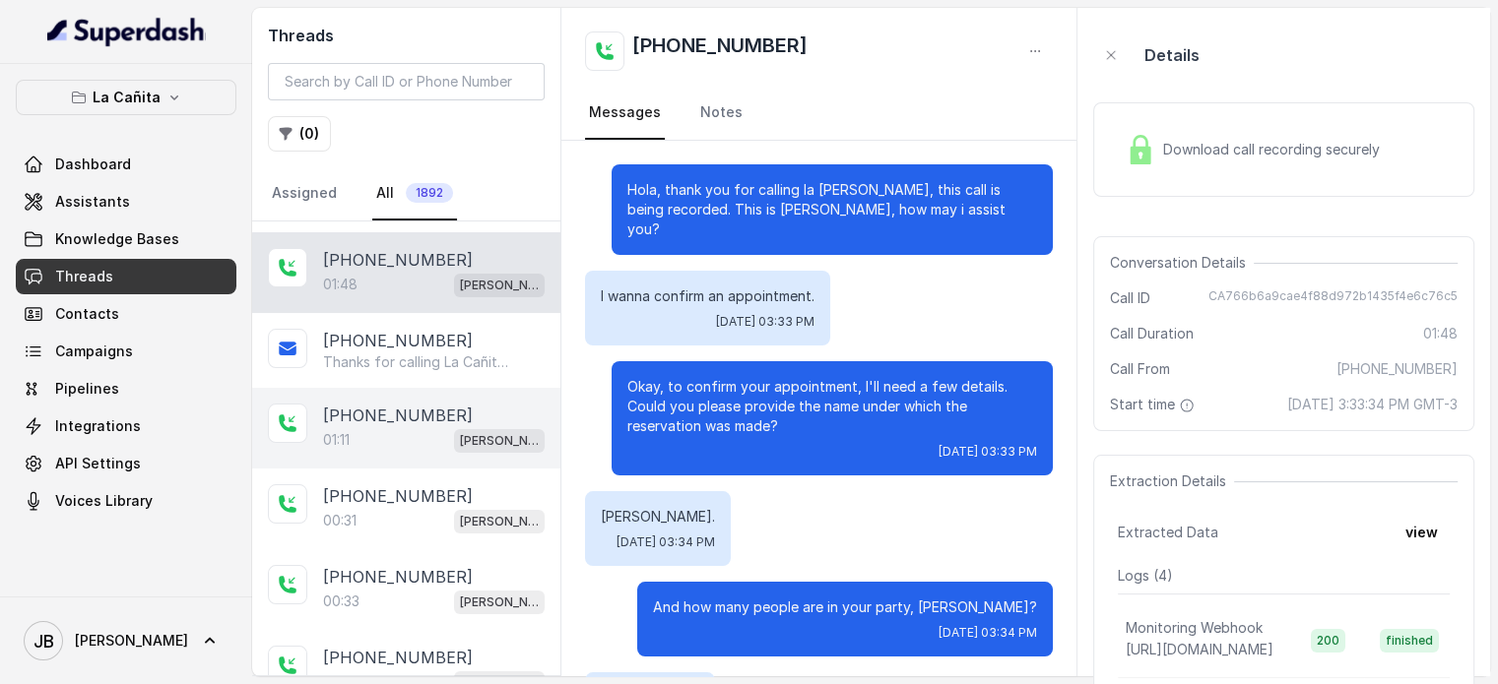
scroll to position [394, 0]
click at [425, 426] on div "01:11 [PERSON_NAME]" at bounding box center [434, 439] width 222 height 26
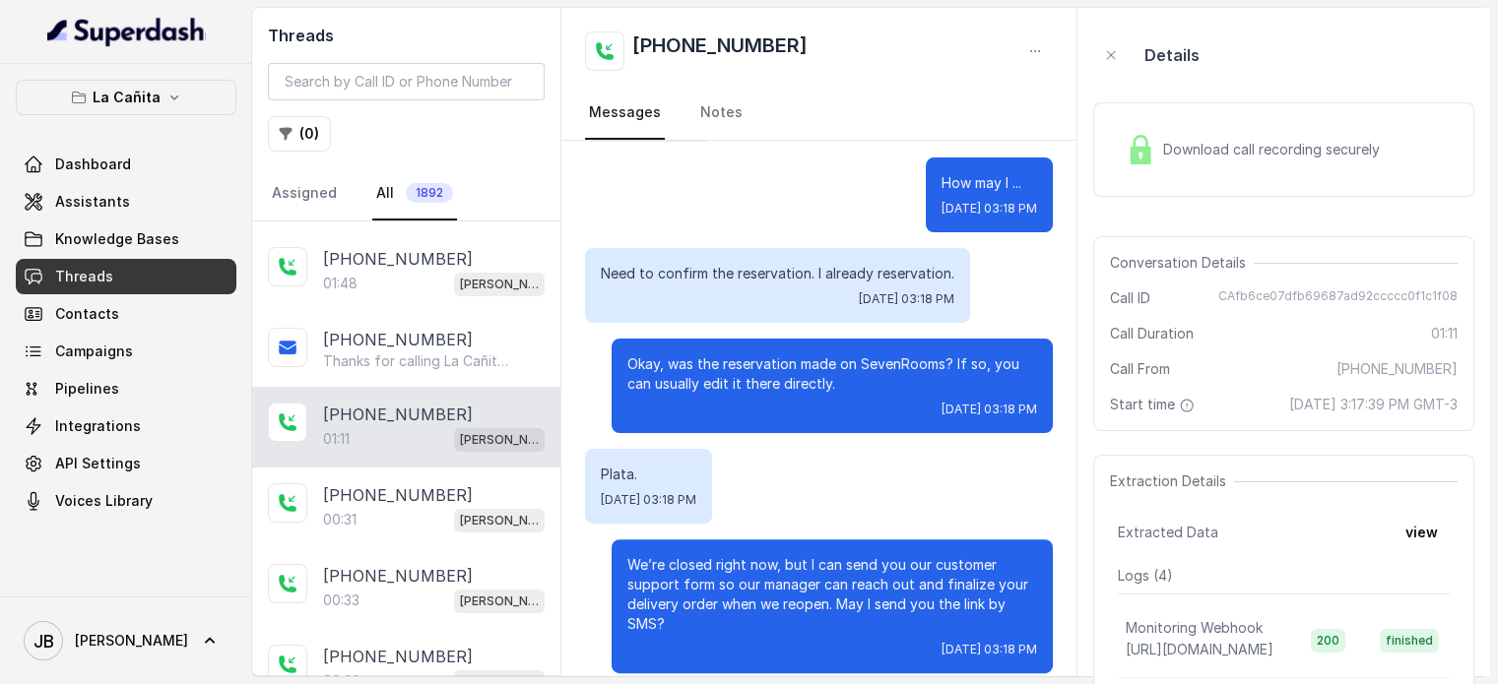
click at [654, 540] on div "We’re closed right now, but I can send you our customer support form so our man…" at bounding box center [832, 607] width 441 height 134
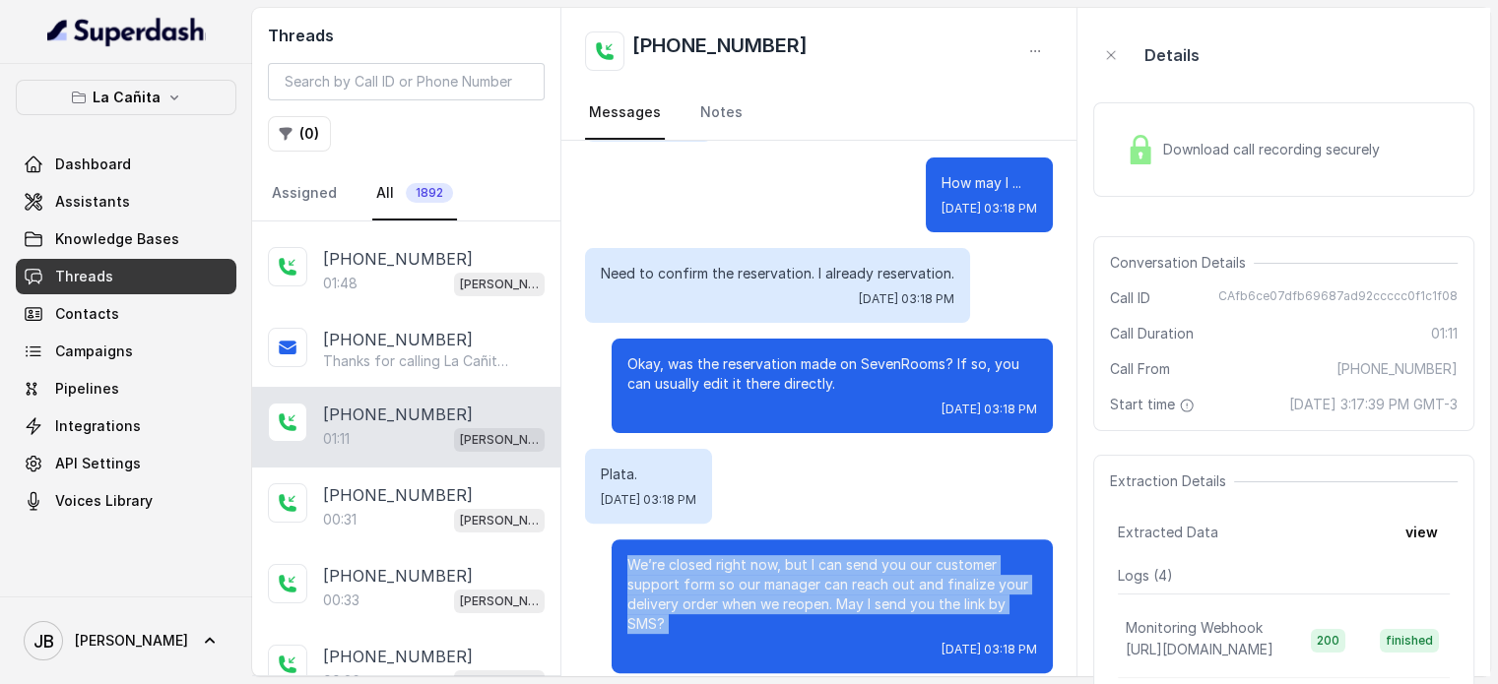
click at [654, 540] on div "We’re closed right now, but I can send you our customer support form so our man…" at bounding box center [832, 607] width 441 height 134
click at [734, 603] on p "We’re closed right now, but I can send you our customer support form so our man…" at bounding box center [832, 594] width 410 height 79
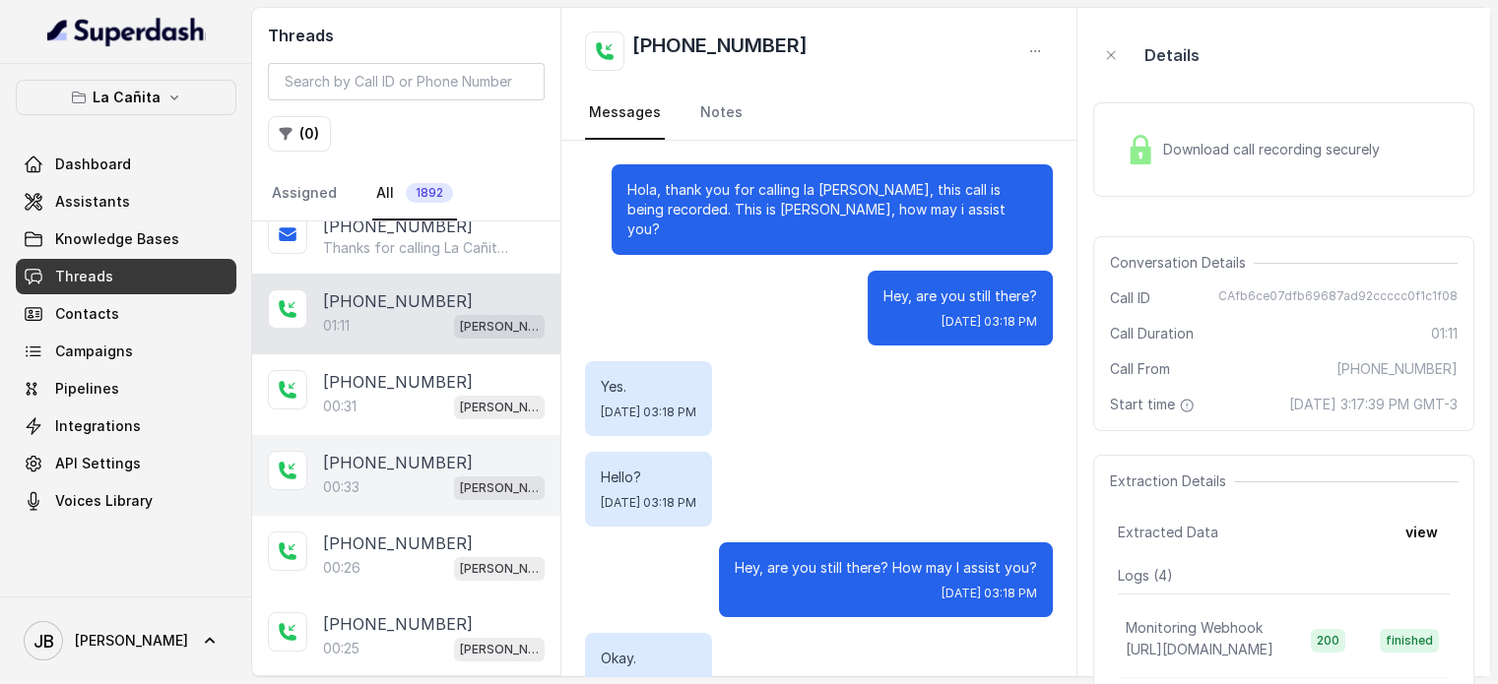
scroll to position [591, 0]
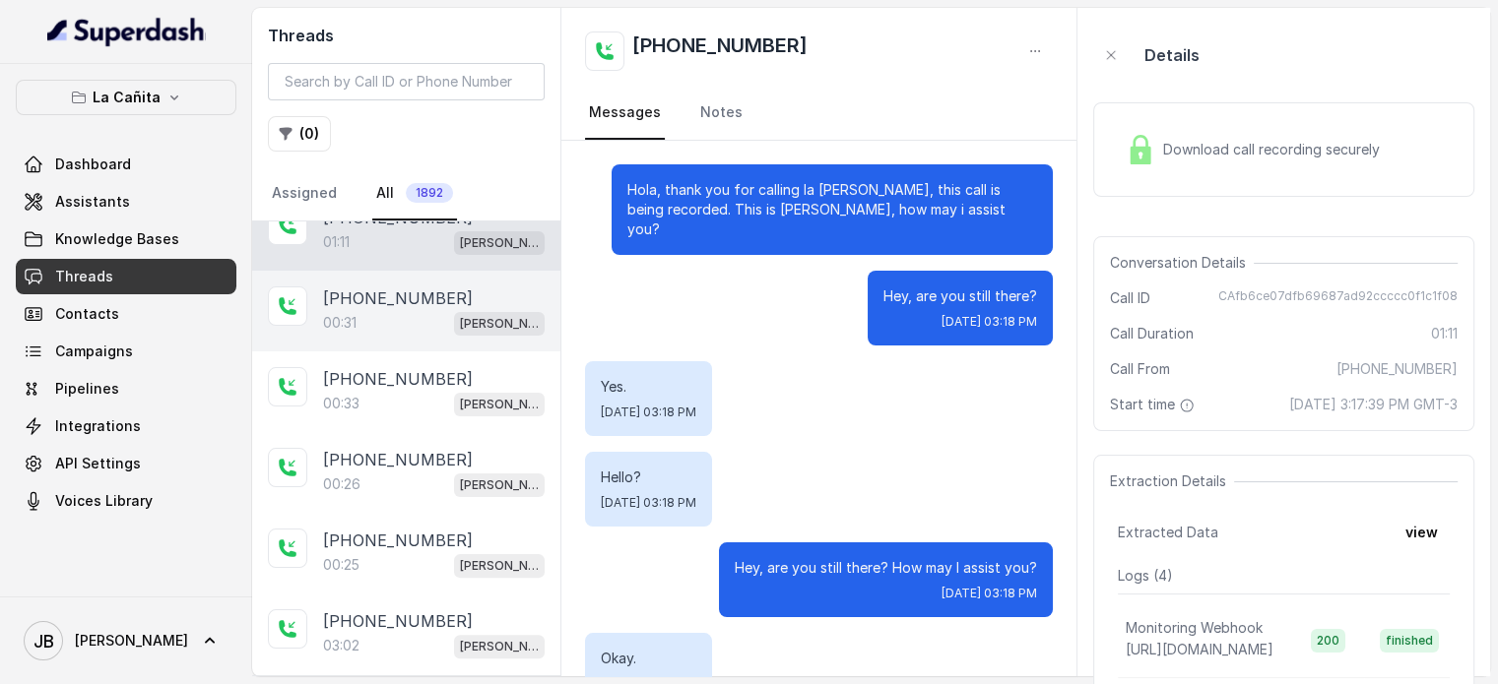
click at [352, 279] on div "[PHONE_NUMBER]:31 [PERSON_NAME]" at bounding box center [406, 311] width 308 height 81
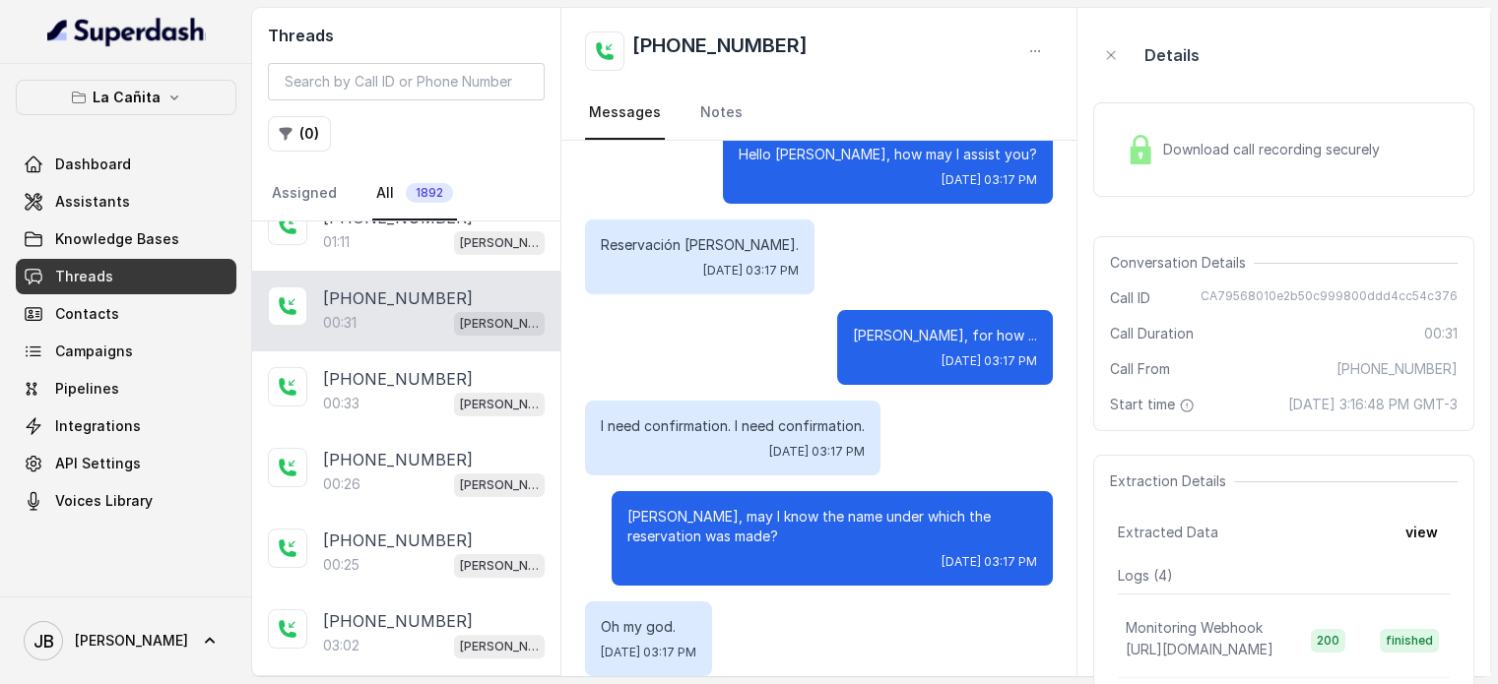
scroll to position [235, 0]
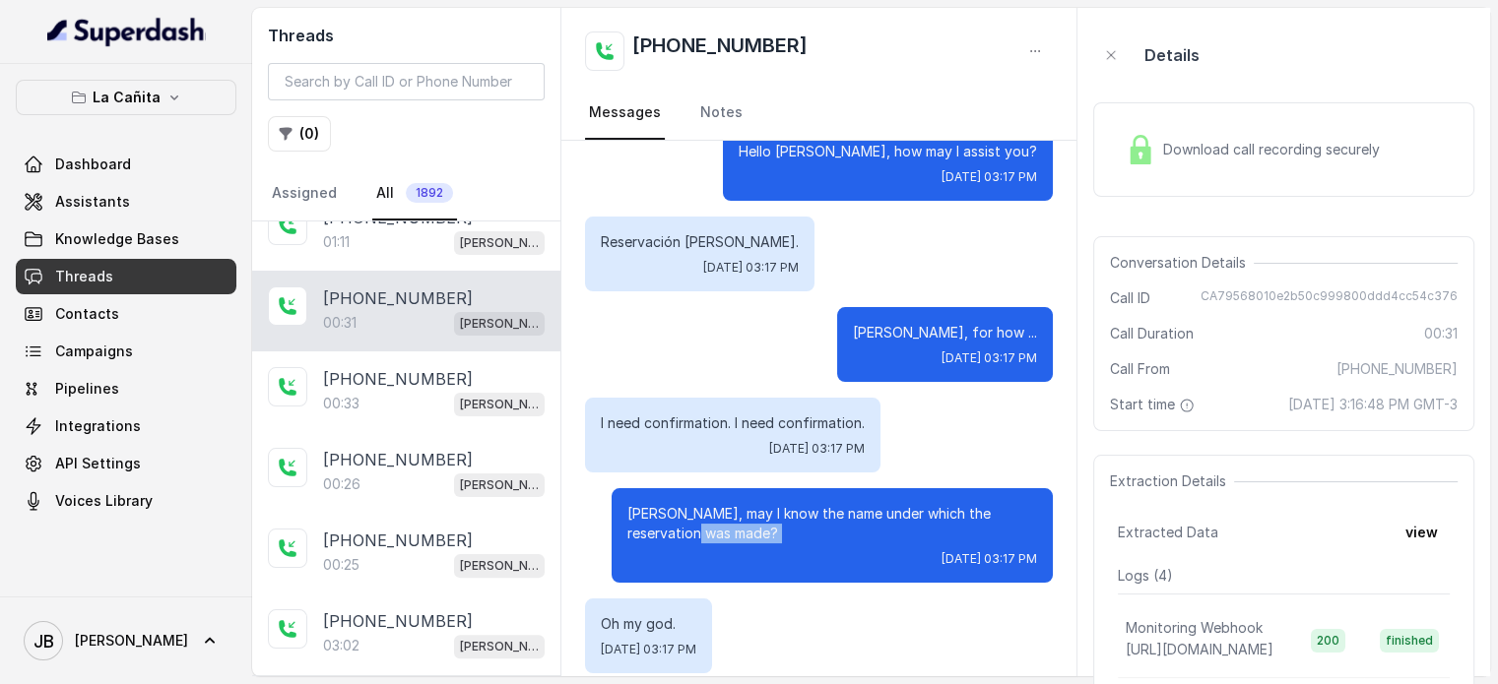
drag, startPoint x: 713, startPoint y: 519, endPoint x: 804, endPoint y: 546, distance: 94.4
click at [804, 542] on div "[PERSON_NAME], may I know the name under which the reservation was made? [DATE]…" at bounding box center [832, 535] width 441 height 95
click at [803, 551] on div "[DATE] 03:17 PM" at bounding box center [832, 559] width 410 height 16
drag, startPoint x: 688, startPoint y: 503, endPoint x: 654, endPoint y: 494, distance: 35.6
click at [687, 504] on p "[PERSON_NAME], may I know the name under which the reservation was made?" at bounding box center [832, 523] width 410 height 39
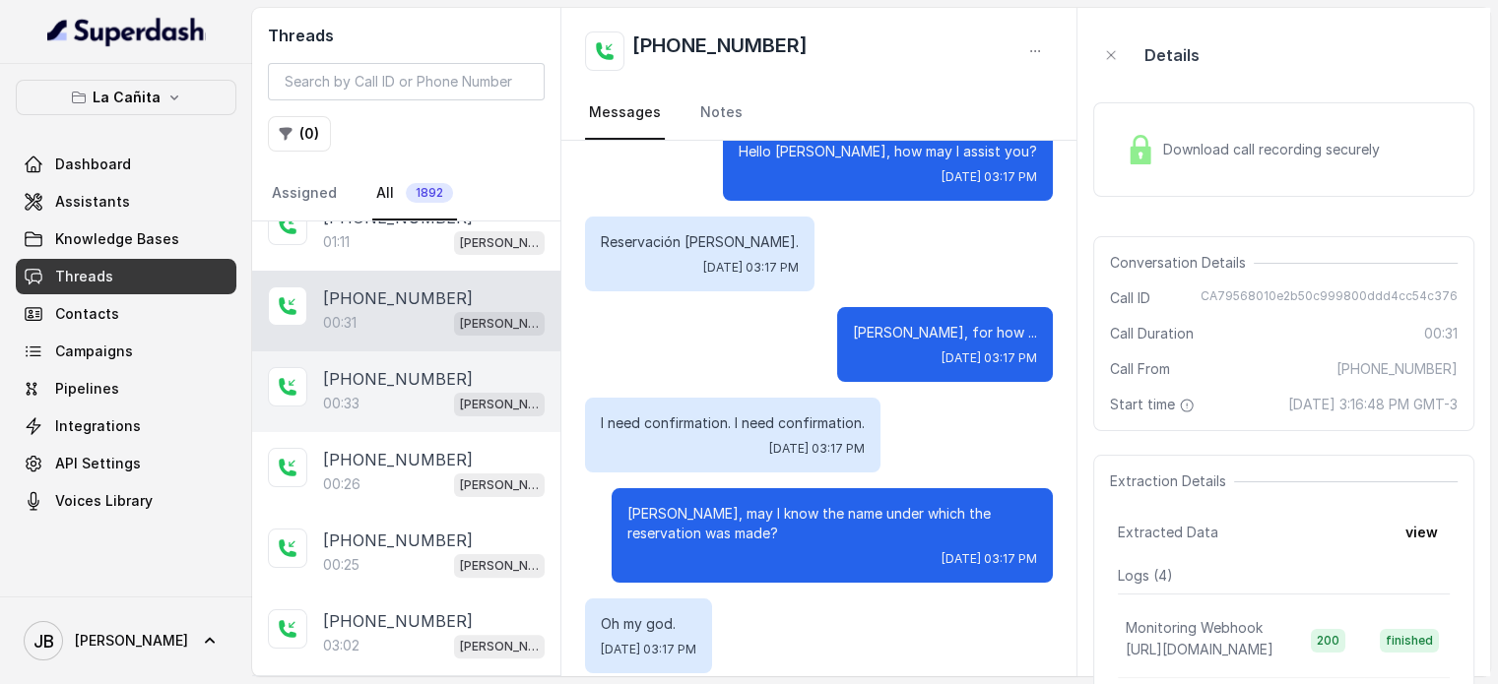
click at [441, 373] on div "[PHONE_NUMBER]" at bounding box center [434, 379] width 222 height 24
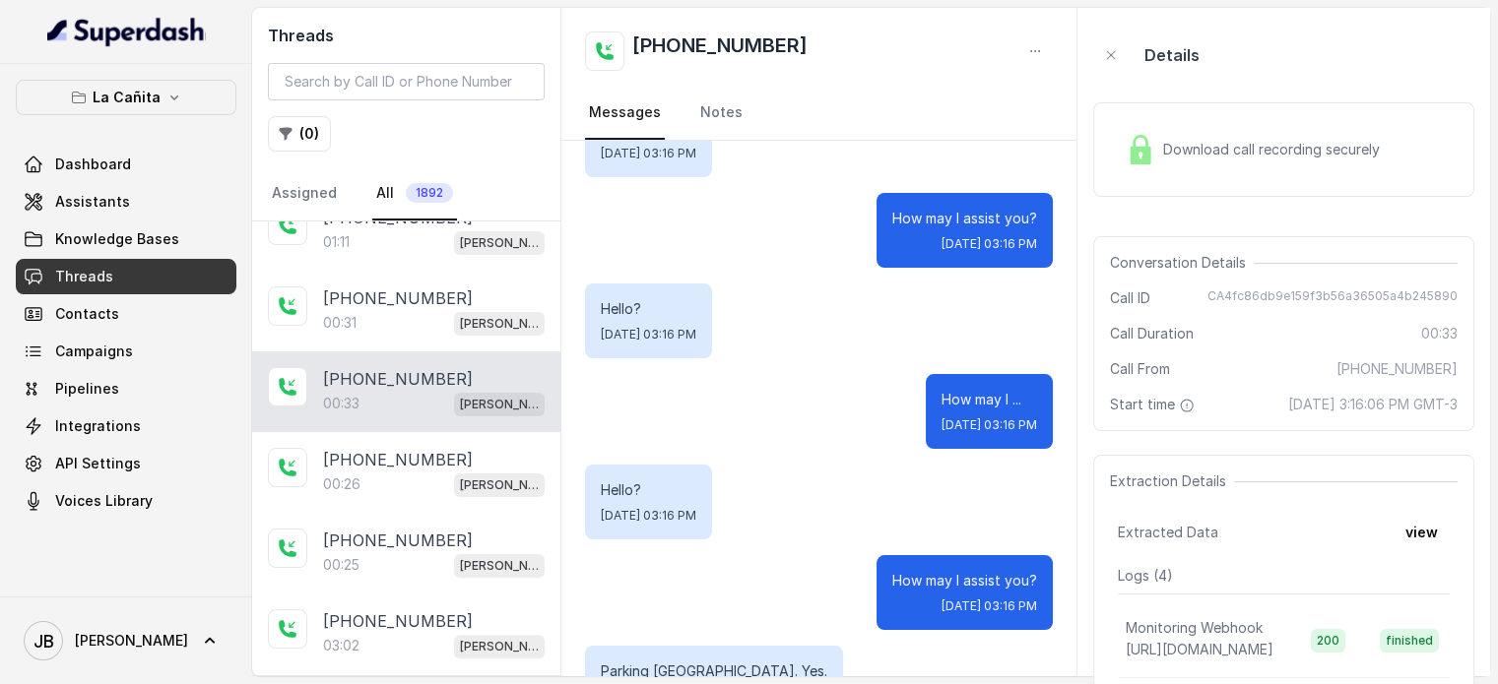
scroll to position [295, 0]
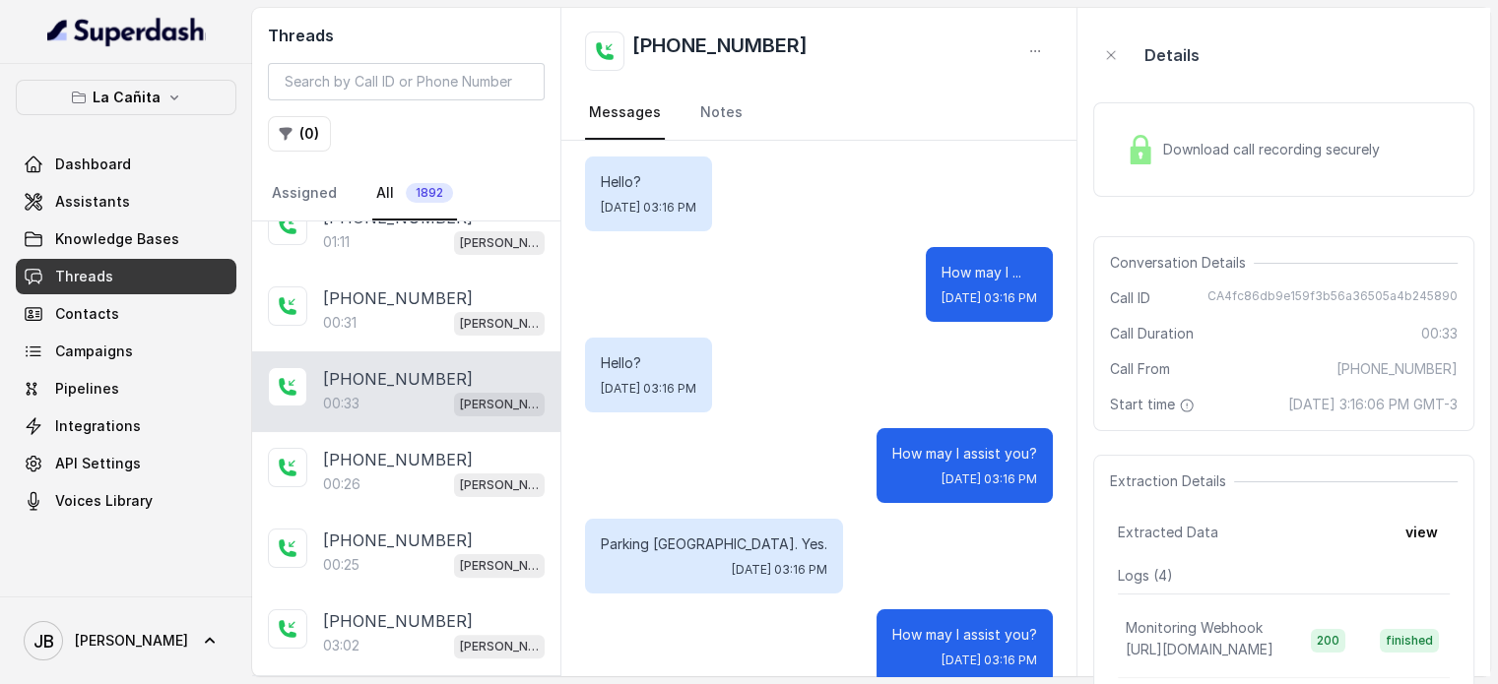
click at [1113, 172] on div "Download call recording securely" at bounding box center [1283, 149] width 381 height 95
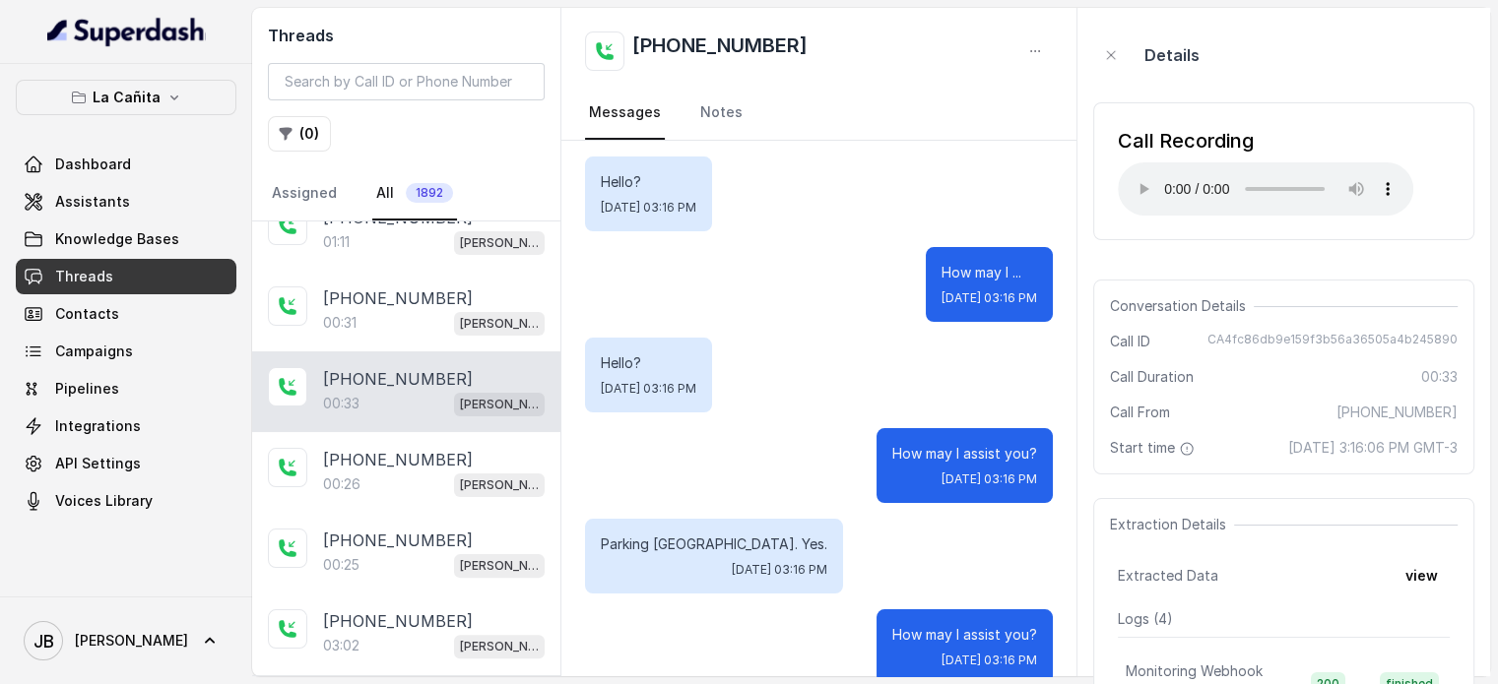
click at [1115, 147] on div "Call Recording Your browser does not support the audio element." at bounding box center [1283, 171] width 381 height 138
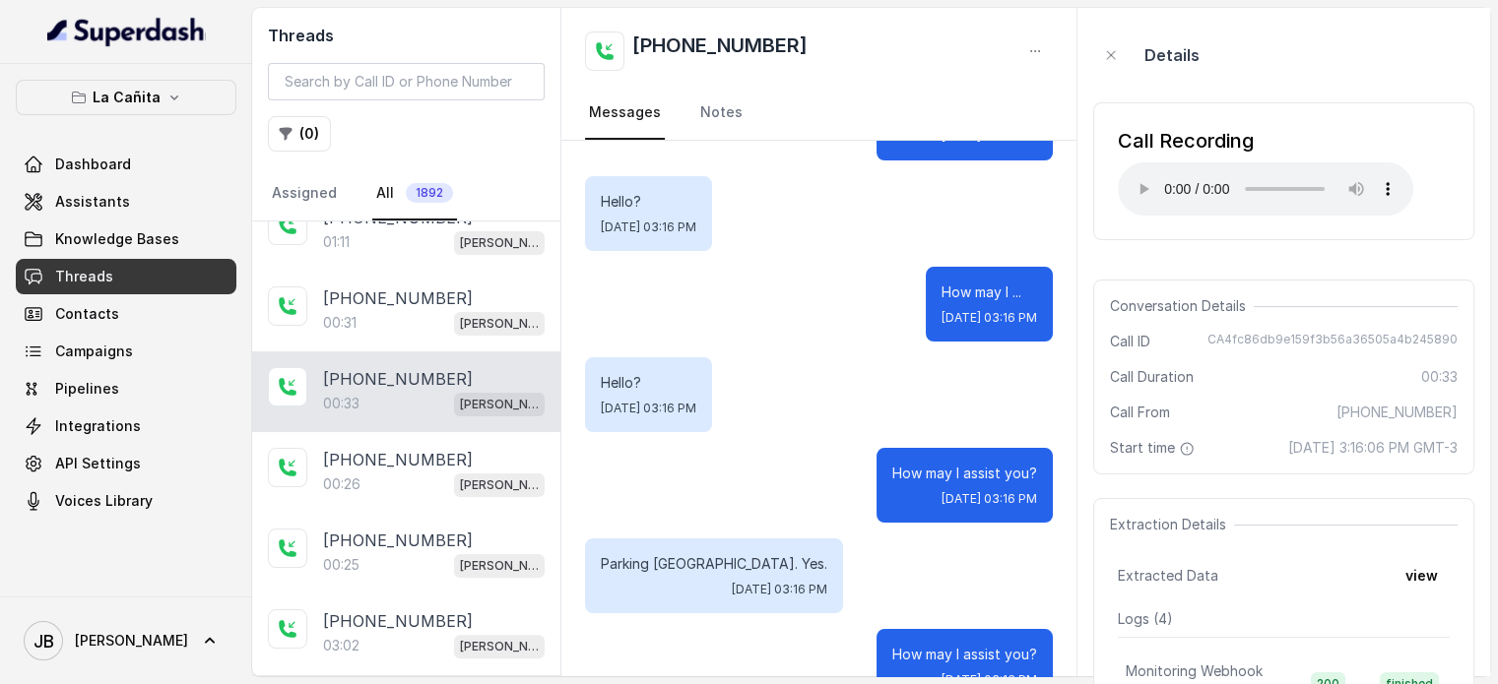
scroll to position [394, 0]
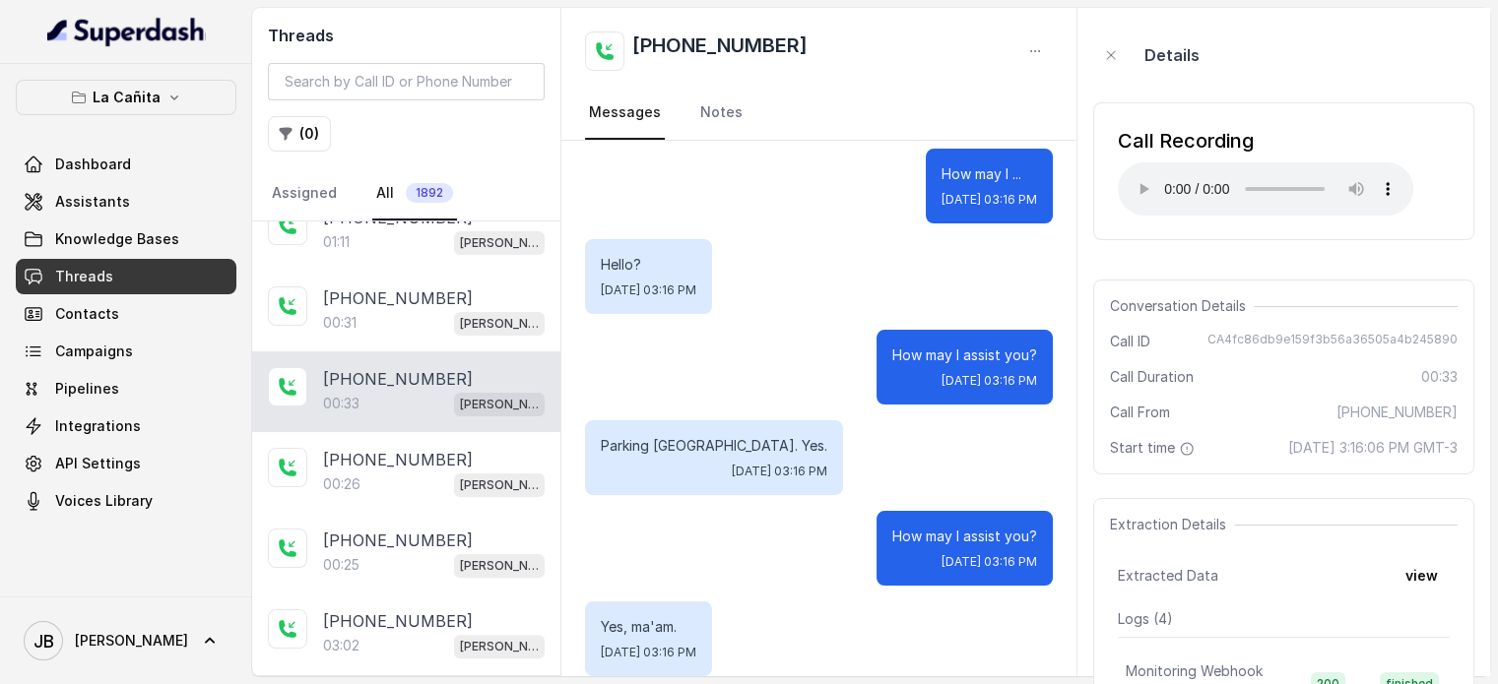
click at [697, 436] on p "Parking [GEOGRAPHIC_DATA]. Yes." at bounding box center [714, 446] width 227 height 20
click at [745, 357] on div "How may I assist you? [DATE] 03:16 PM" at bounding box center [819, 367] width 468 height 75
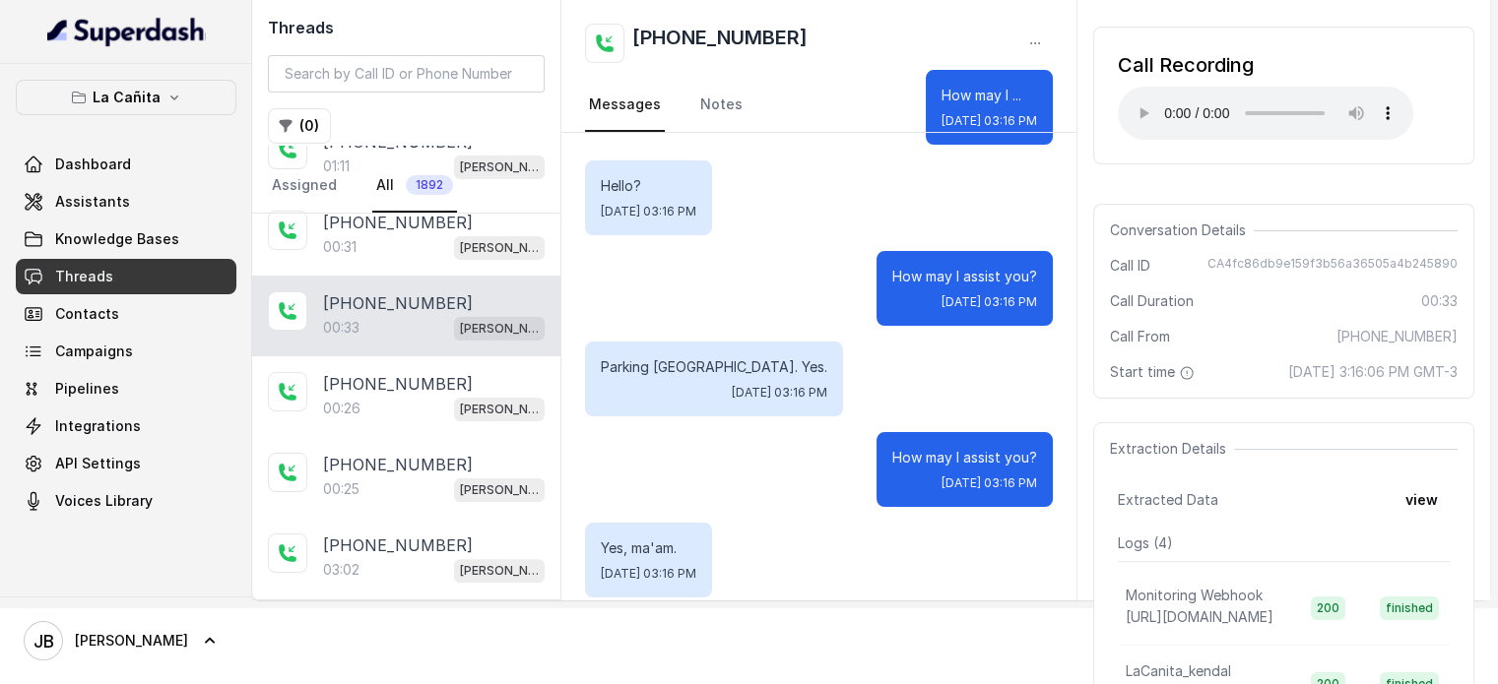
scroll to position [0, 0]
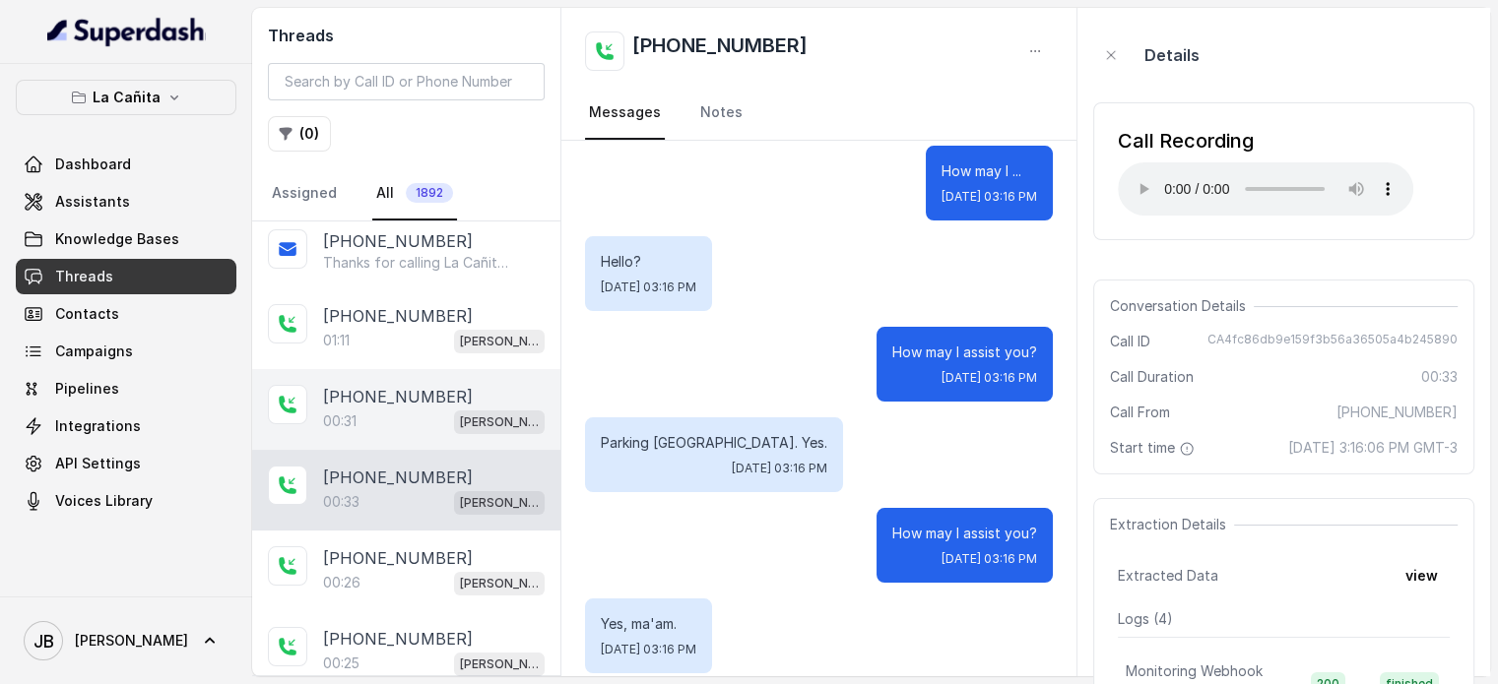
click at [376, 390] on p "[PHONE_NUMBER]" at bounding box center [398, 397] width 150 height 24
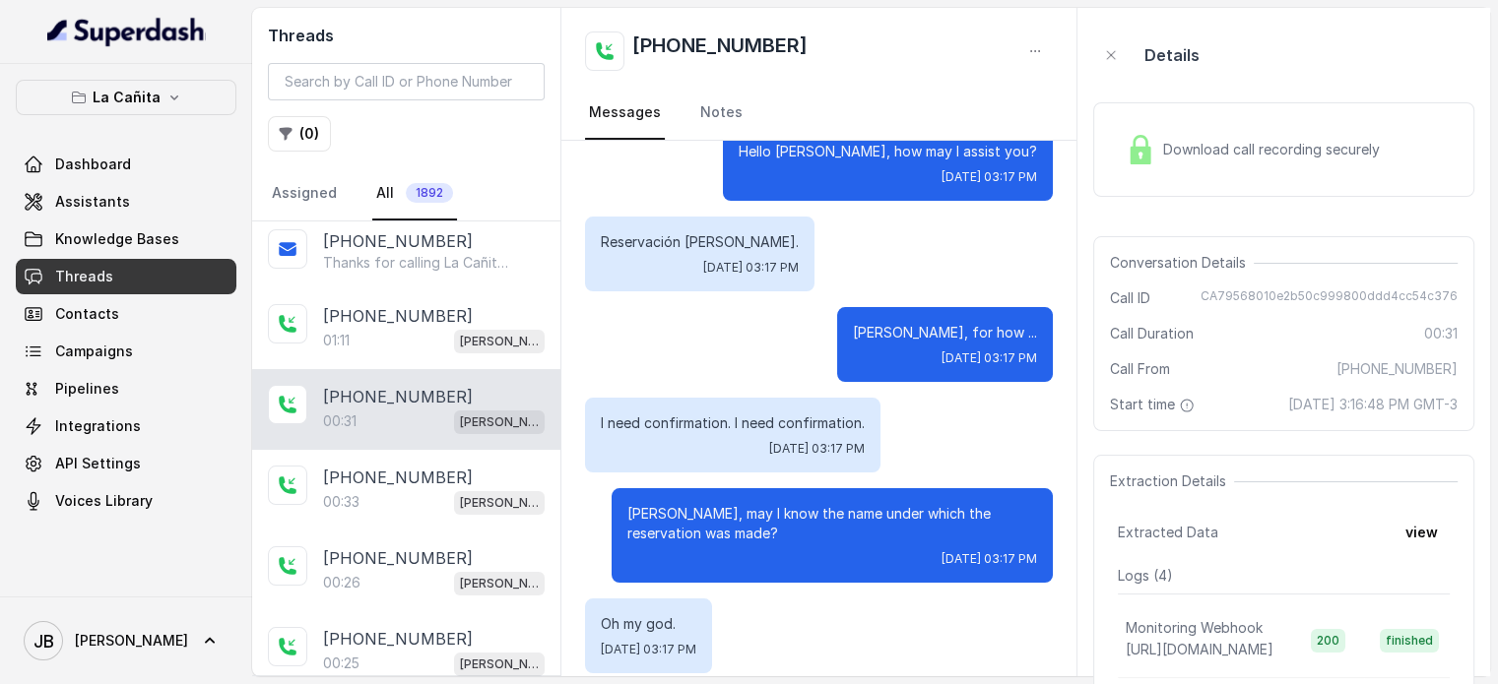
click at [1184, 157] on span "Download call recording securely" at bounding box center [1275, 150] width 225 height 20
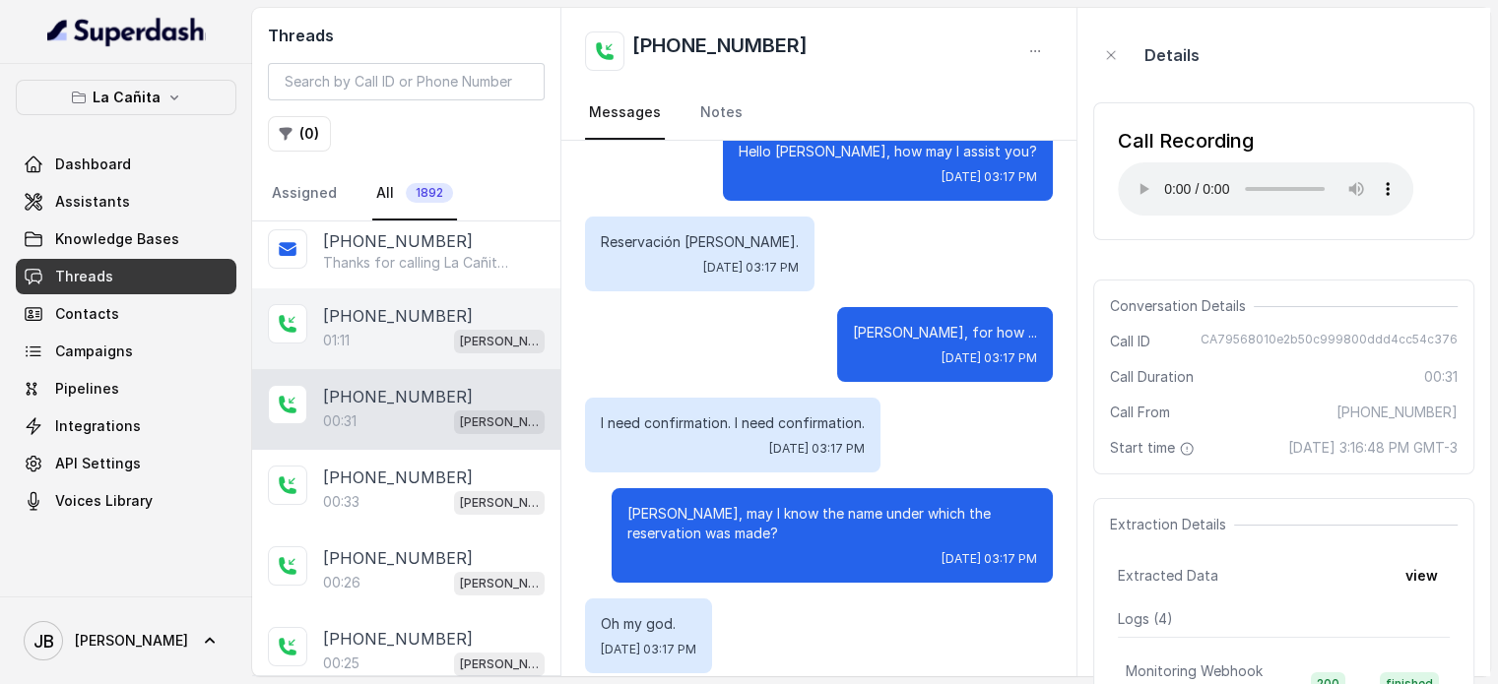
click at [437, 330] on div "01:11 [PERSON_NAME]" at bounding box center [434, 341] width 222 height 26
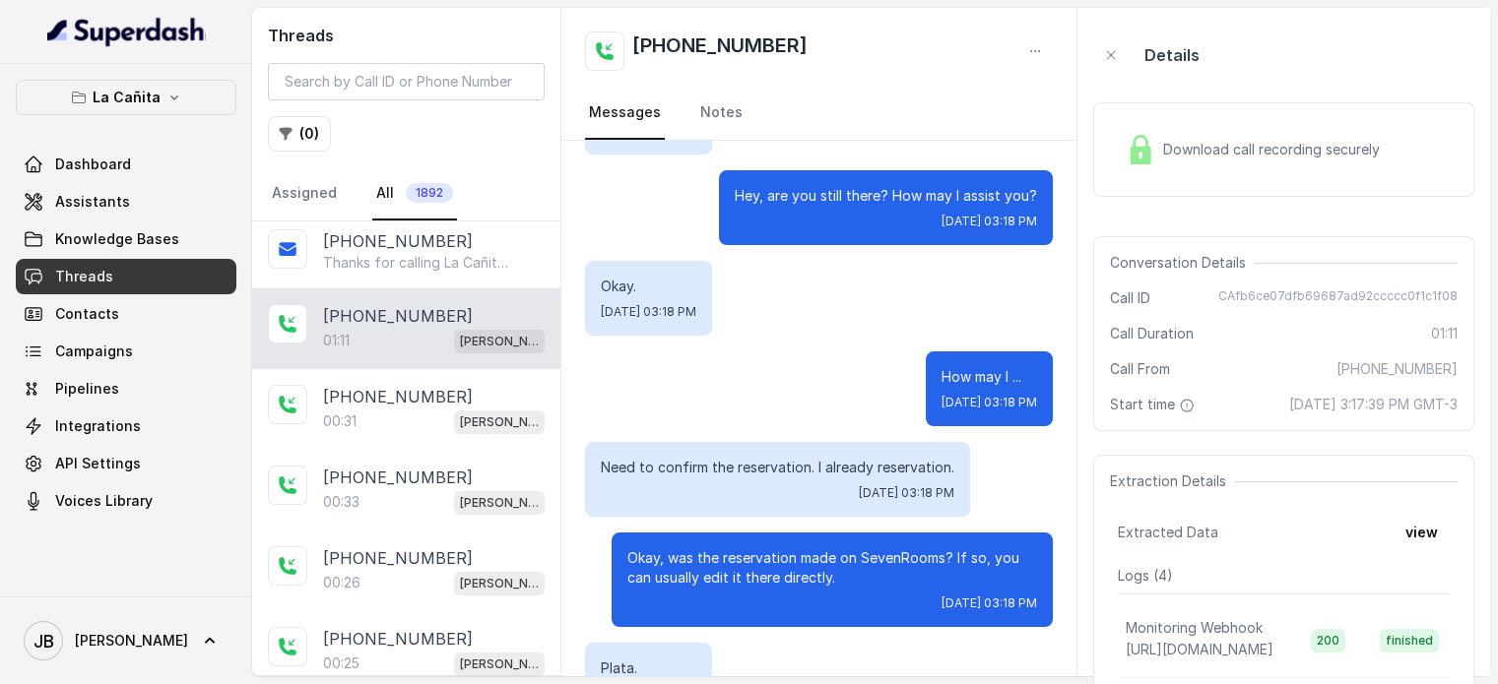
scroll to position [566, 0]
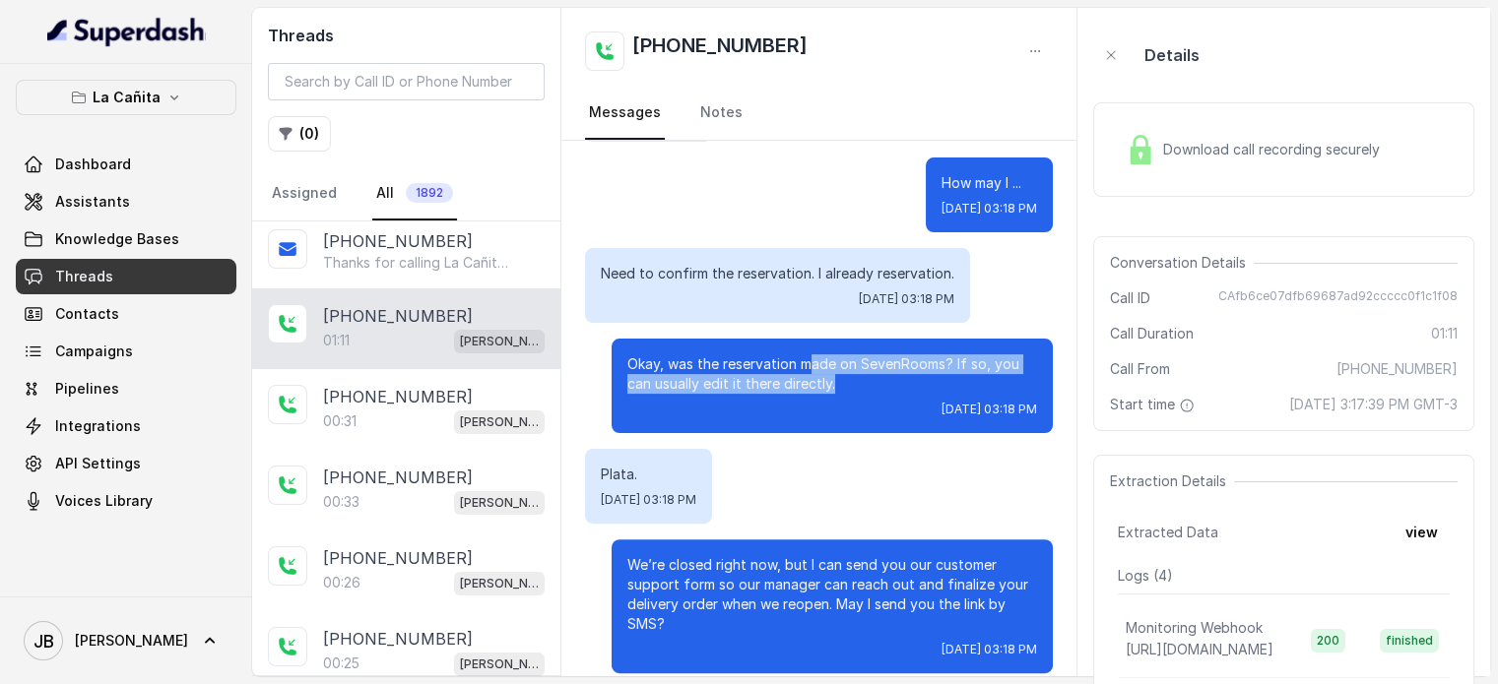
drag, startPoint x: 847, startPoint y: 354, endPoint x: 802, endPoint y: 352, distance: 45.3
click at [802, 355] on p "Okay, was the reservation made on SevenRooms? If so, you can usually edit it th…" at bounding box center [832, 374] width 410 height 39
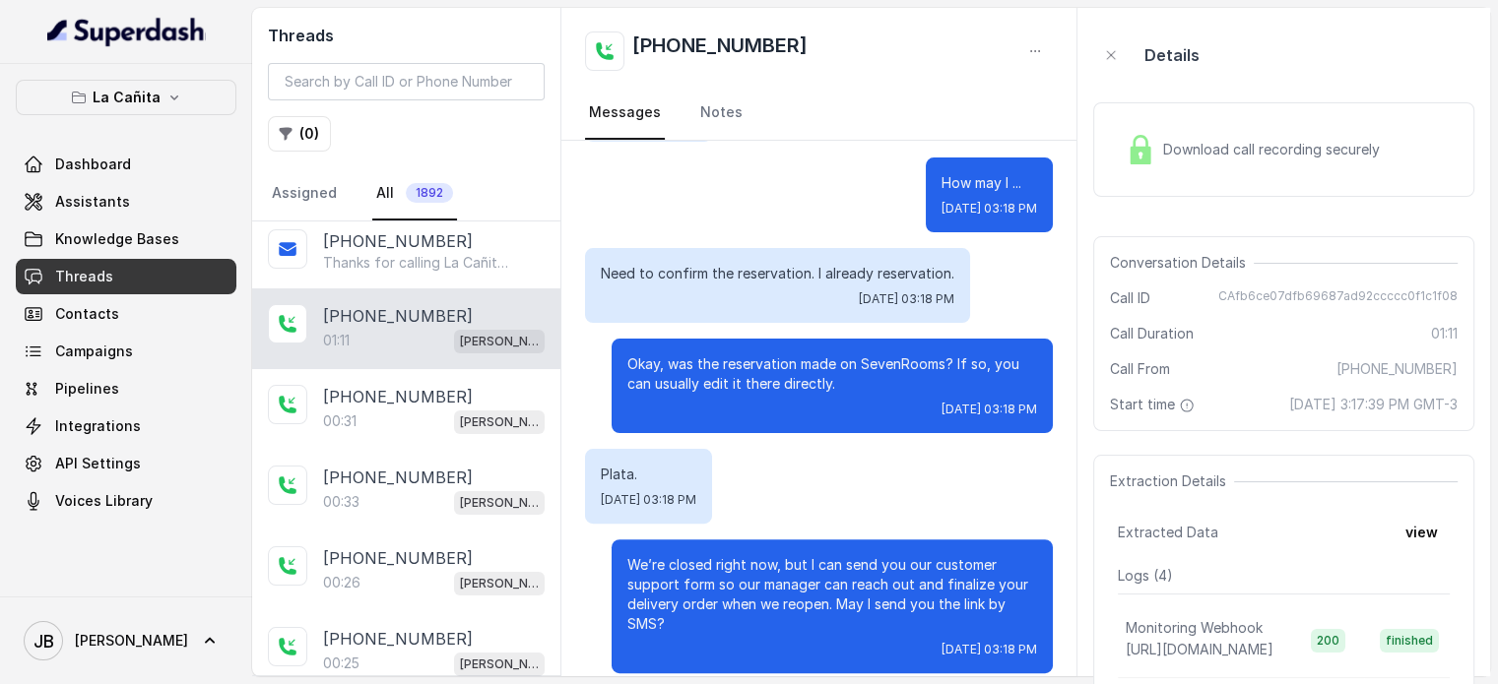
click at [831, 365] on p "Okay, was the reservation made on SevenRooms? If so, you can usually edit it th…" at bounding box center [832, 374] width 410 height 39
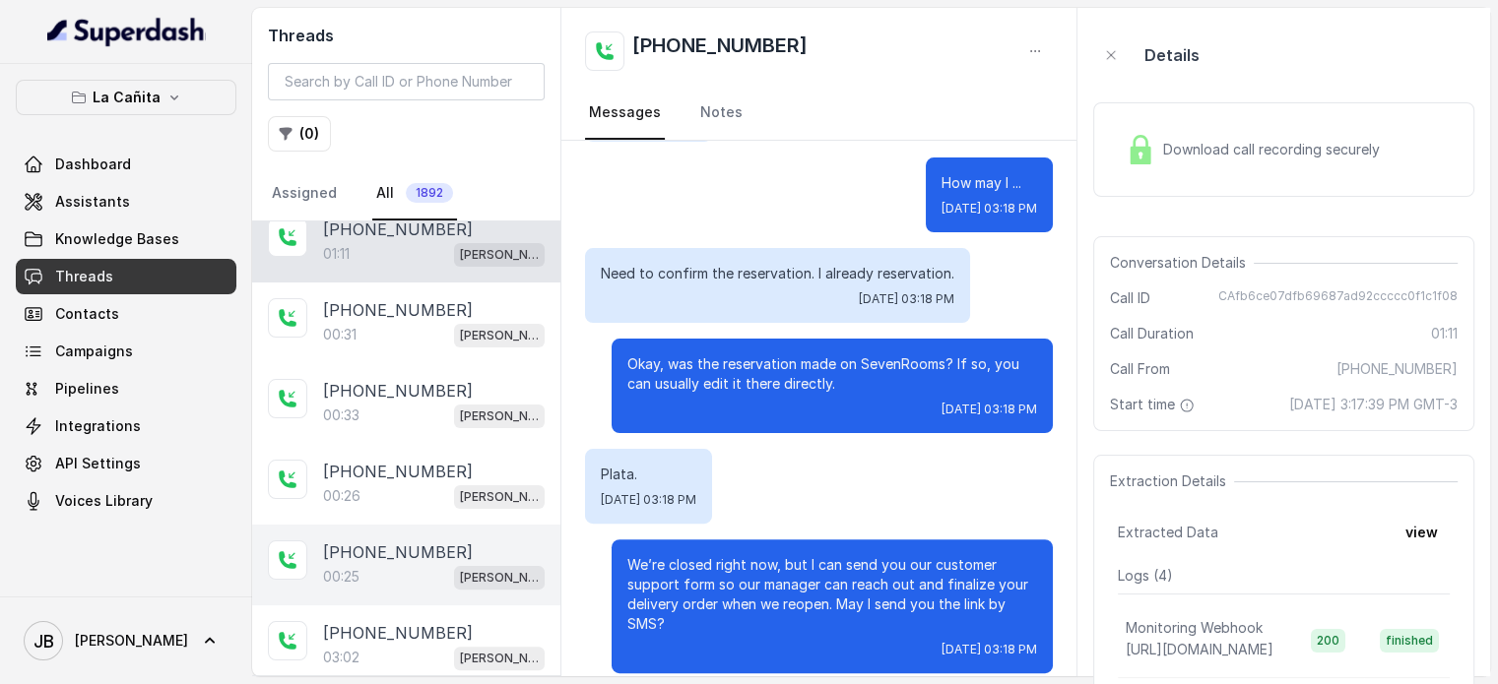
scroll to position [689, 0]
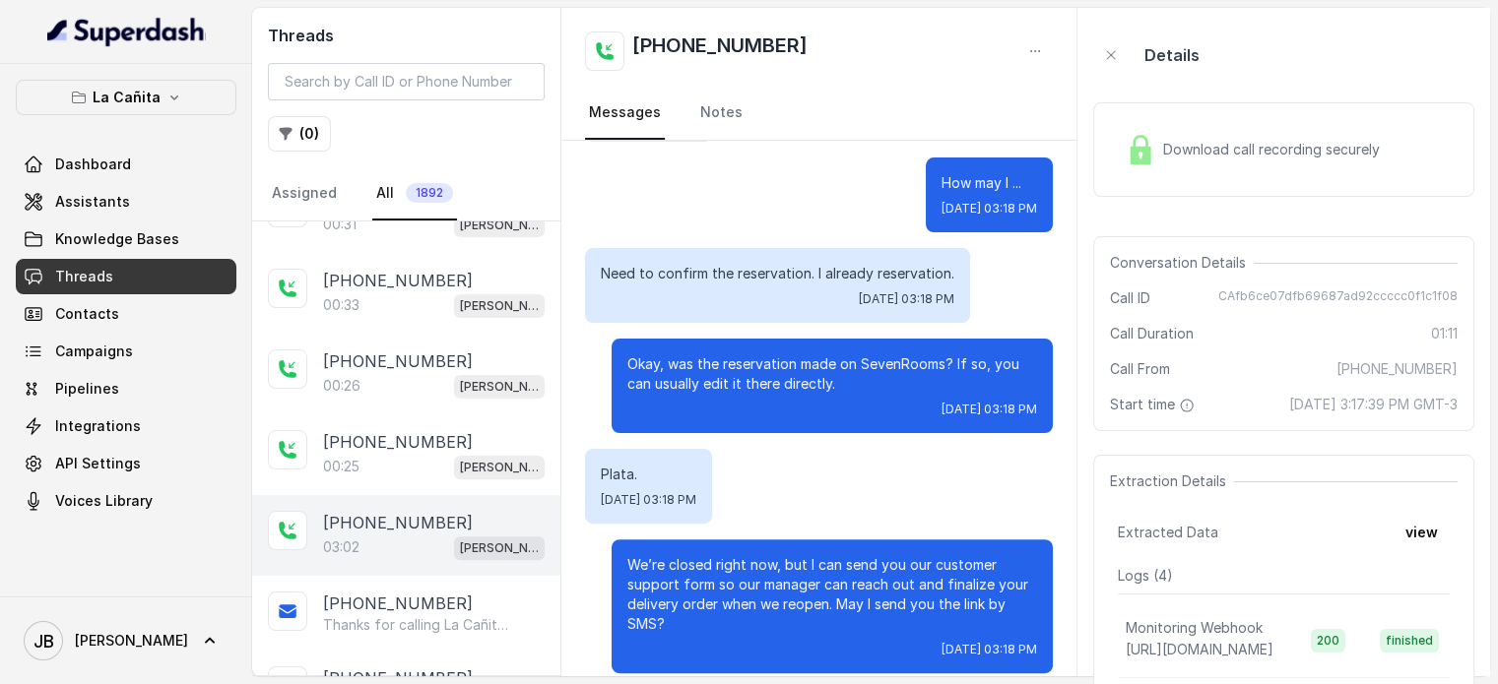
click at [399, 511] on p "[PHONE_NUMBER]" at bounding box center [398, 523] width 150 height 24
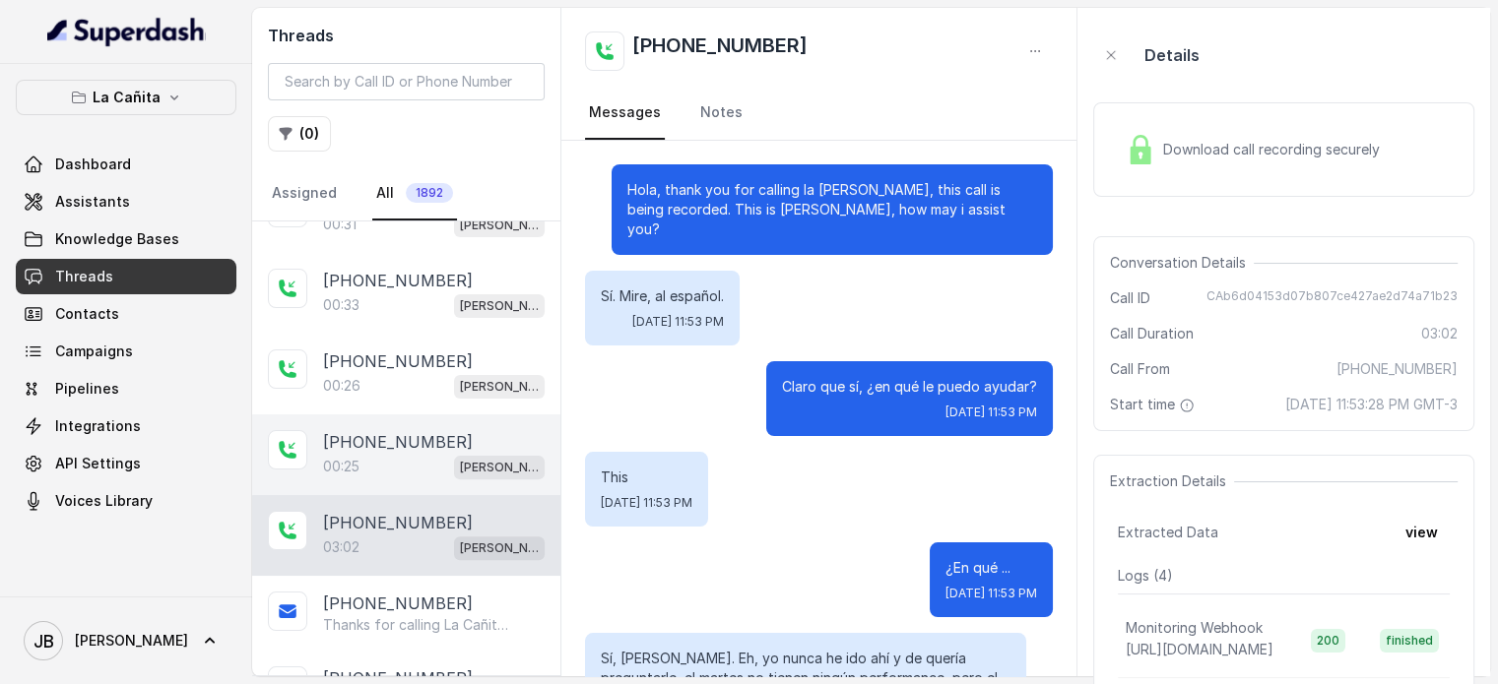
scroll to position [3781, 0]
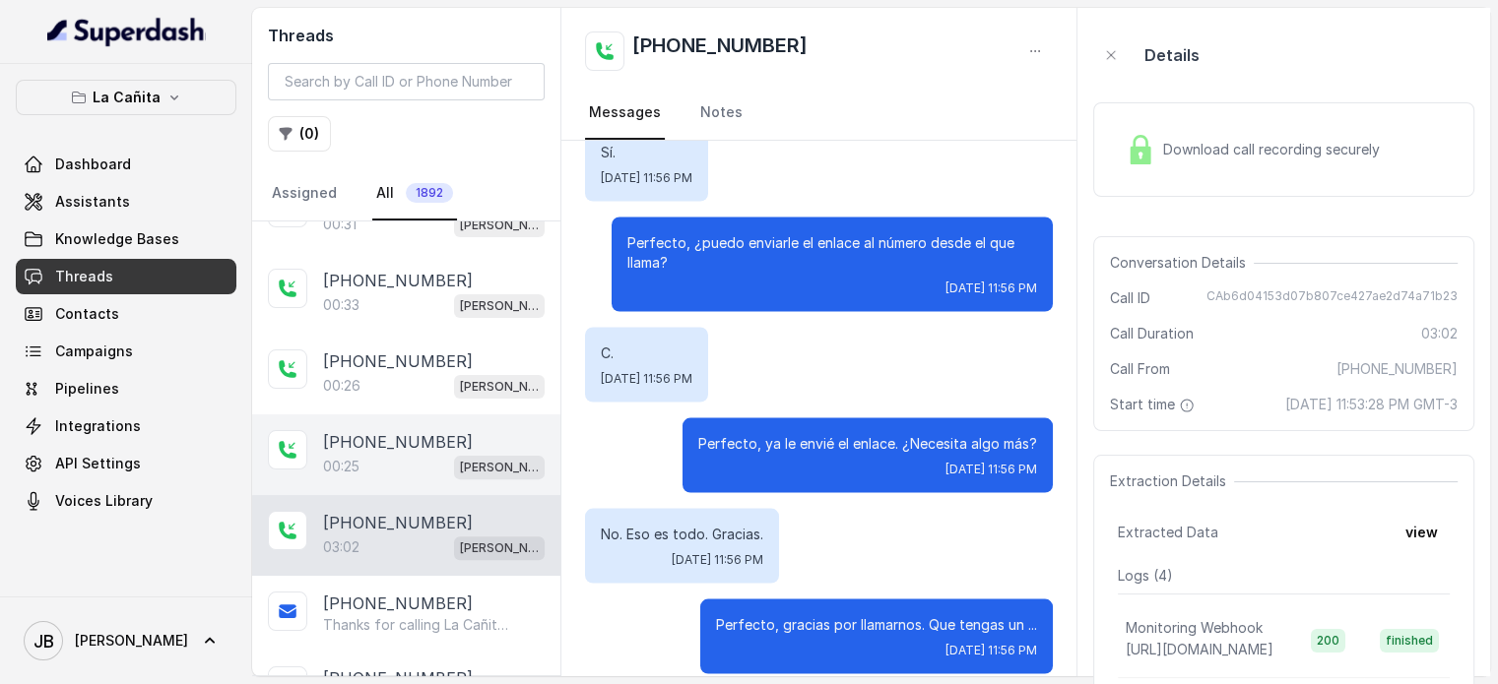
click at [458, 465] on div "00:25 [PERSON_NAME]" at bounding box center [434, 467] width 222 height 26
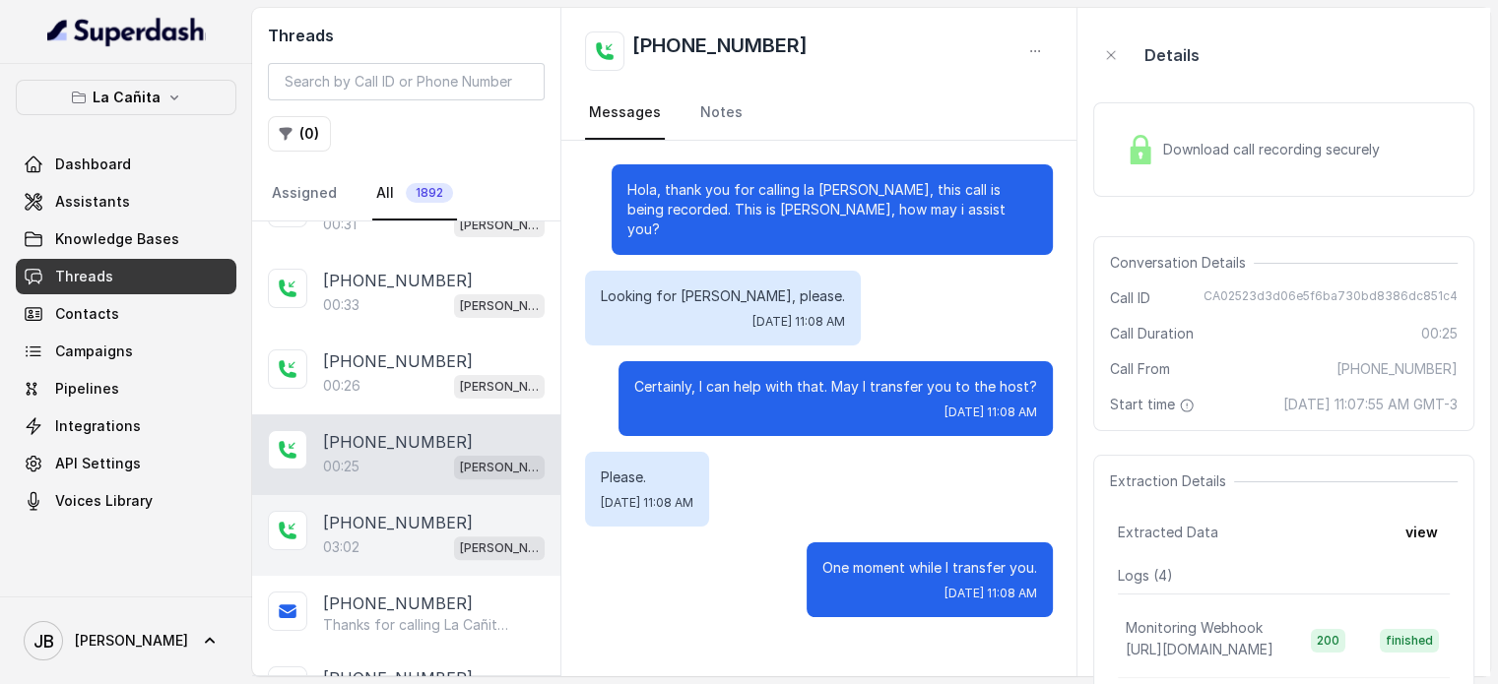
scroll to position [886, 0]
